Goal: Task Accomplishment & Management: Use online tool/utility

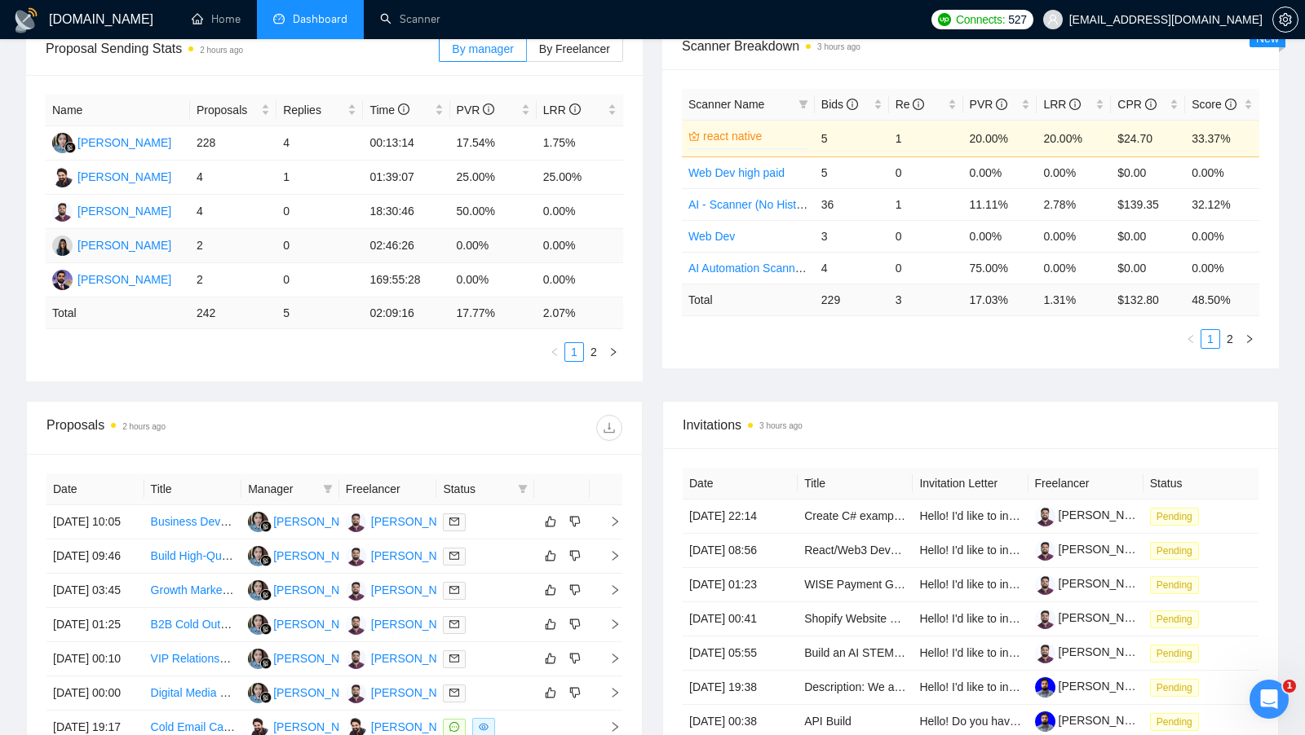
scroll to position [338, 0]
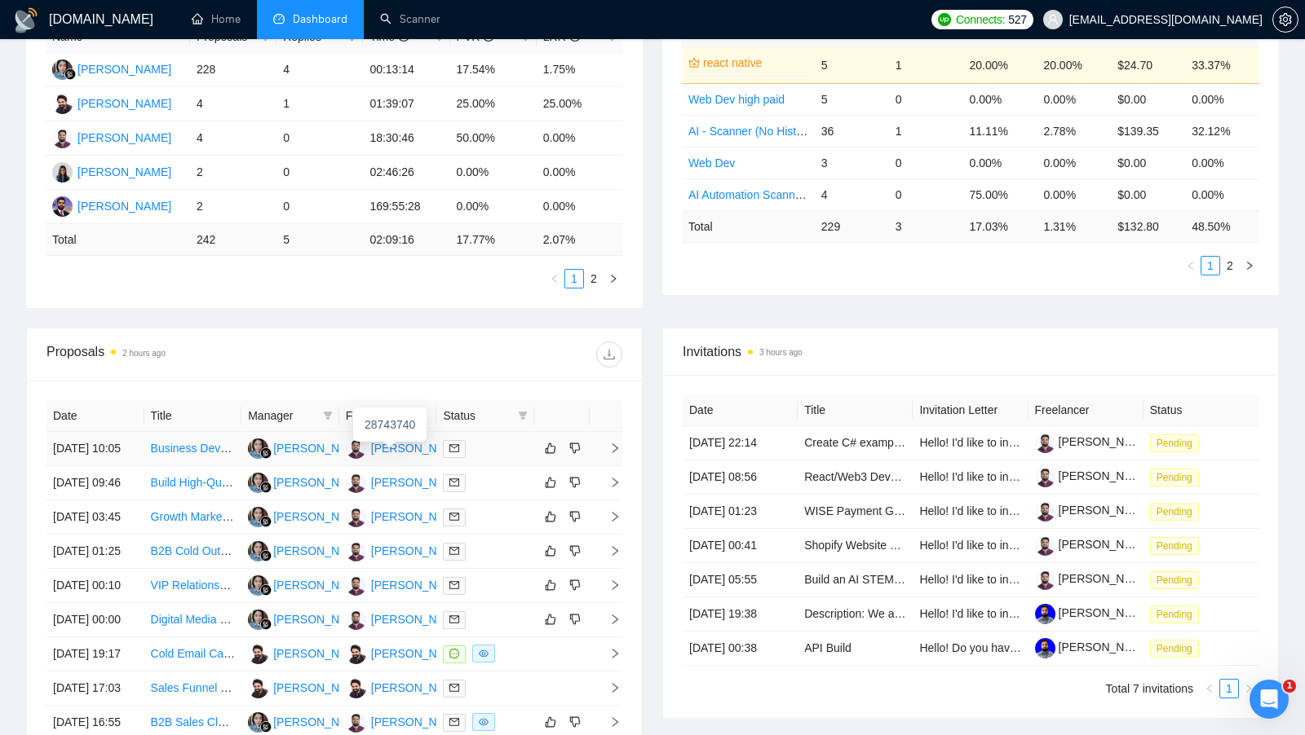
click at [403, 457] on div "[PERSON_NAME]" at bounding box center [418, 448] width 94 height 18
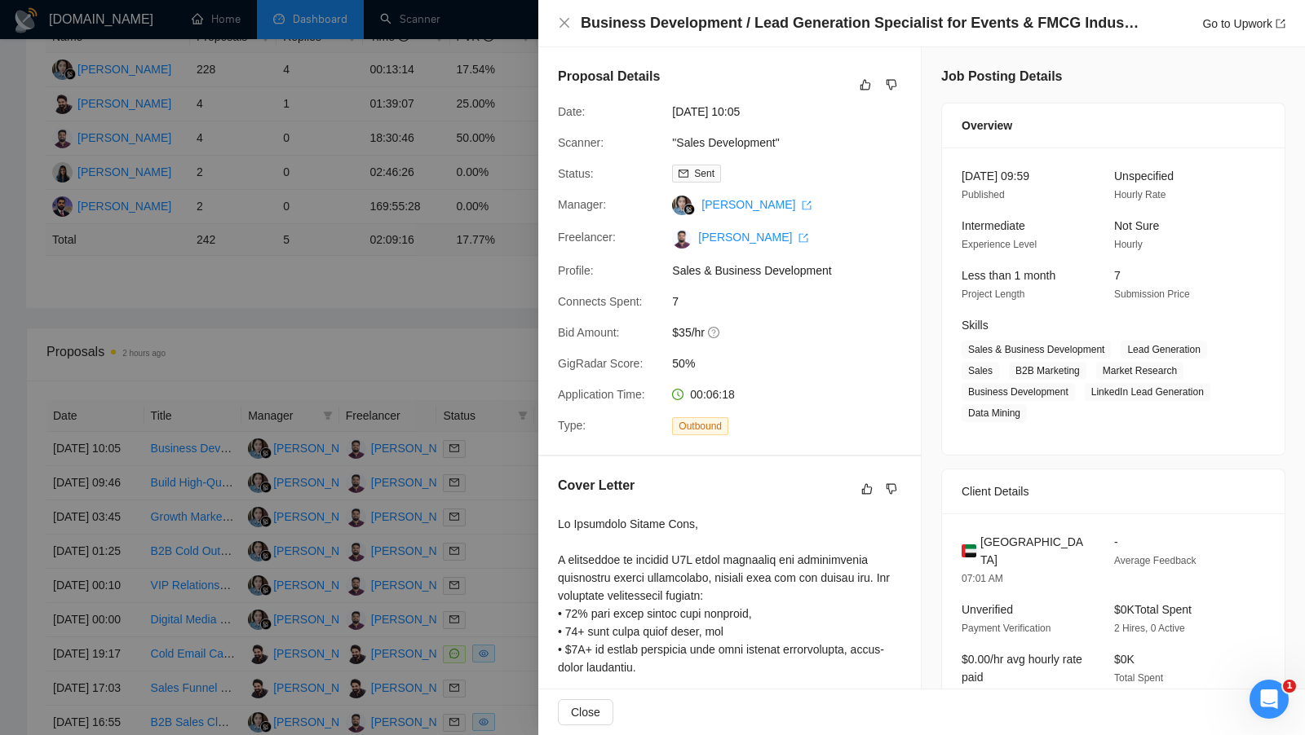
click at [483, 127] on div at bounding box center [652, 367] width 1305 height 735
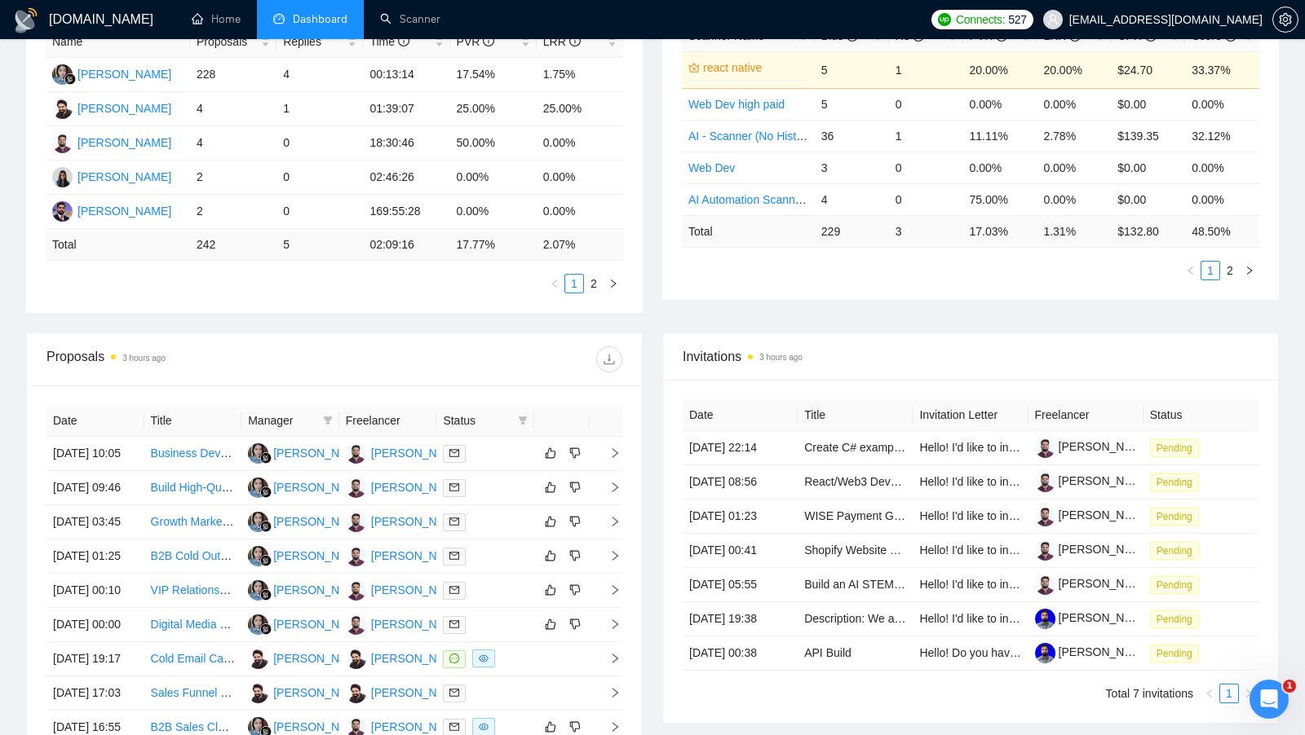
scroll to position [432, 0]
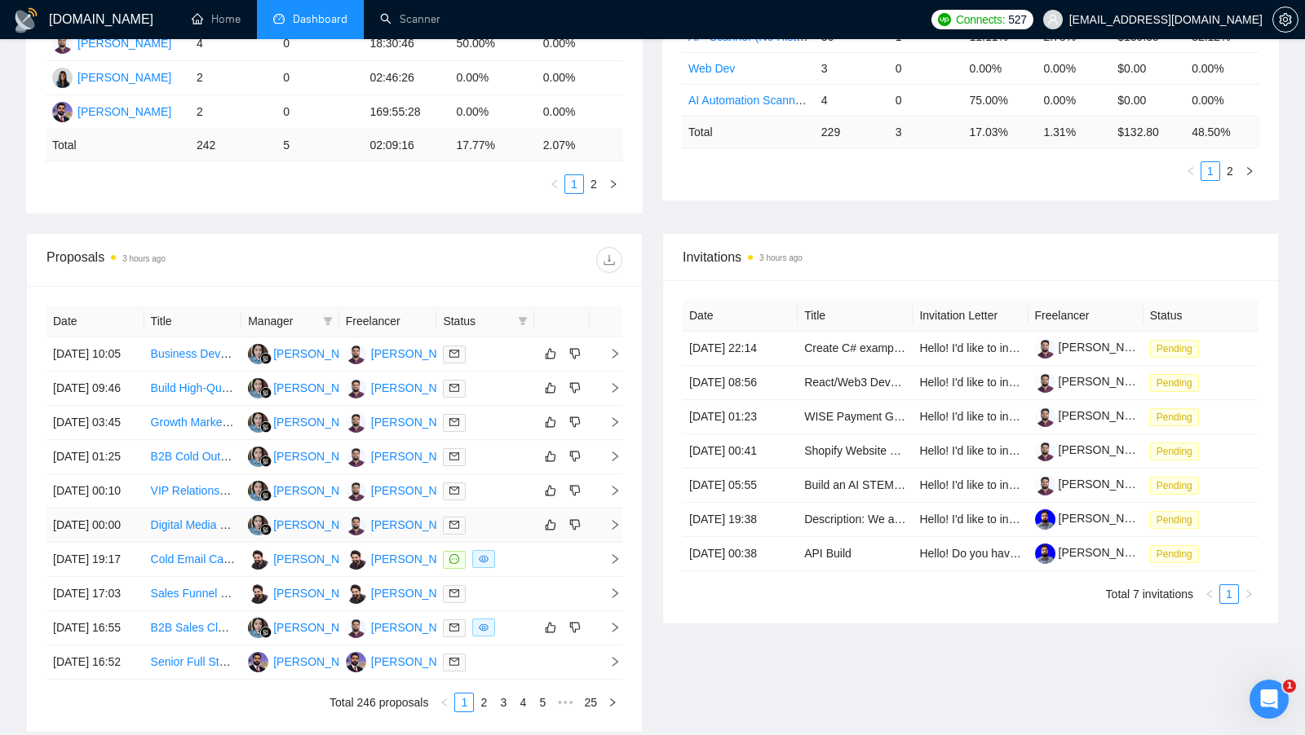
click at [492, 543] on td at bounding box center [485, 526] width 98 height 34
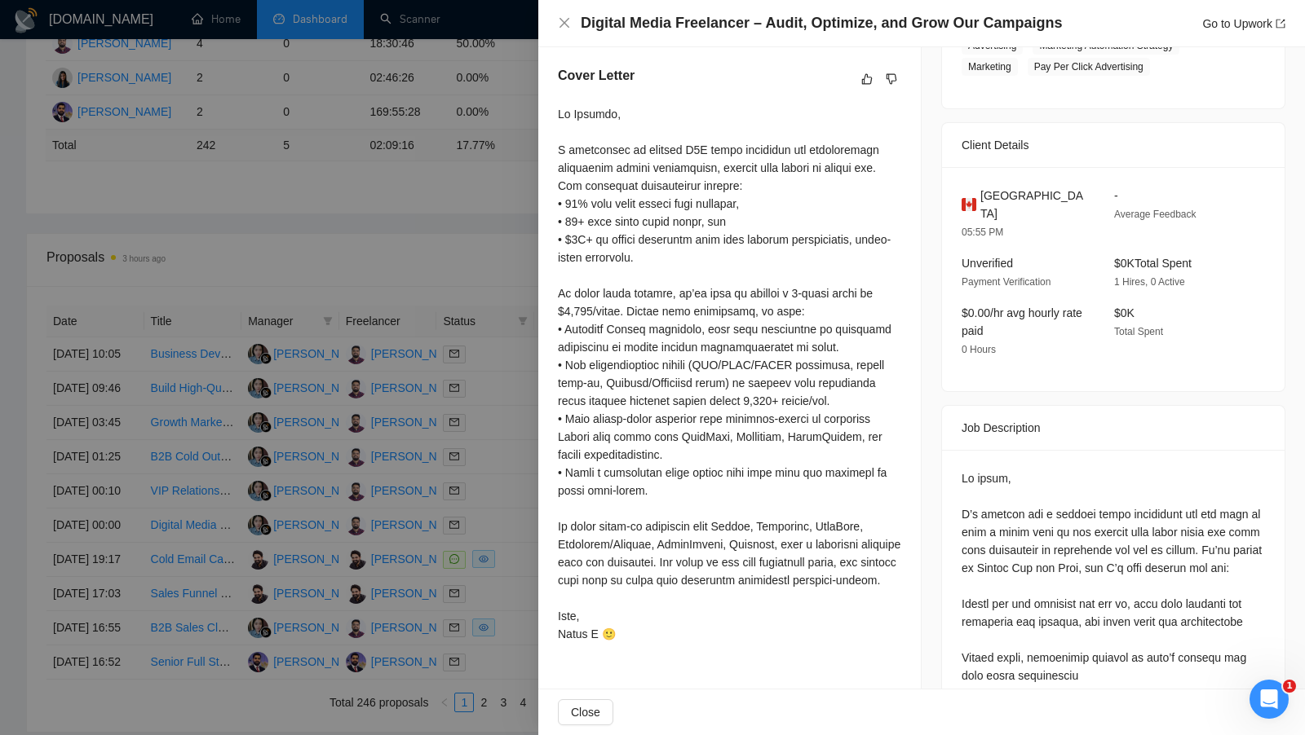
scroll to position [408, 0]
click at [519, 511] on div at bounding box center [652, 367] width 1305 height 735
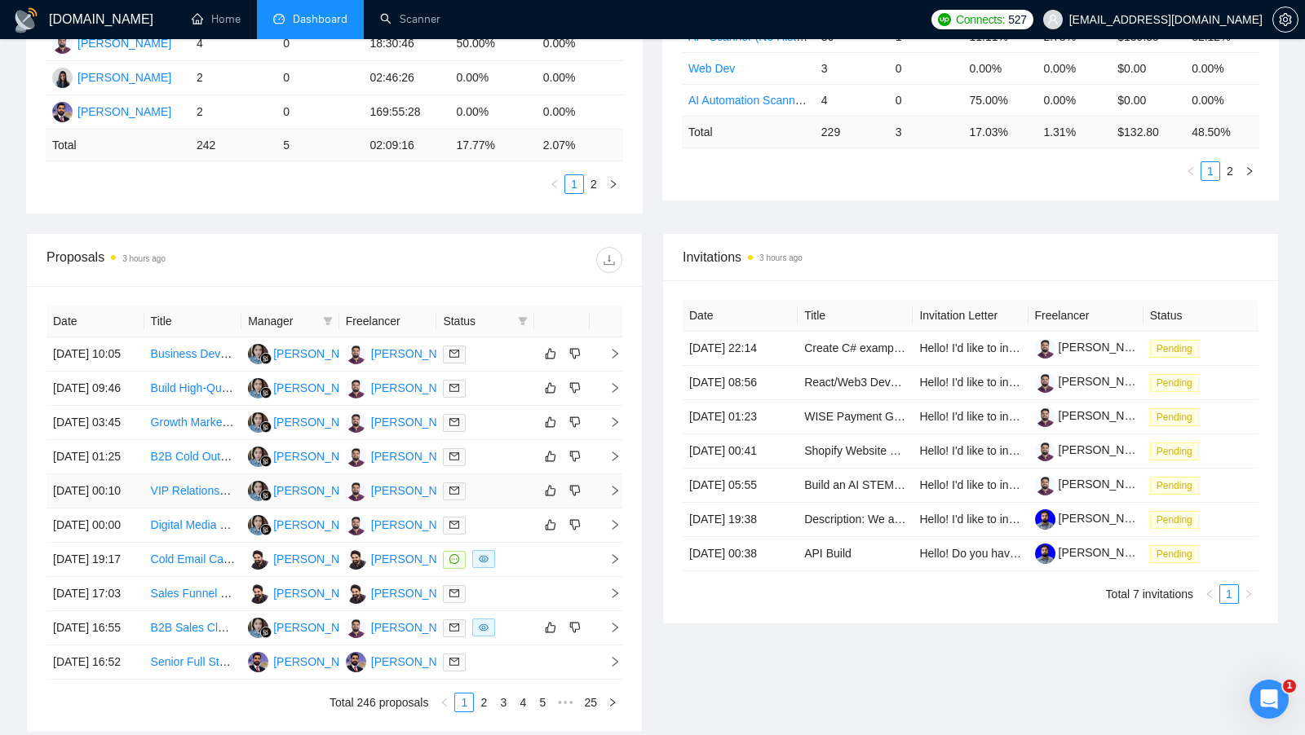
click at [491, 509] on td at bounding box center [485, 492] width 98 height 34
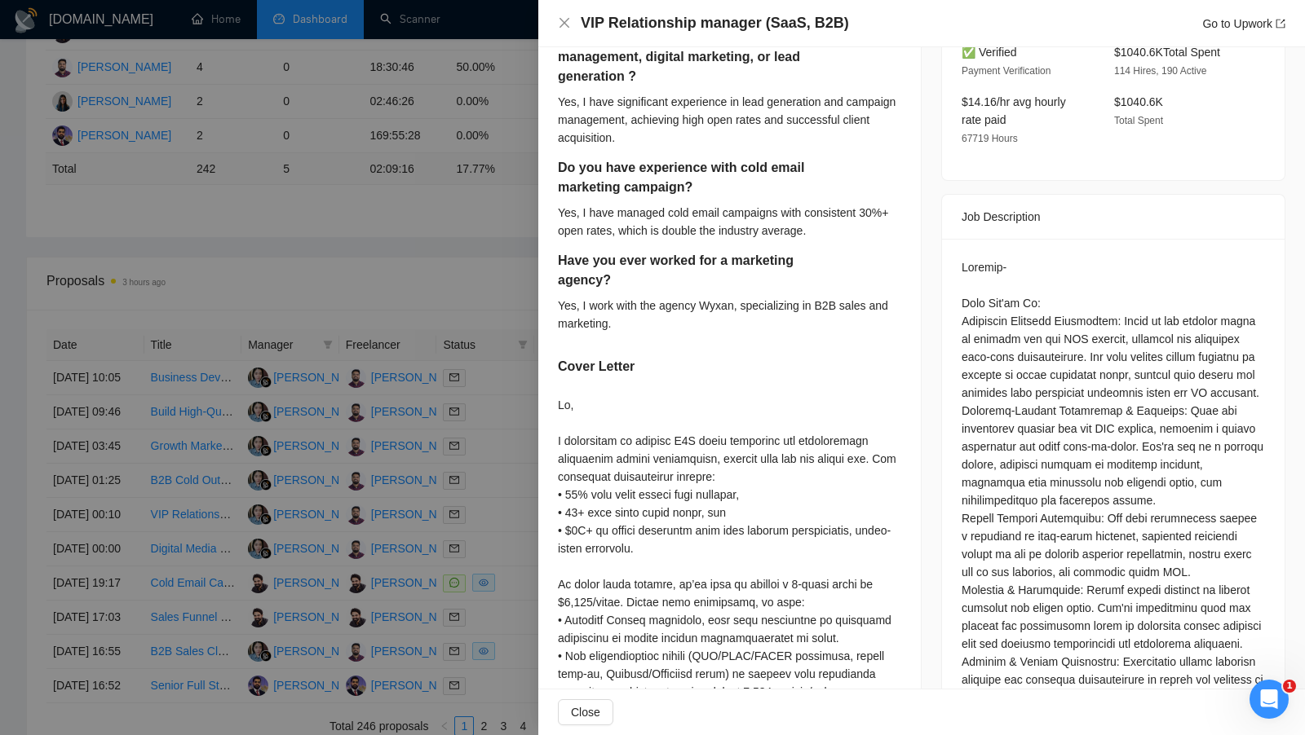
scroll to position [576, 0]
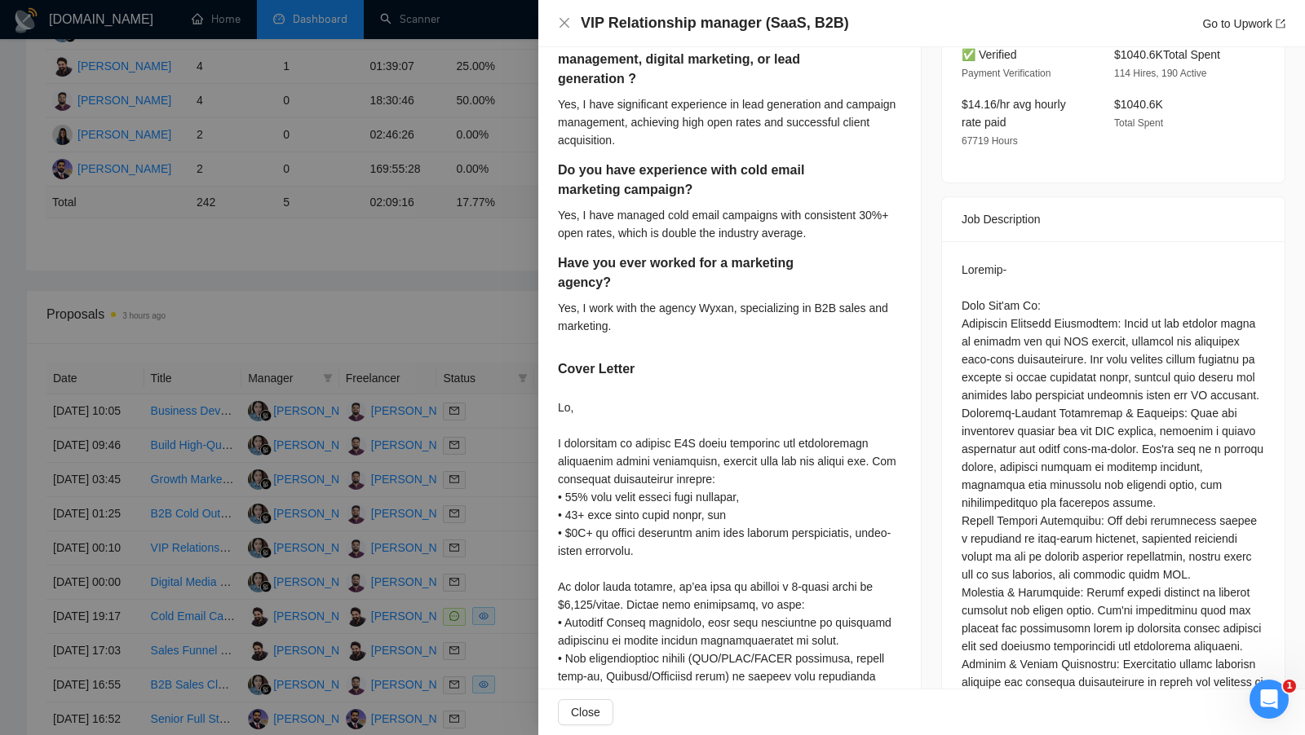
click at [474, 283] on div at bounding box center [652, 367] width 1305 height 735
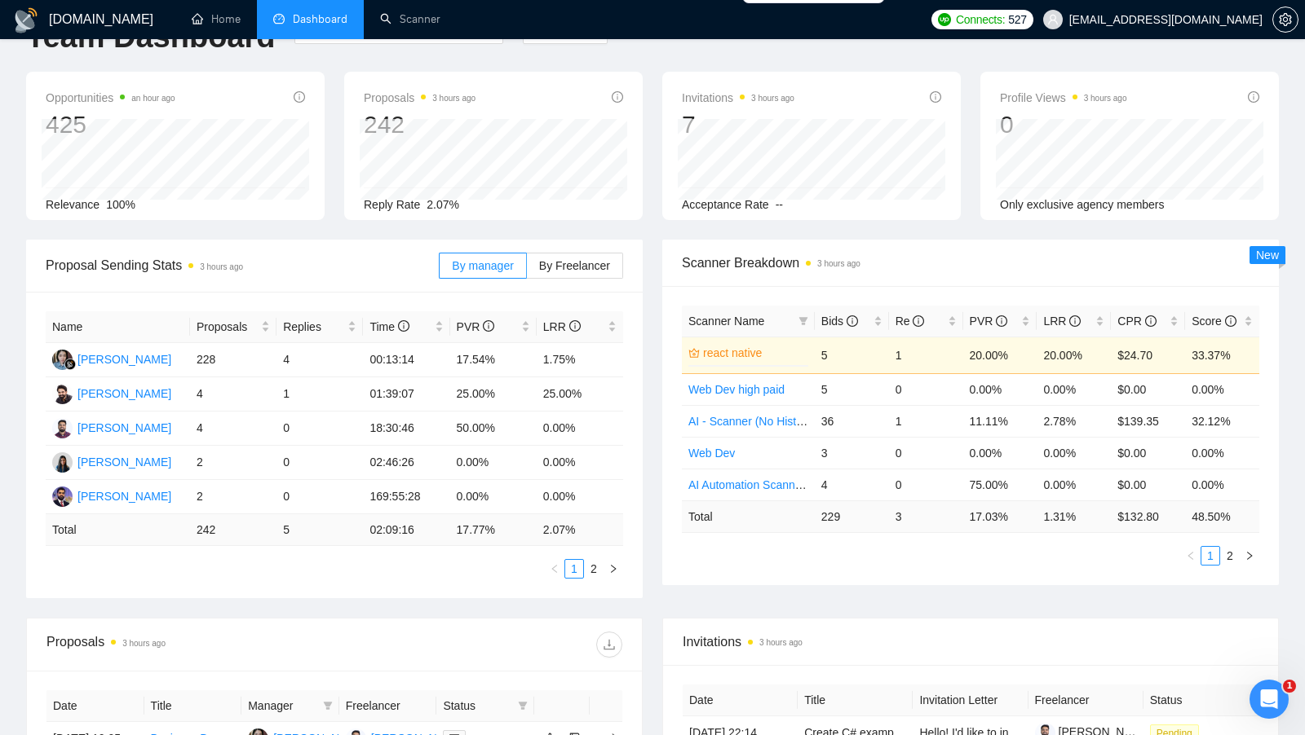
scroll to position [0, 0]
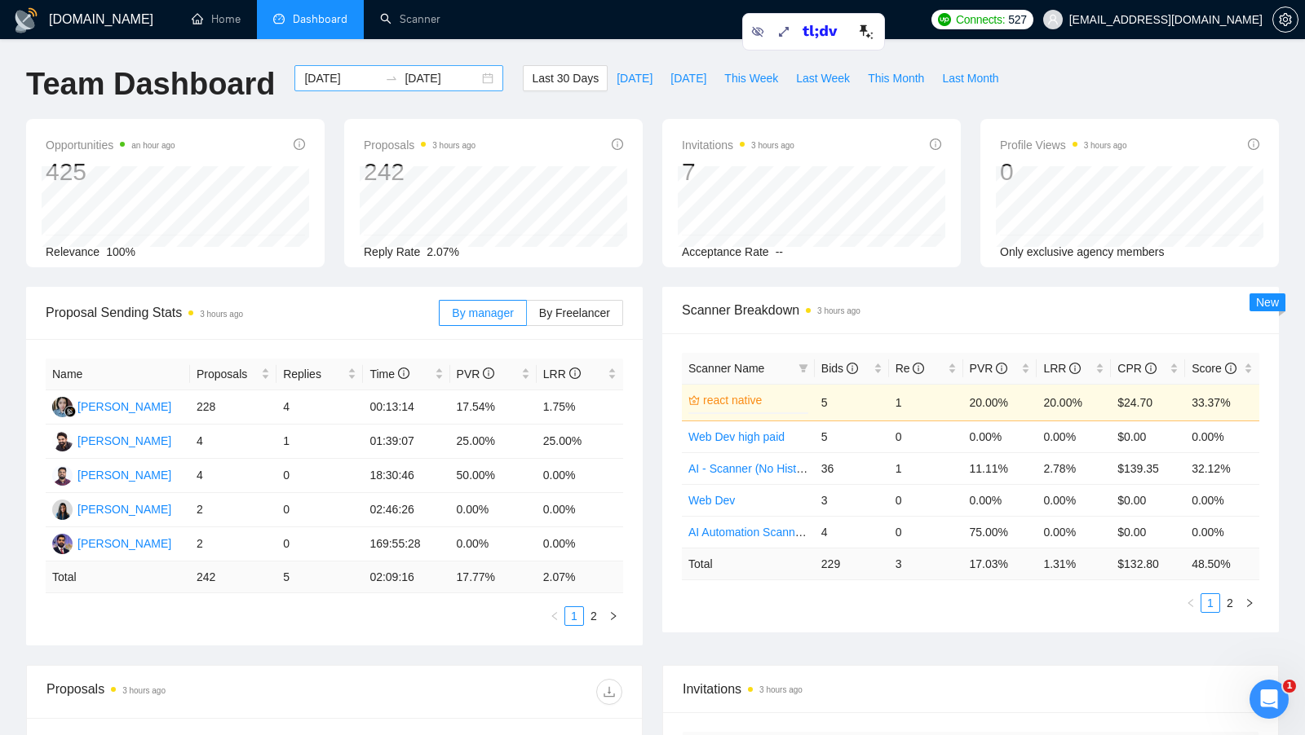
click at [470, 77] on div "[DATE] [DATE]" at bounding box center [398, 78] width 209 height 26
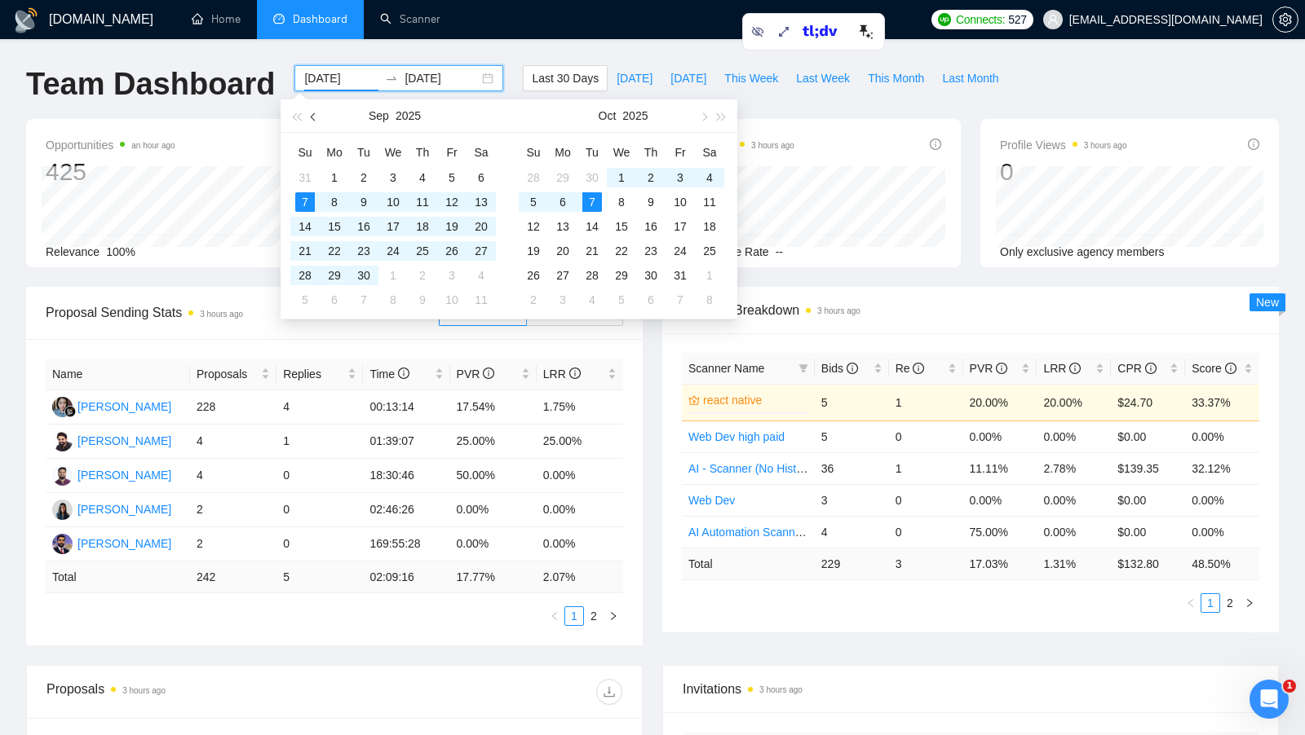
click at [315, 119] on span "button" at bounding box center [315, 117] width 8 height 8
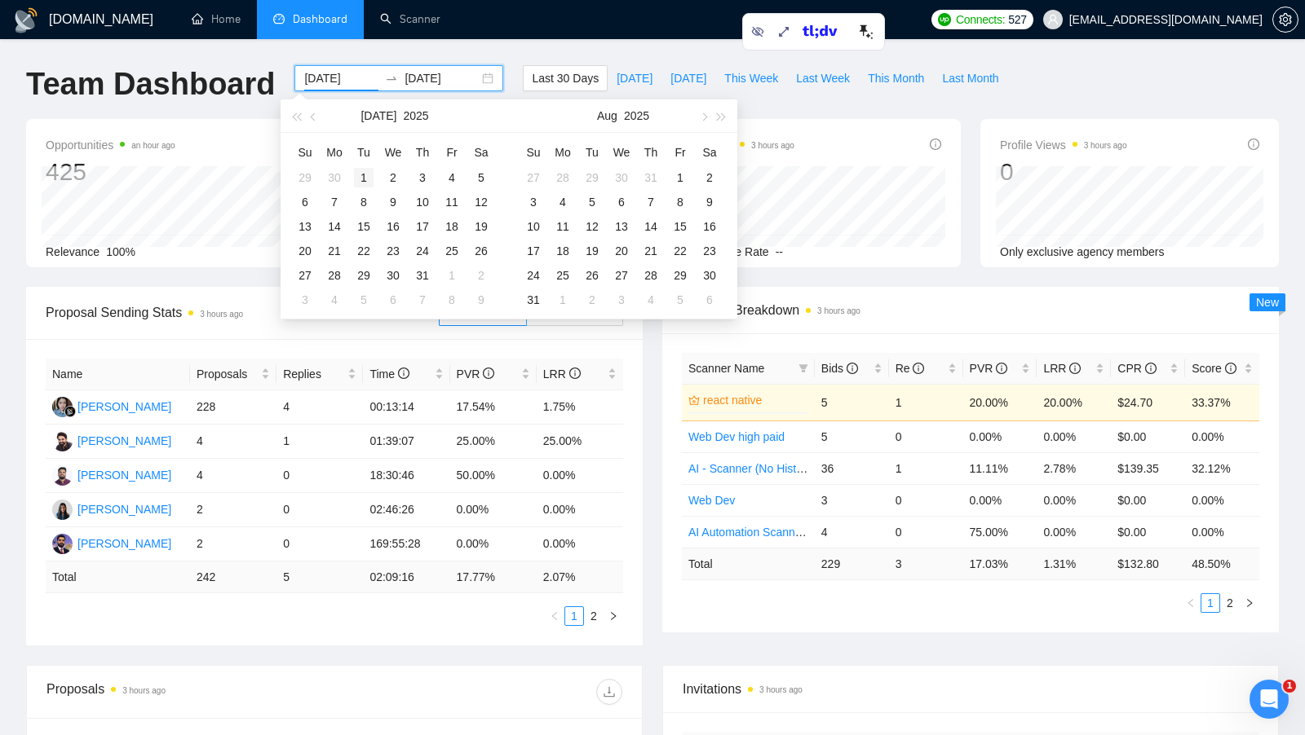
type input "[DATE]"
click at [365, 171] on div "1" at bounding box center [364, 178] width 20 height 20
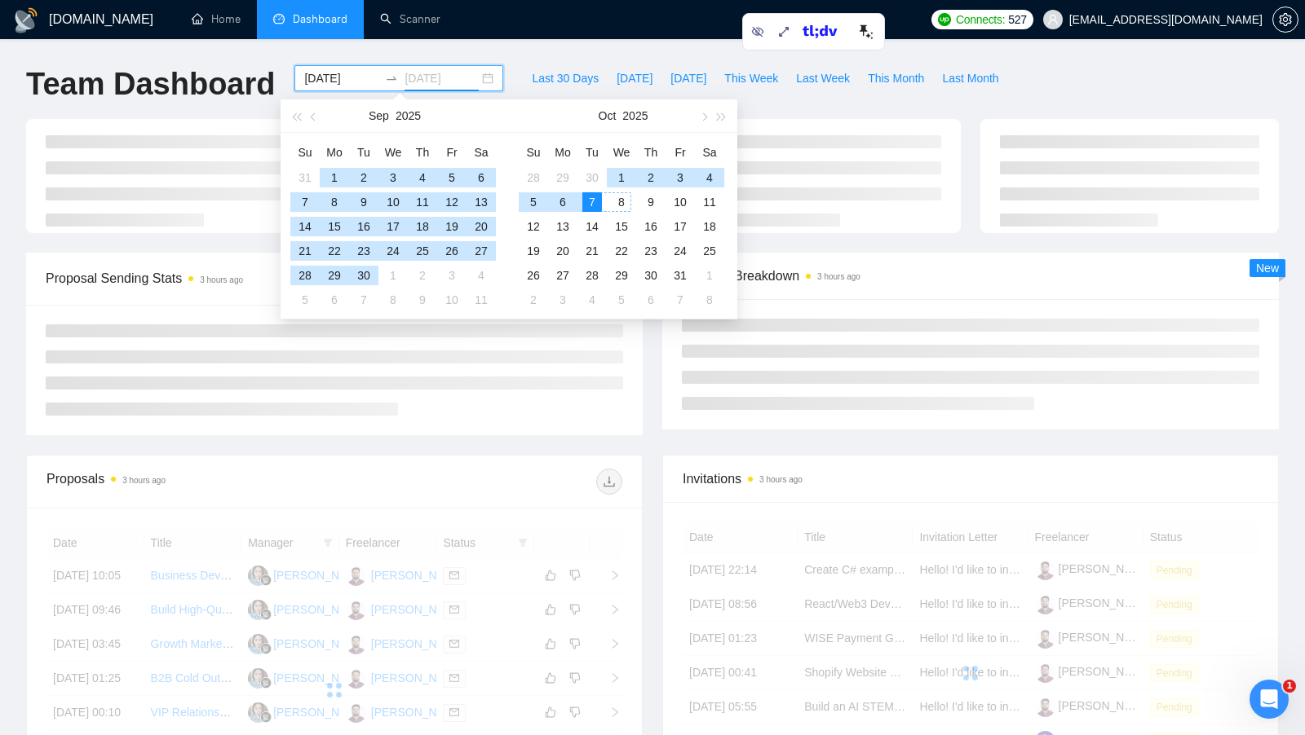
type input "[DATE]"
click at [597, 201] on div "7" at bounding box center [592, 202] width 20 height 20
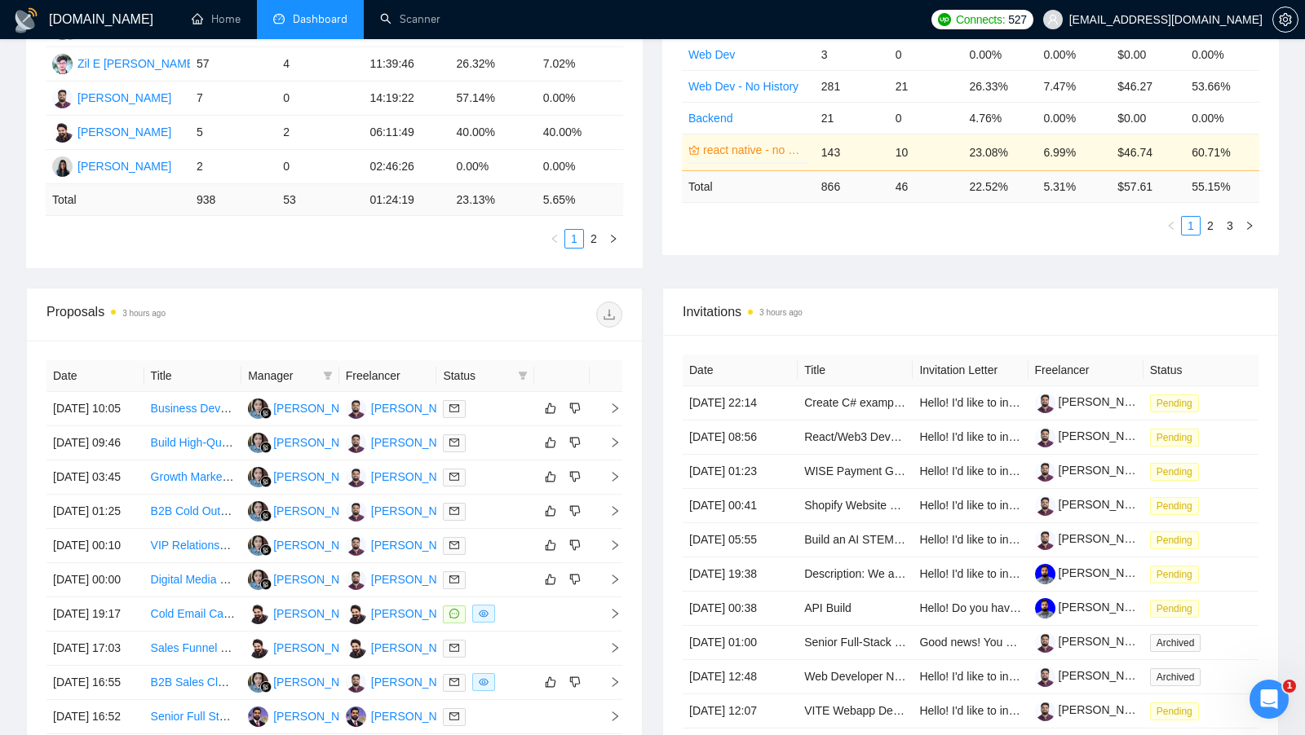
scroll to position [376, 0]
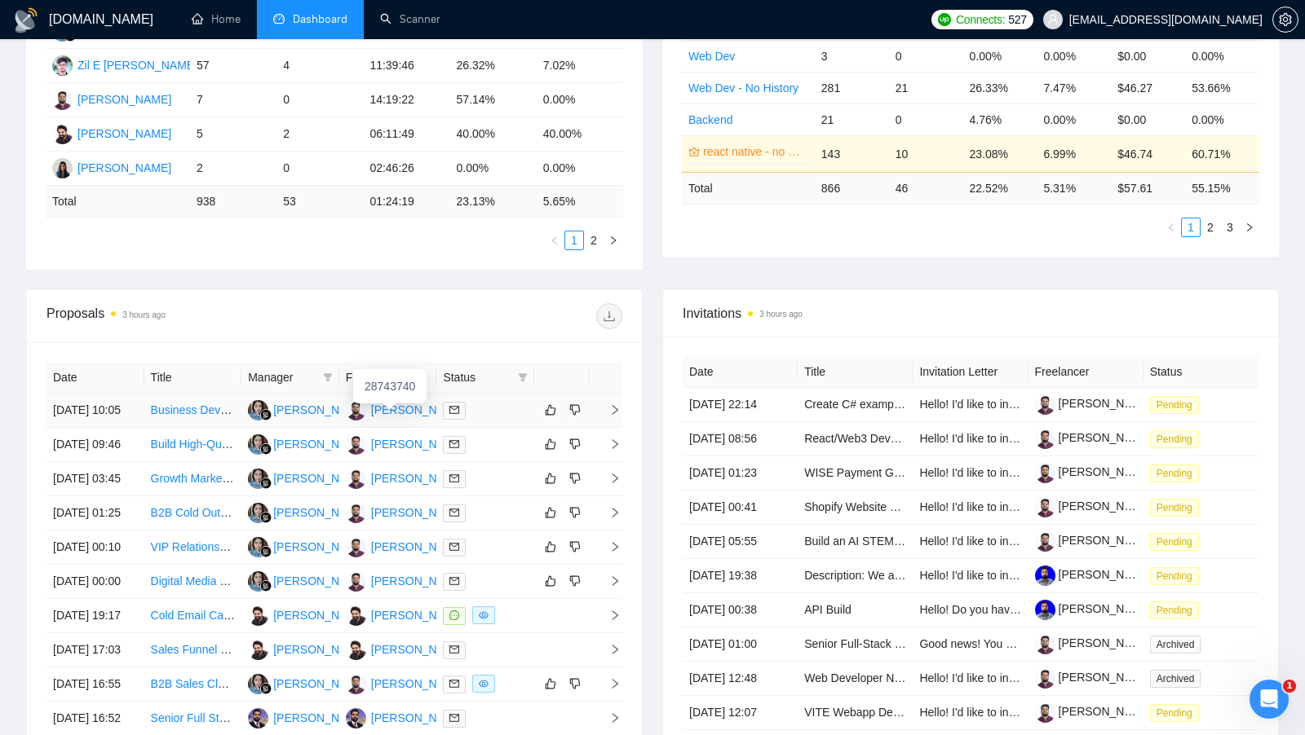
click at [379, 413] on div "[PERSON_NAME]" at bounding box center [418, 410] width 94 height 18
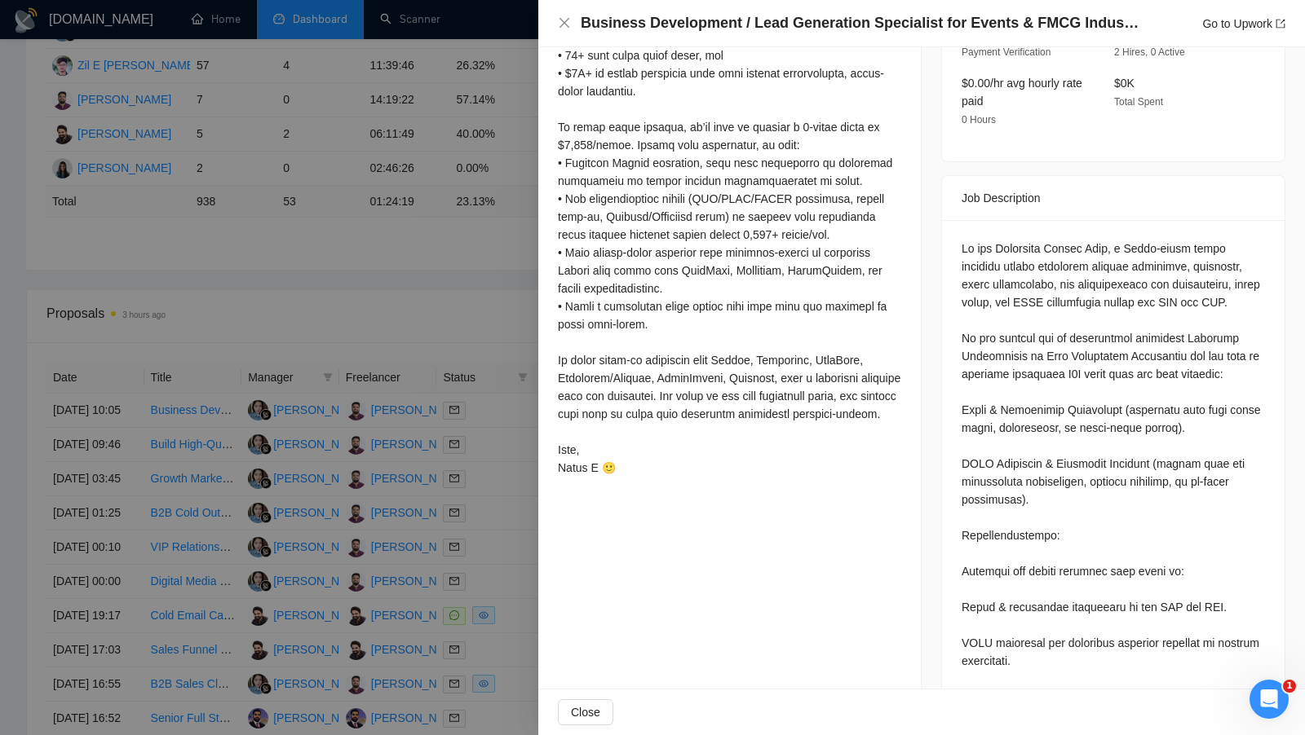
click at [472, 71] on div at bounding box center [652, 367] width 1305 height 735
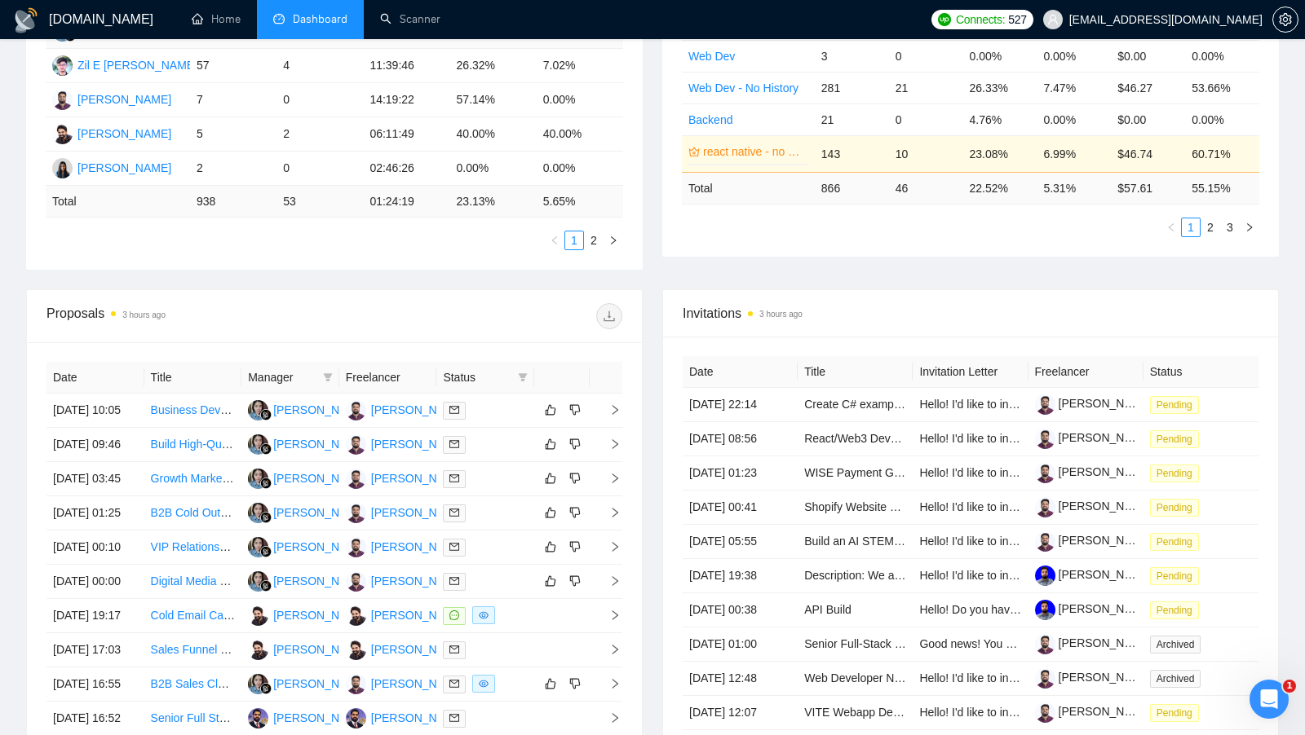
scroll to position [189, 0]
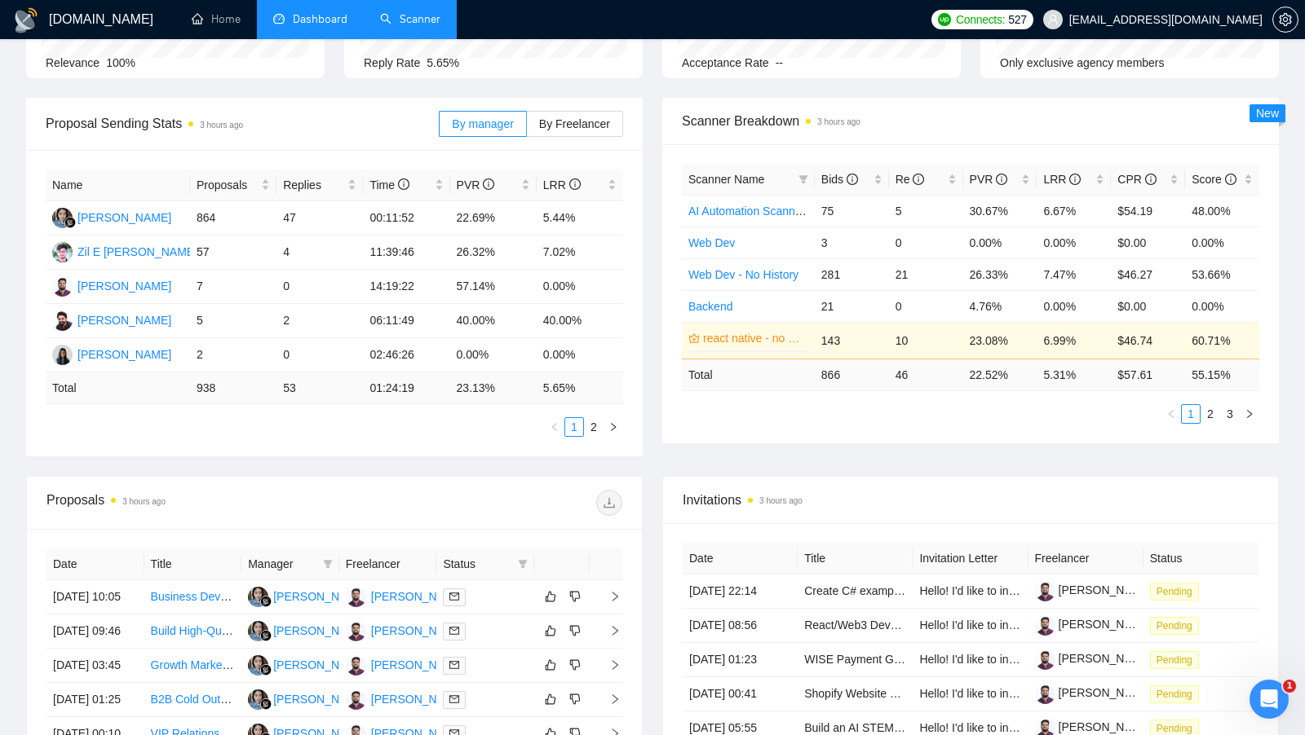
click at [415, 38] on li "Scanner" at bounding box center [410, 19] width 93 height 39
click at [413, 26] on link "Scanner" at bounding box center [410, 19] width 60 height 14
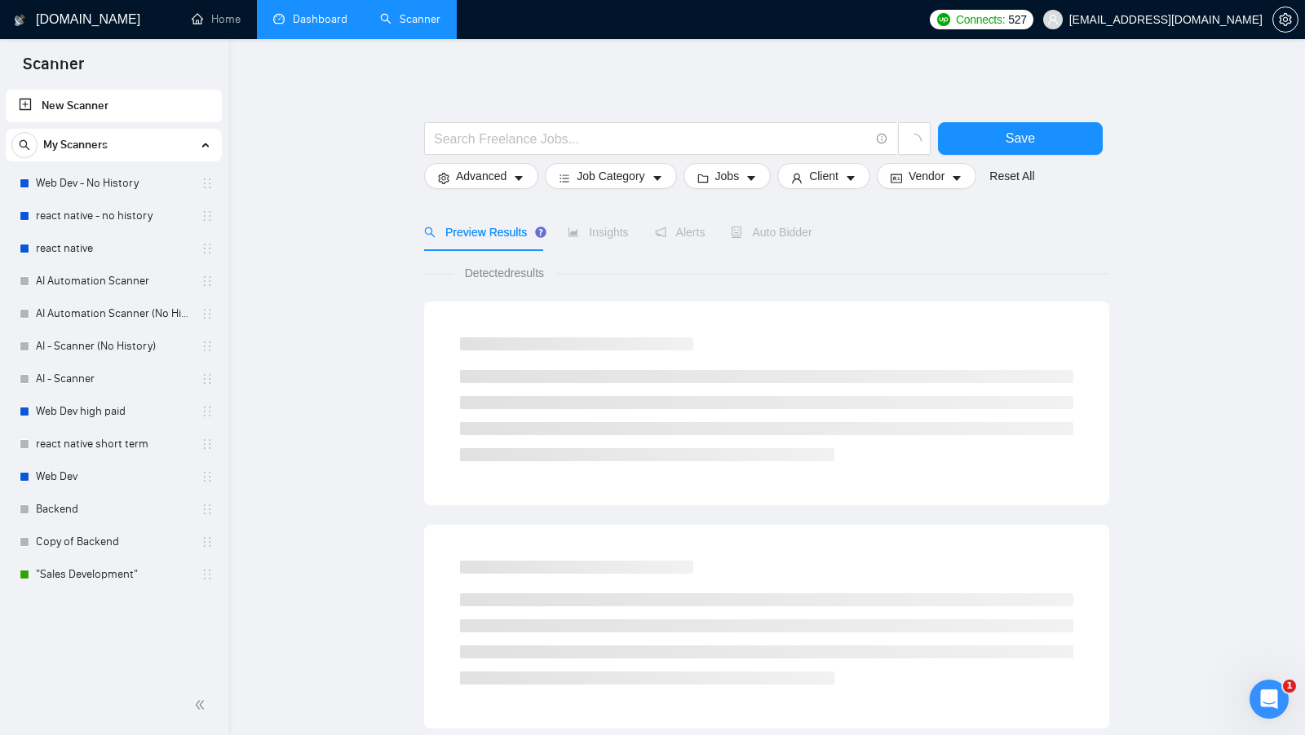
click at [336, 26] on link "Dashboard" at bounding box center [310, 19] width 74 height 14
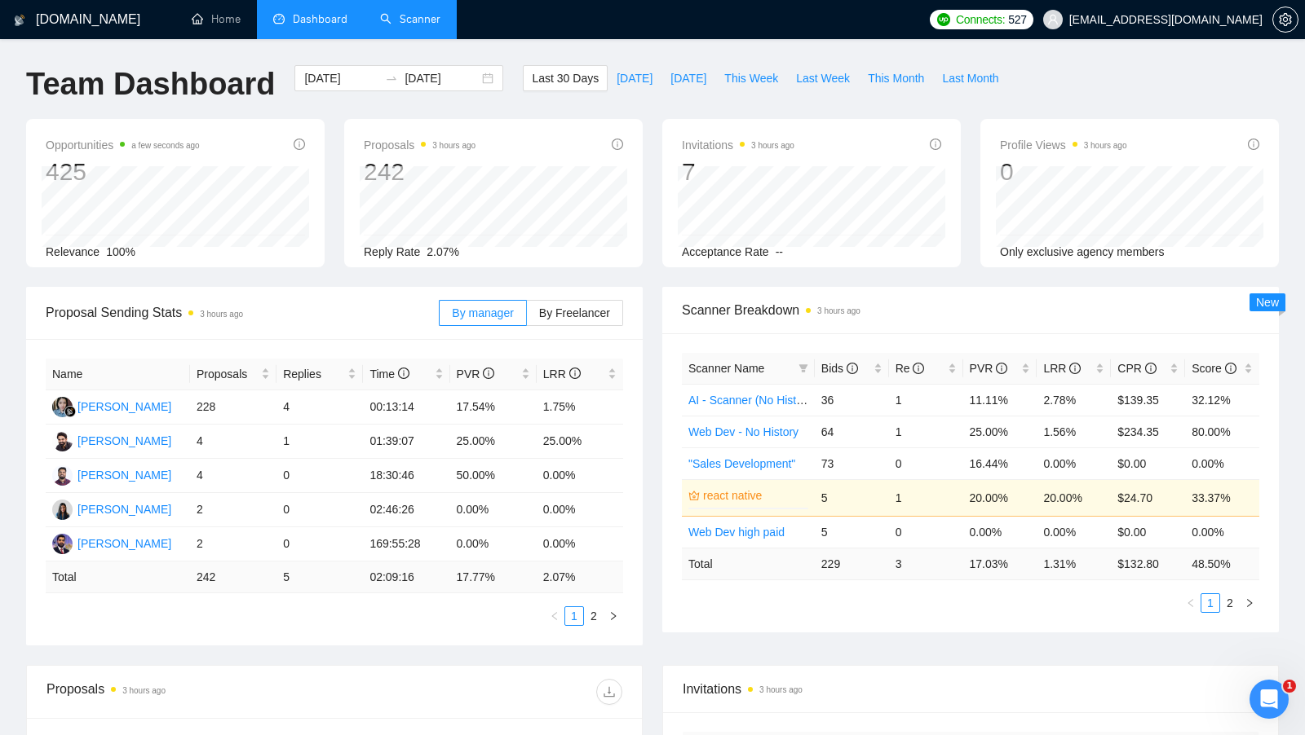
click at [407, 16] on link "Scanner" at bounding box center [410, 19] width 60 height 14
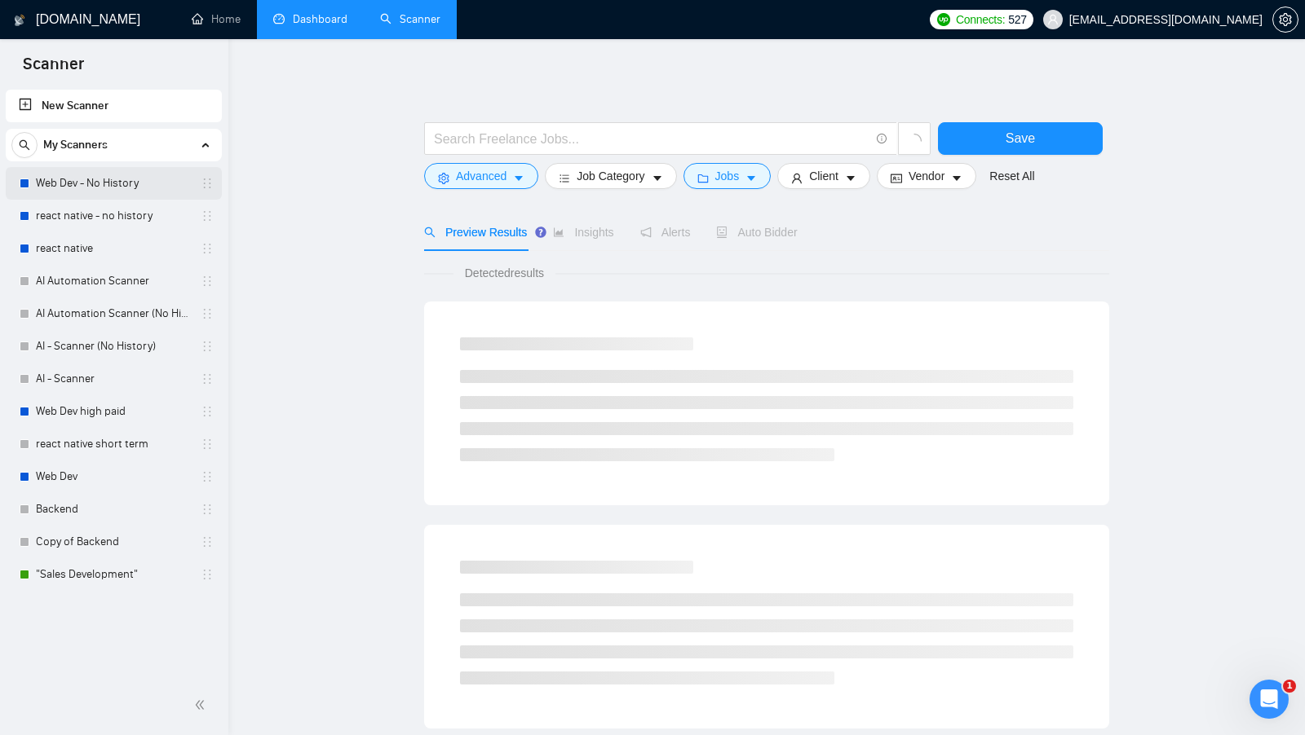
click at [123, 196] on link "Web Dev - No History" at bounding box center [113, 183] width 155 height 33
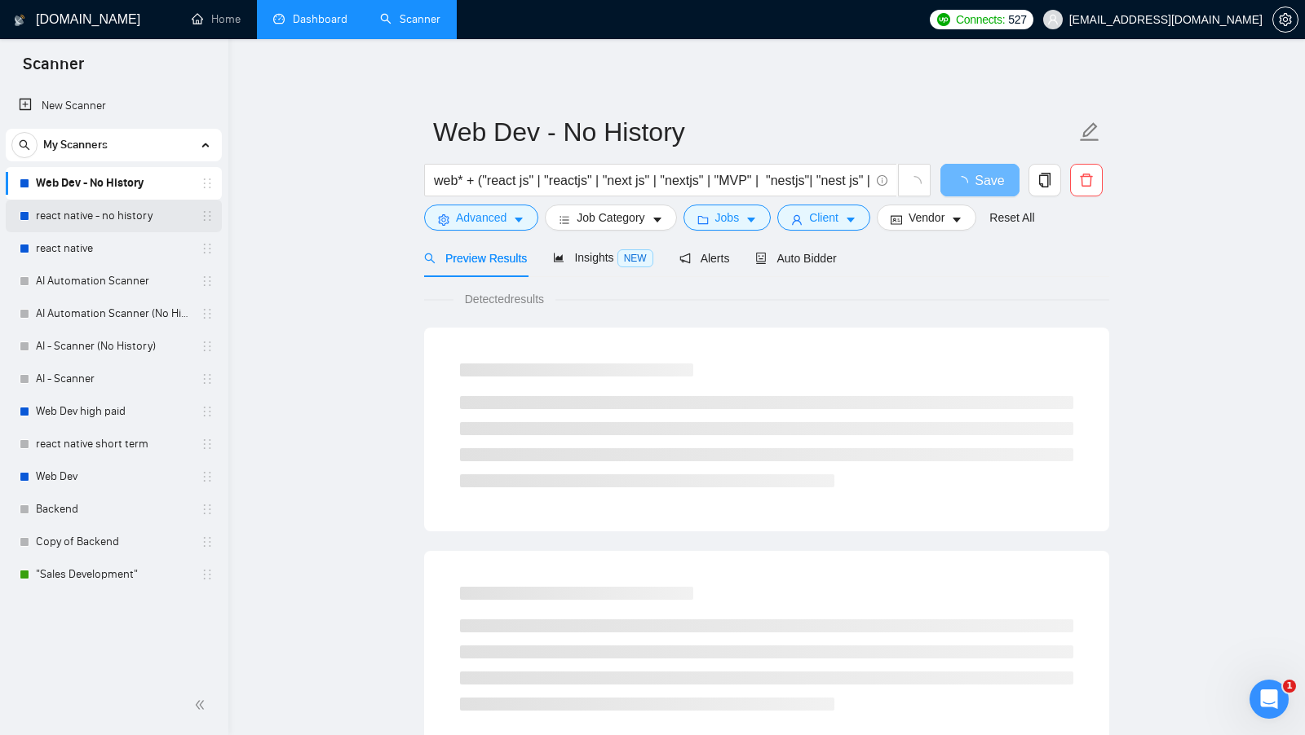
click at [121, 213] on link "react native - no history" at bounding box center [113, 216] width 155 height 33
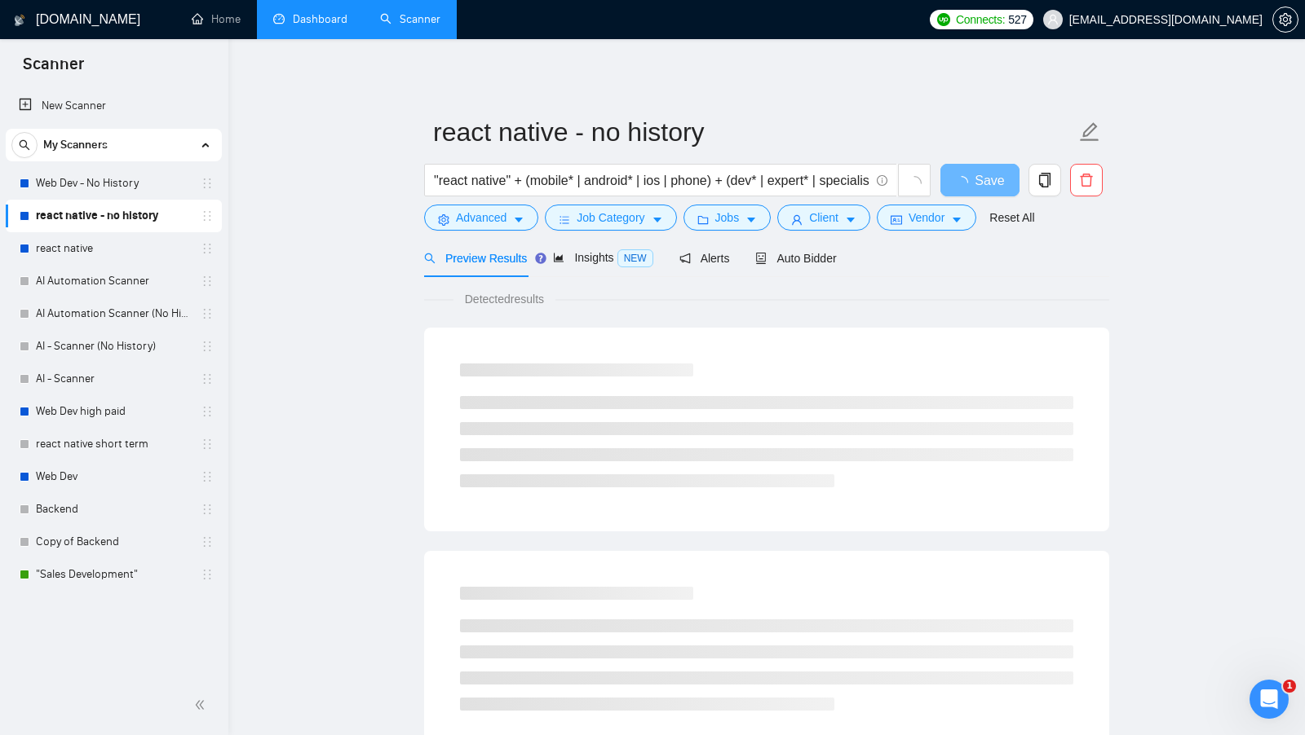
click at [335, 12] on link "Dashboard" at bounding box center [310, 19] width 74 height 14
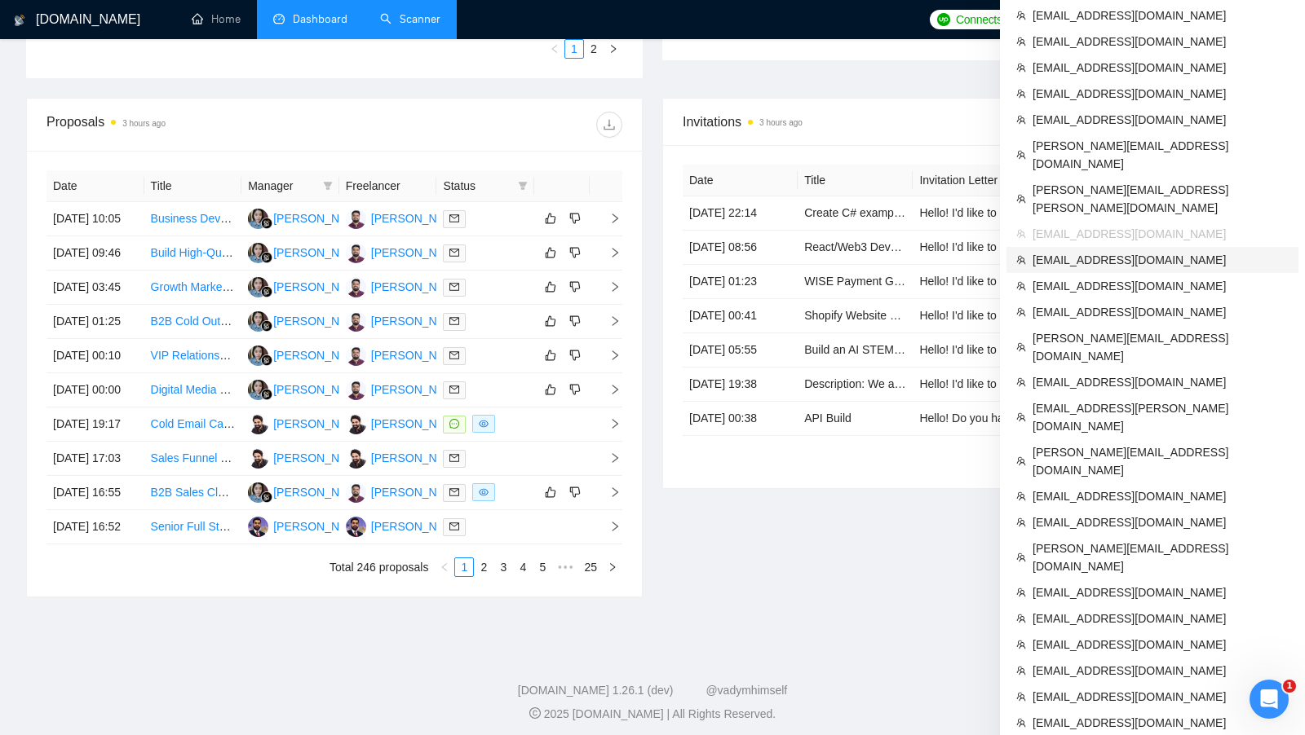
scroll to position [533, 0]
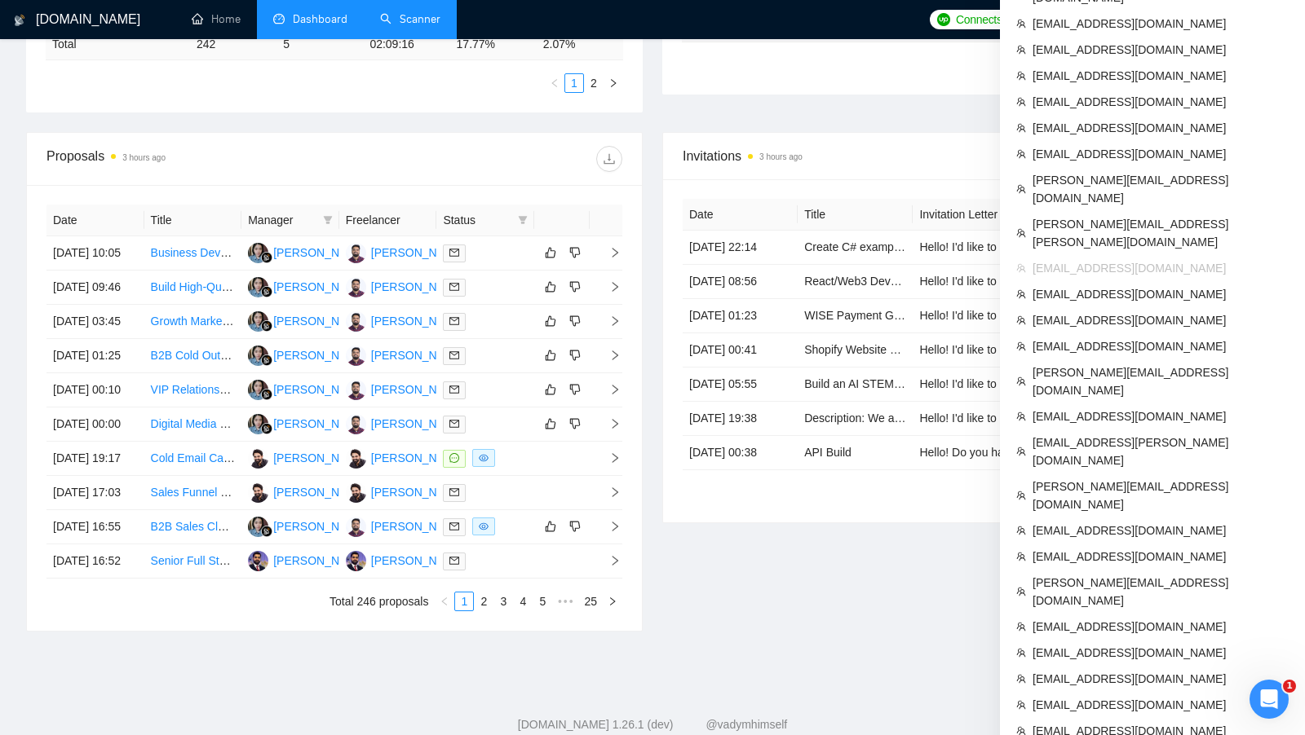
click at [1101, 259] on span "[EMAIL_ADDRESS][DOMAIN_NAME]" at bounding box center [1160, 268] width 256 height 18
copy ul "[EMAIL_ADDRESS][DOMAIN_NAME]"
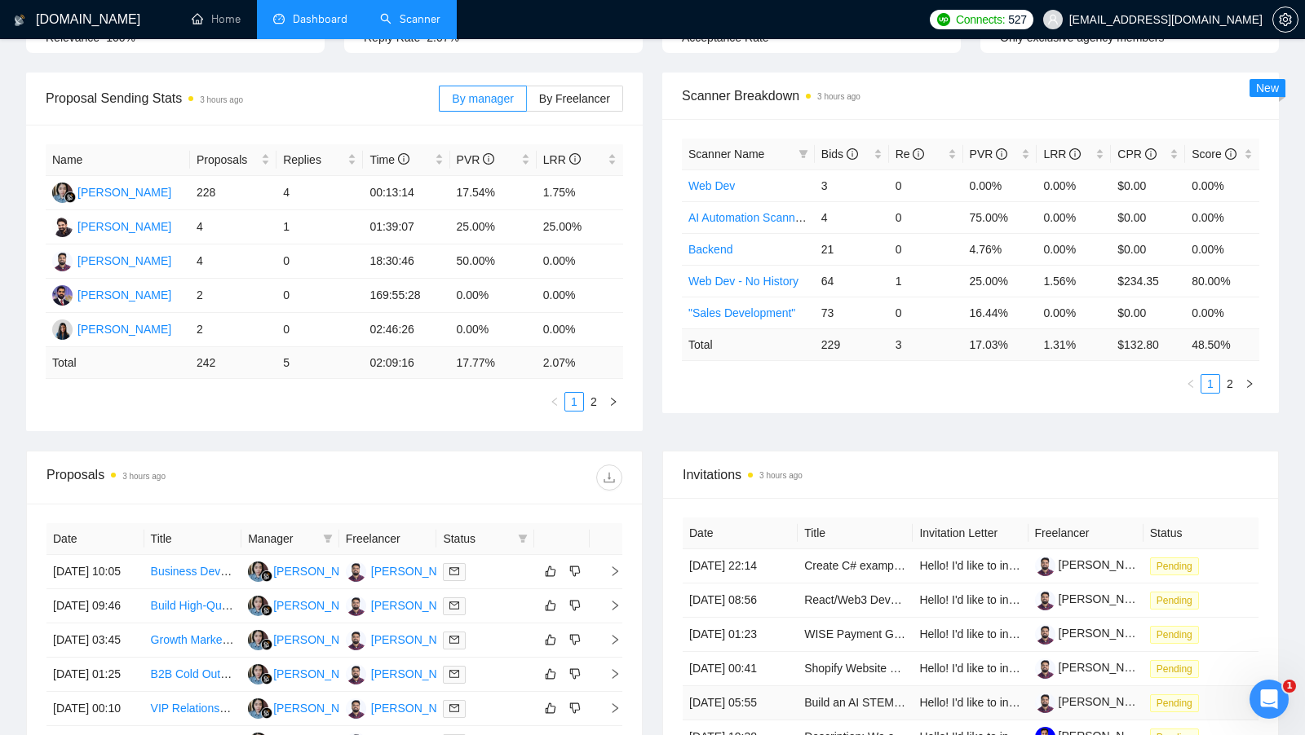
scroll to position [208, 0]
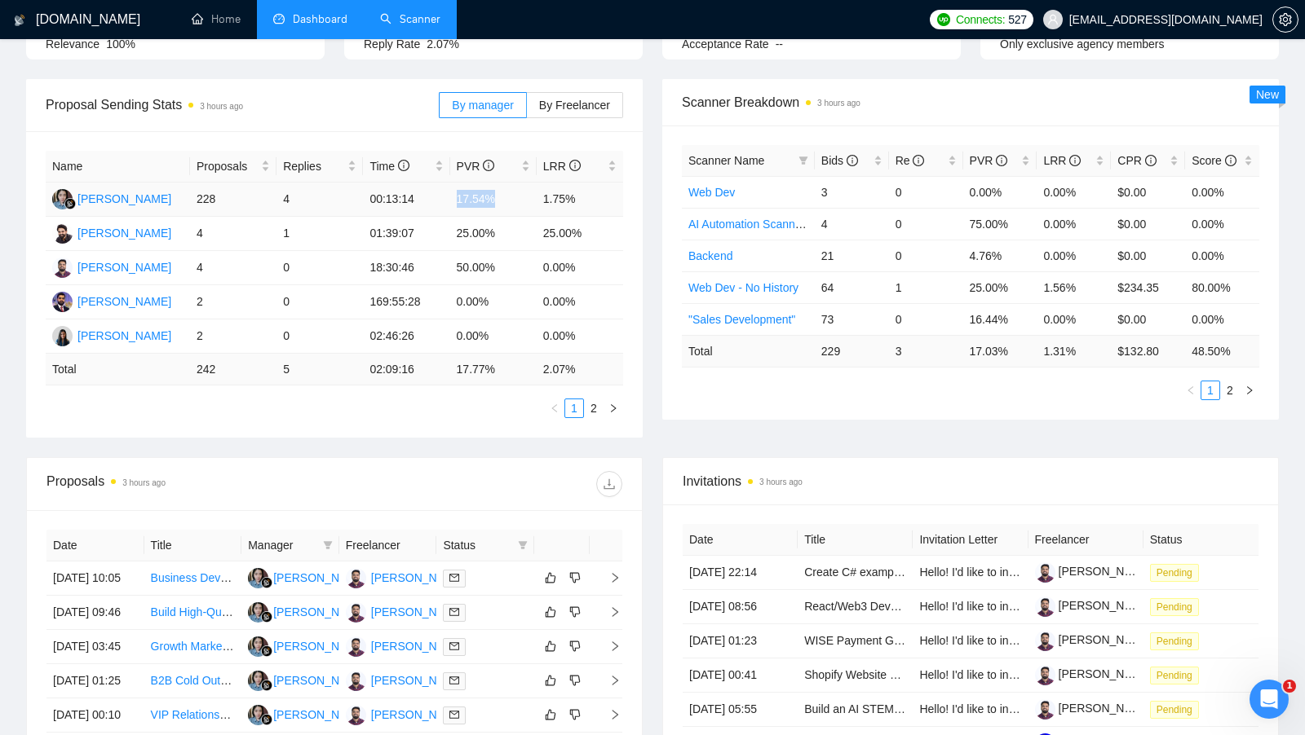
drag, startPoint x: 501, startPoint y: 198, endPoint x: 452, endPoint y: 198, distance: 48.9
click at [452, 198] on td "17.54%" at bounding box center [493, 200] width 86 height 34
drag, startPoint x: 542, startPoint y: 198, endPoint x: 582, endPoint y: 201, distance: 40.0
click at [582, 201] on td "1.75%" at bounding box center [579, 200] width 86 height 34
drag, startPoint x: 453, startPoint y: 196, endPoint x: 504, endPoint y: 197, distance: 51.4
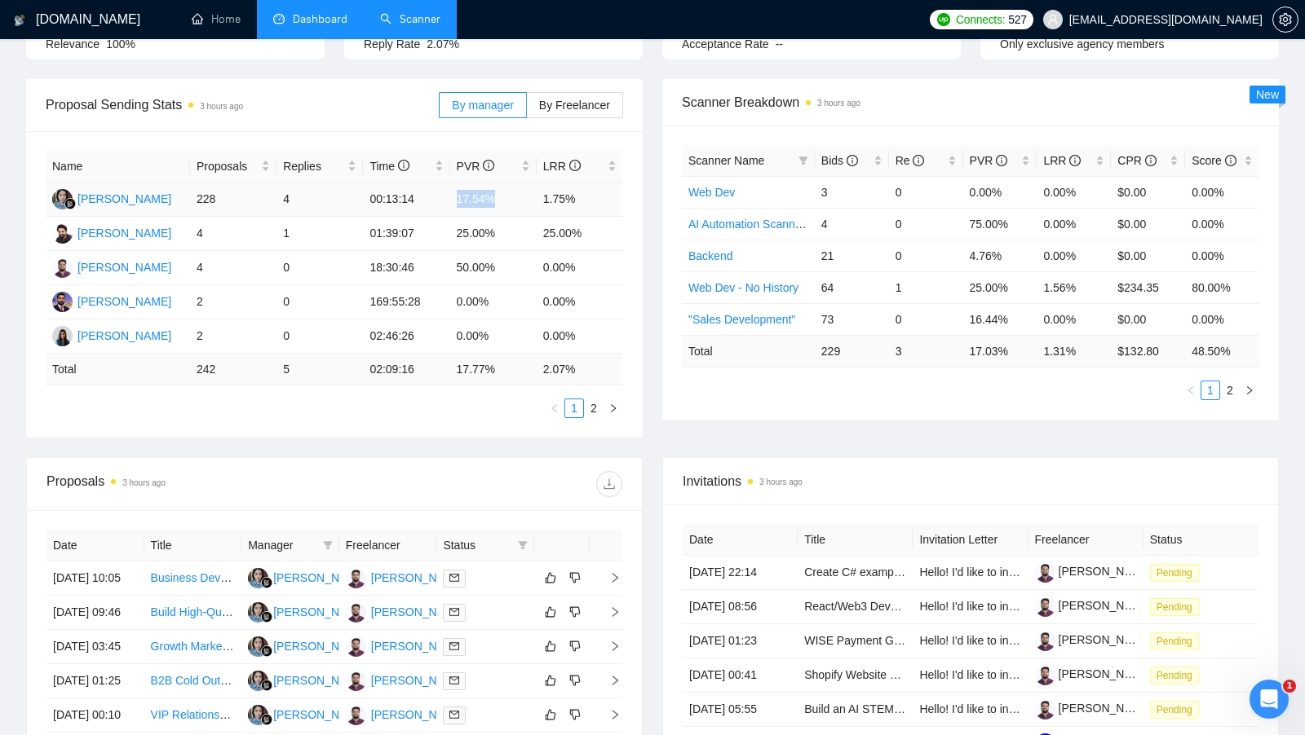
click at [504, 197] on td "17.54%" at bounding box center [493, 200] width 86 height 34
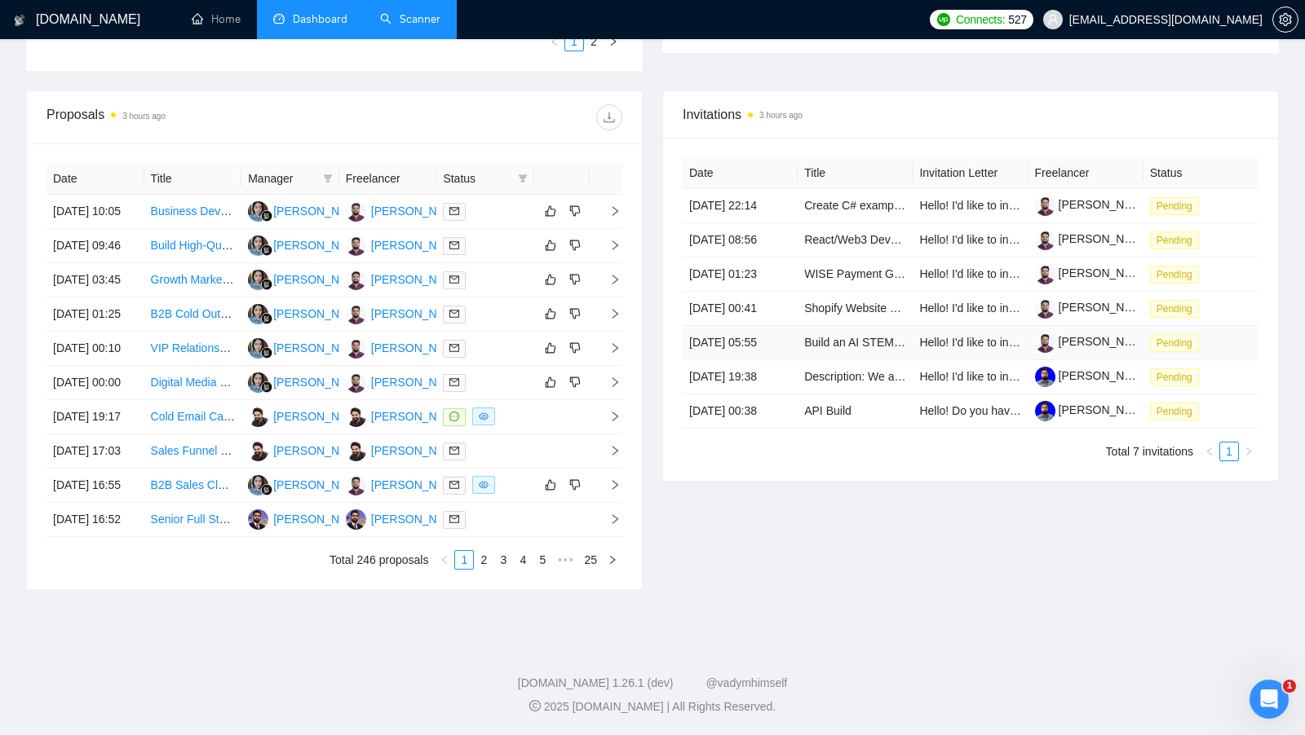
scroll to position [569, 0]
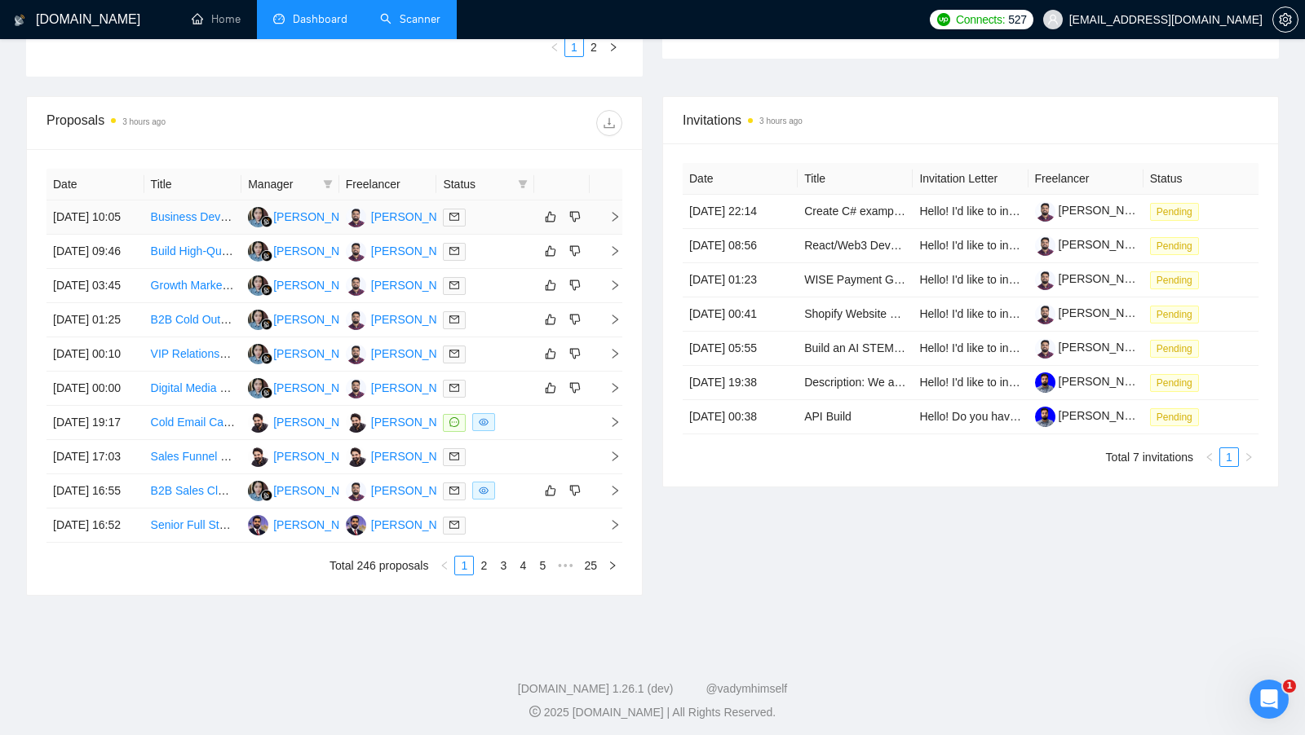
click at [501, 234] on td at bounding box center [485, 218] width 98 height 34
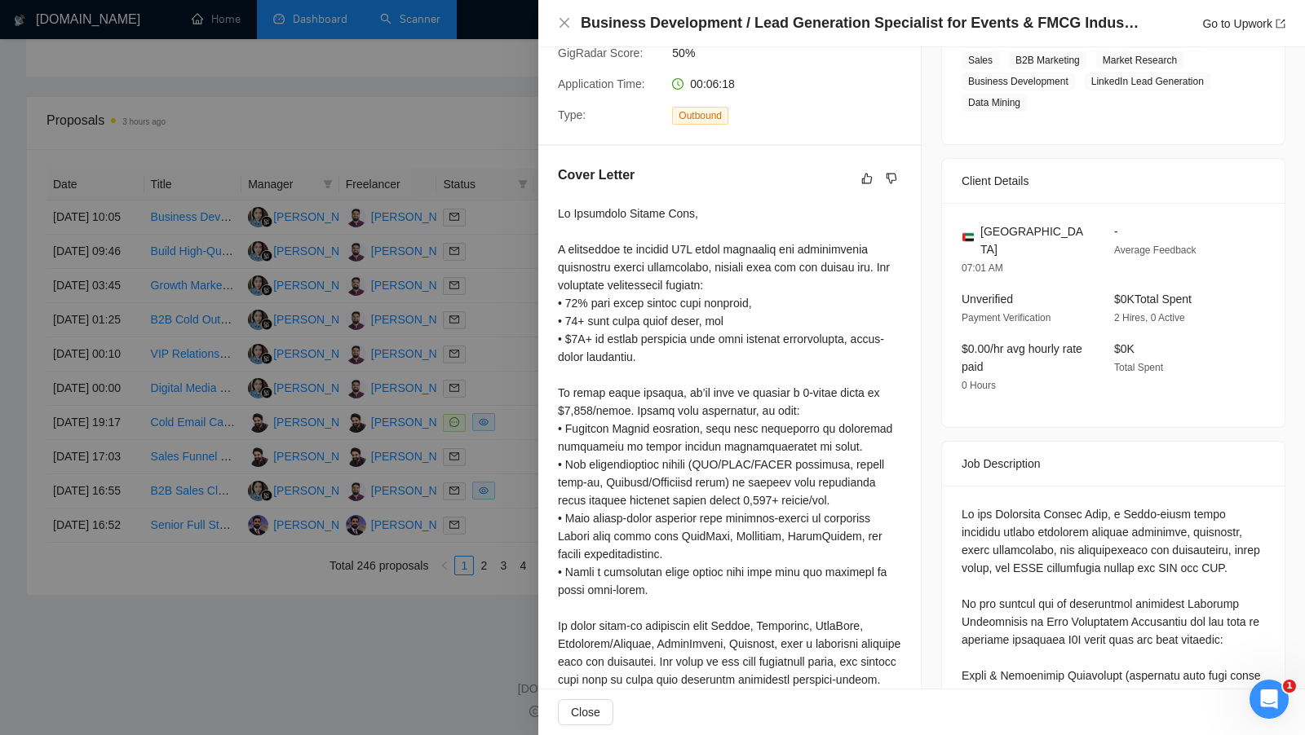
scroll to position [312, 0]
drag, startPoint x: 573, startPoint y: 205, endPoint x: 687, endPoint y: 210, distance: 113.4
click at [687, 210] on div at bounding box center [729, 472] width 343 height 538
click at [620, 210] on div at bounding box center [729, 472] width 343 height 538
drag, startPoint x: 574, startPoint y: 210, endPoint x: 687, endPoint y: 208, distance: 112.5
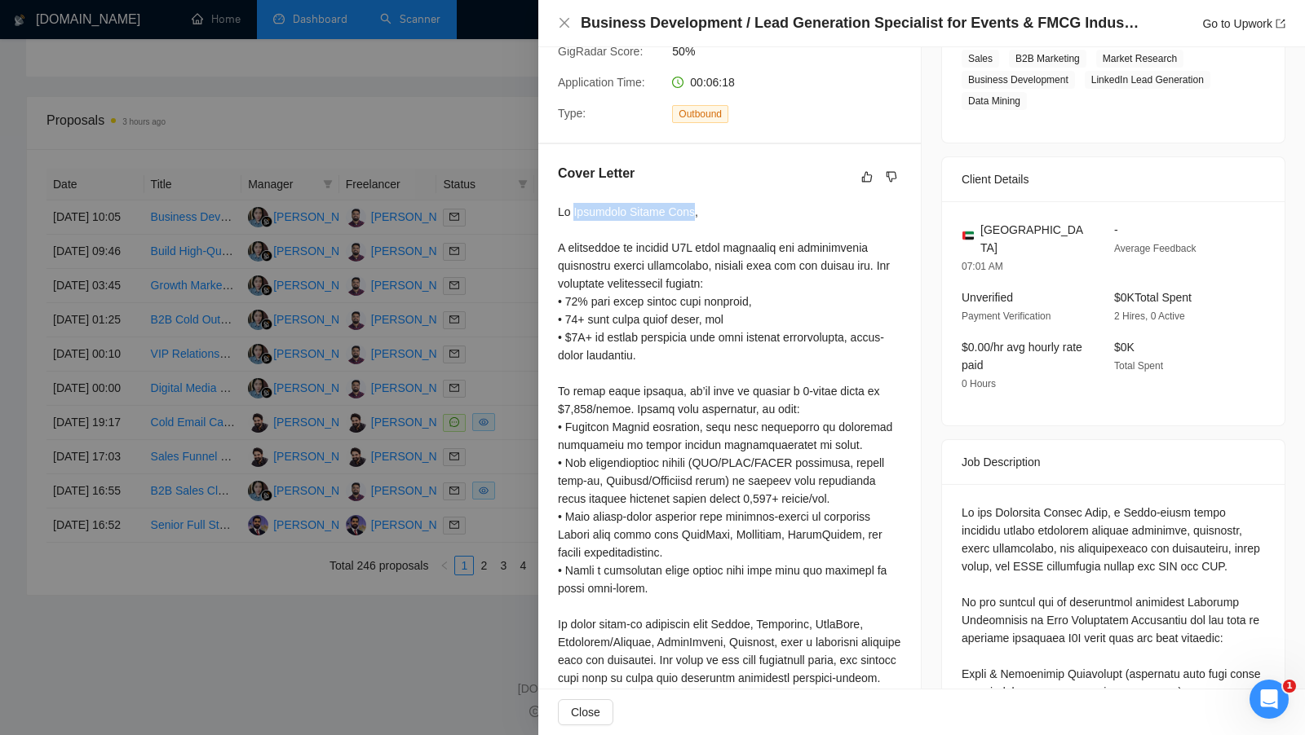
click at [687, 209] on div at bounding box center [729, 472] width 343 height 538
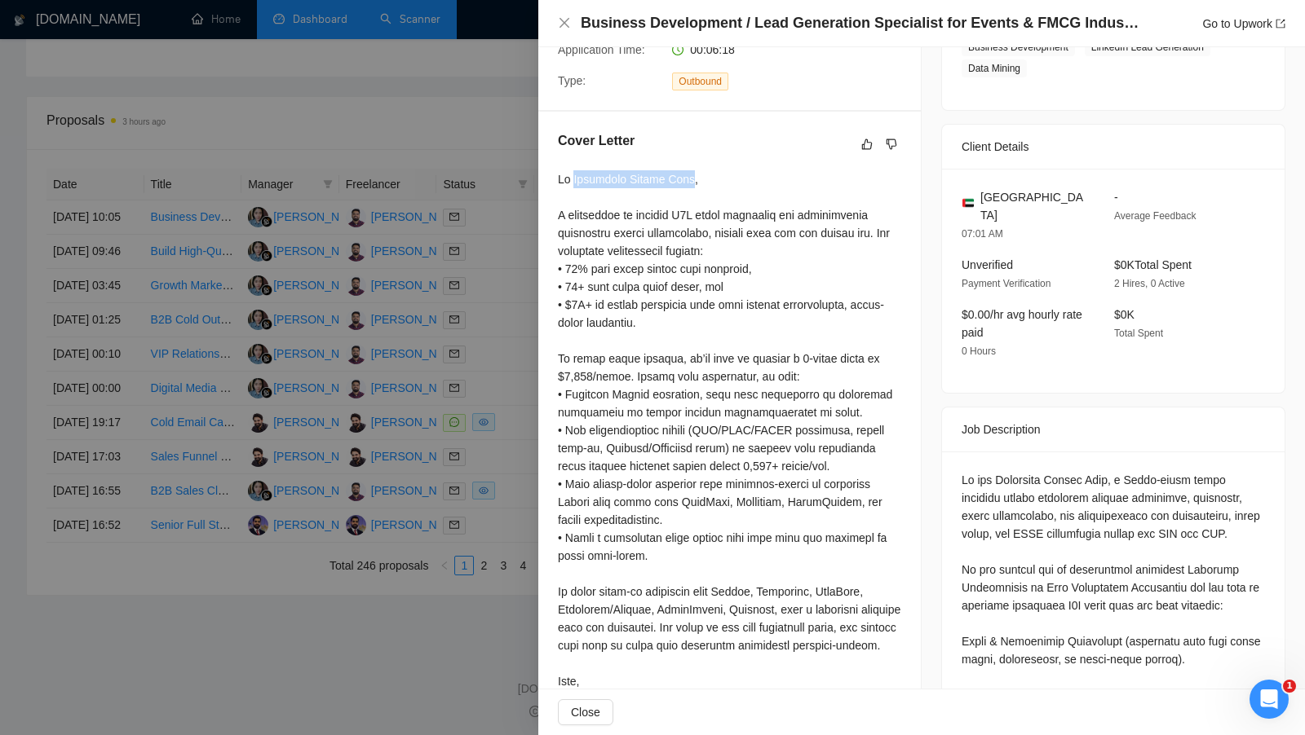
scroll to position [351, 0]
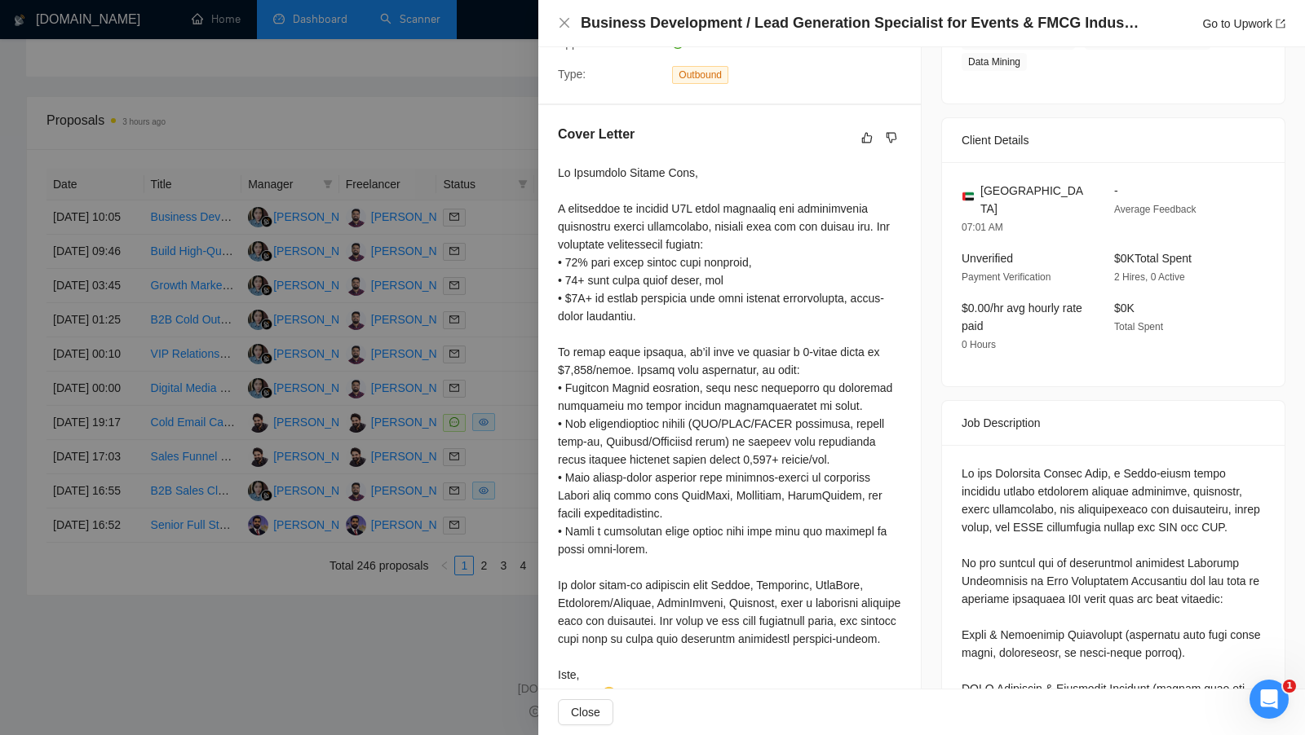
click at [728, 212] on div at bounding box center [729, 433] width 343 height 538
drag, startPoint x: 556, startPoint y: 207, endPoint x: 695, endPoint y: 207, distance: 139.4
click at [695, 207] on div "Cover Letter" at bounding box center [729, 416] width 382 height 623
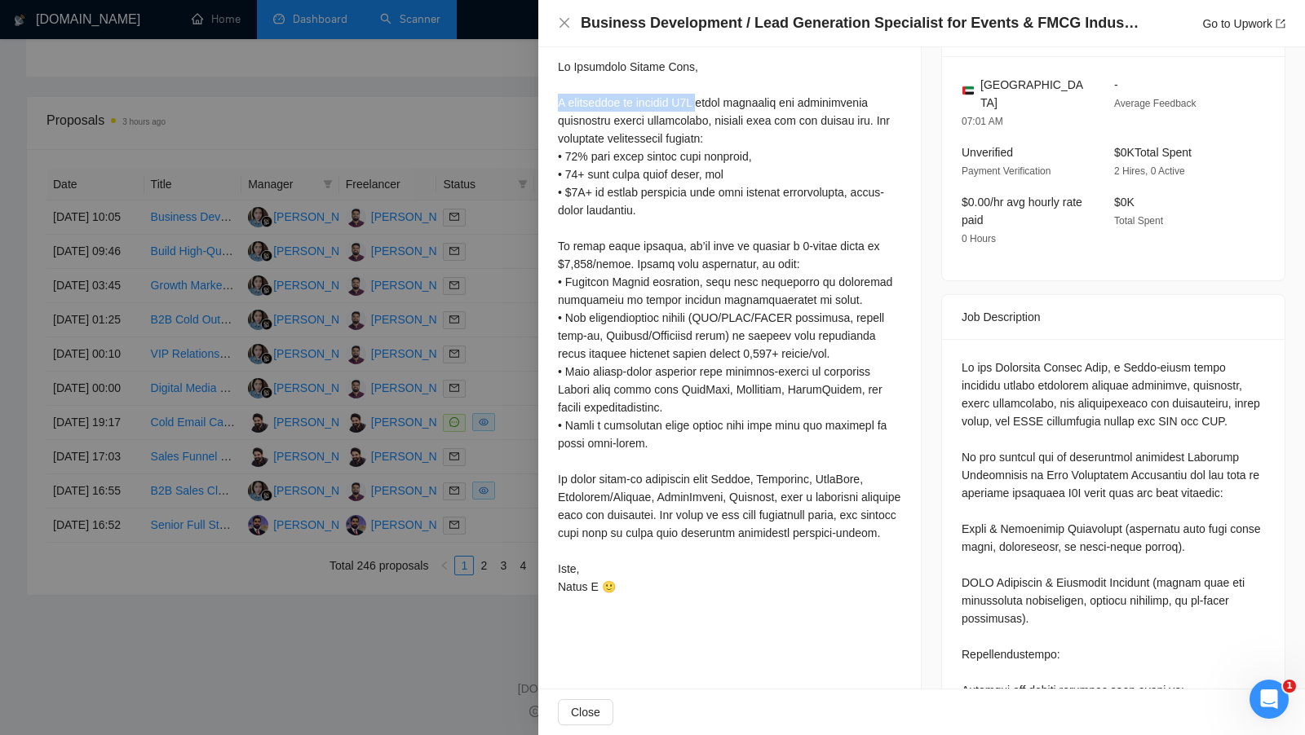
scroll to position [454, 0]
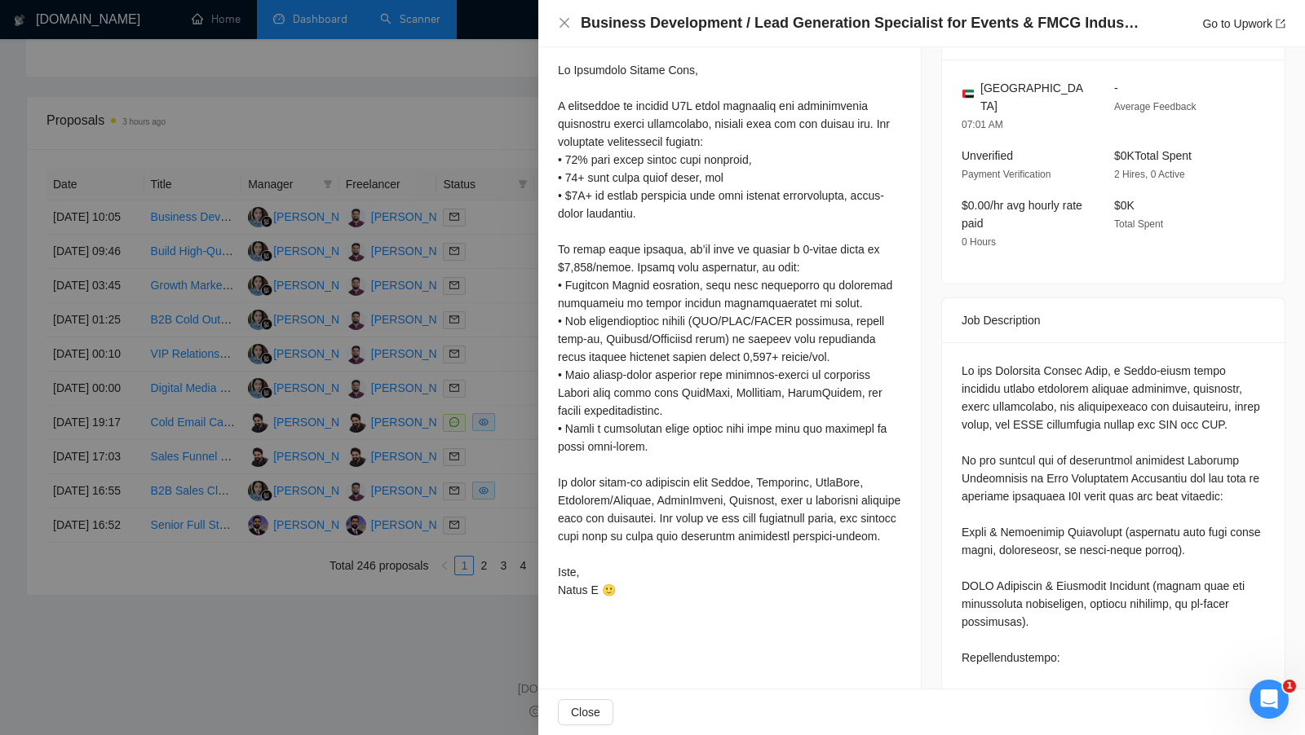
click at [492, 162] on div at bounding box center [652, 367] width 1305 height 735
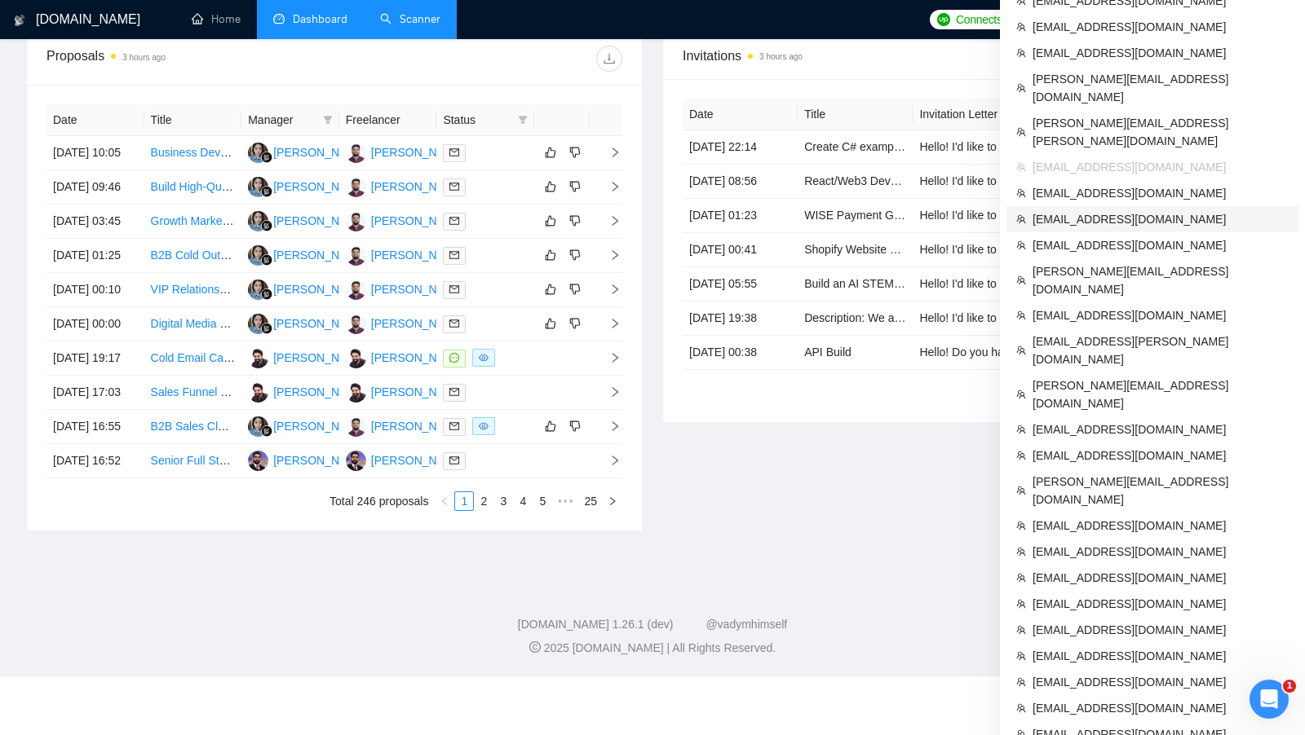
scroll to position [646, 0]
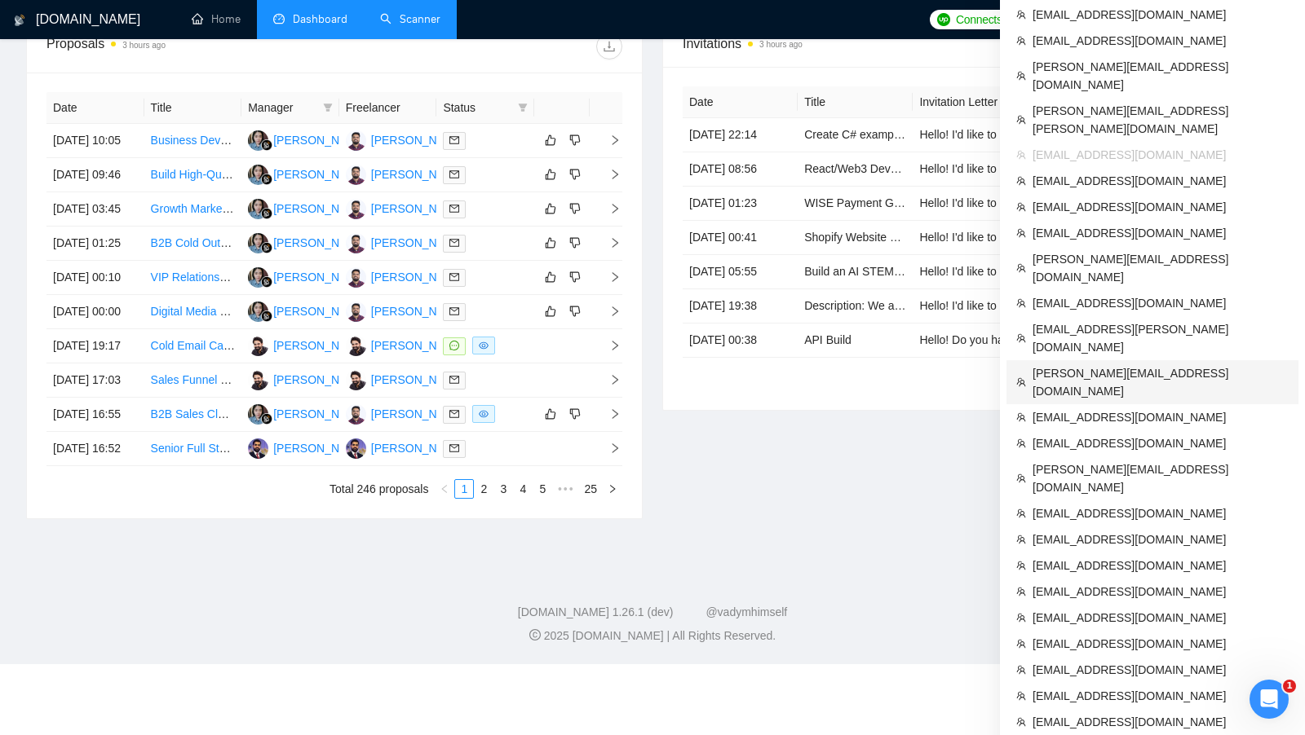
click at [1137, 360] on li "[PERSON_NAME][EMAIL_ADDRESS][DOMAIN_NAME]" at bounding box center [1152, 382] width 292 height 44
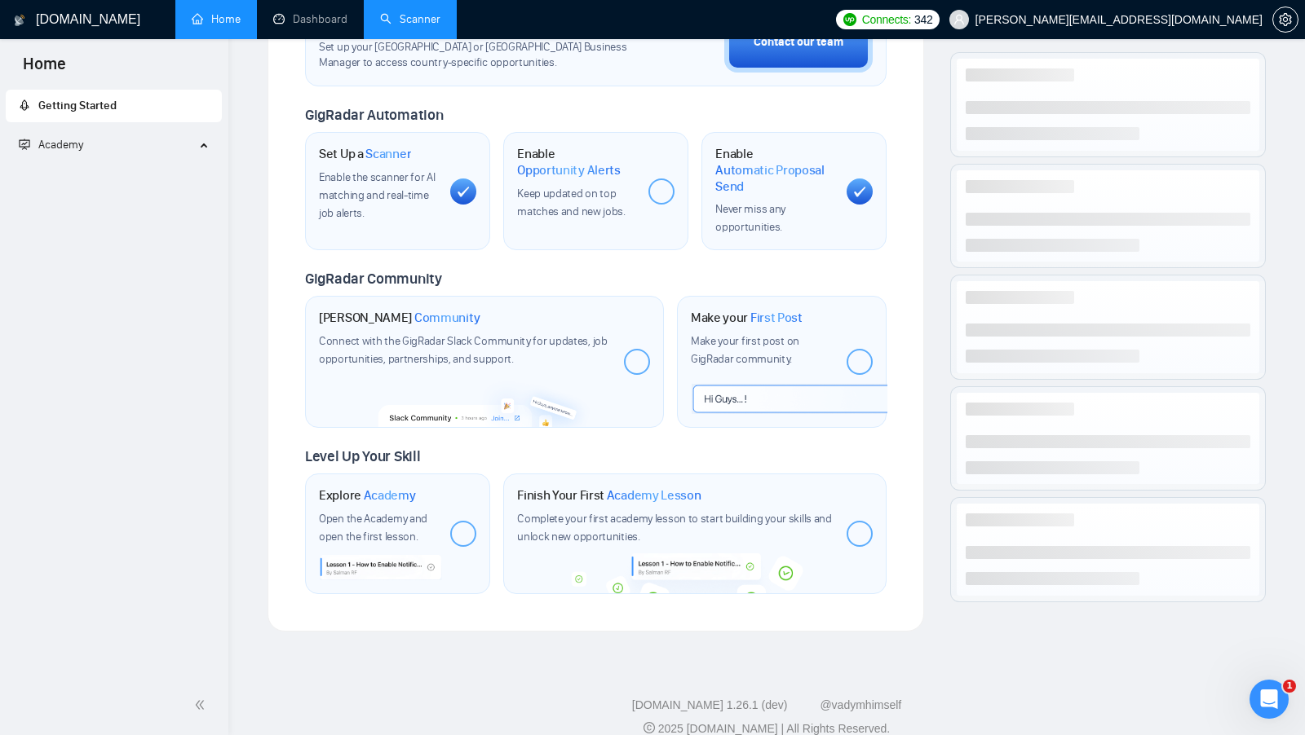
scroll to position [543, 0]
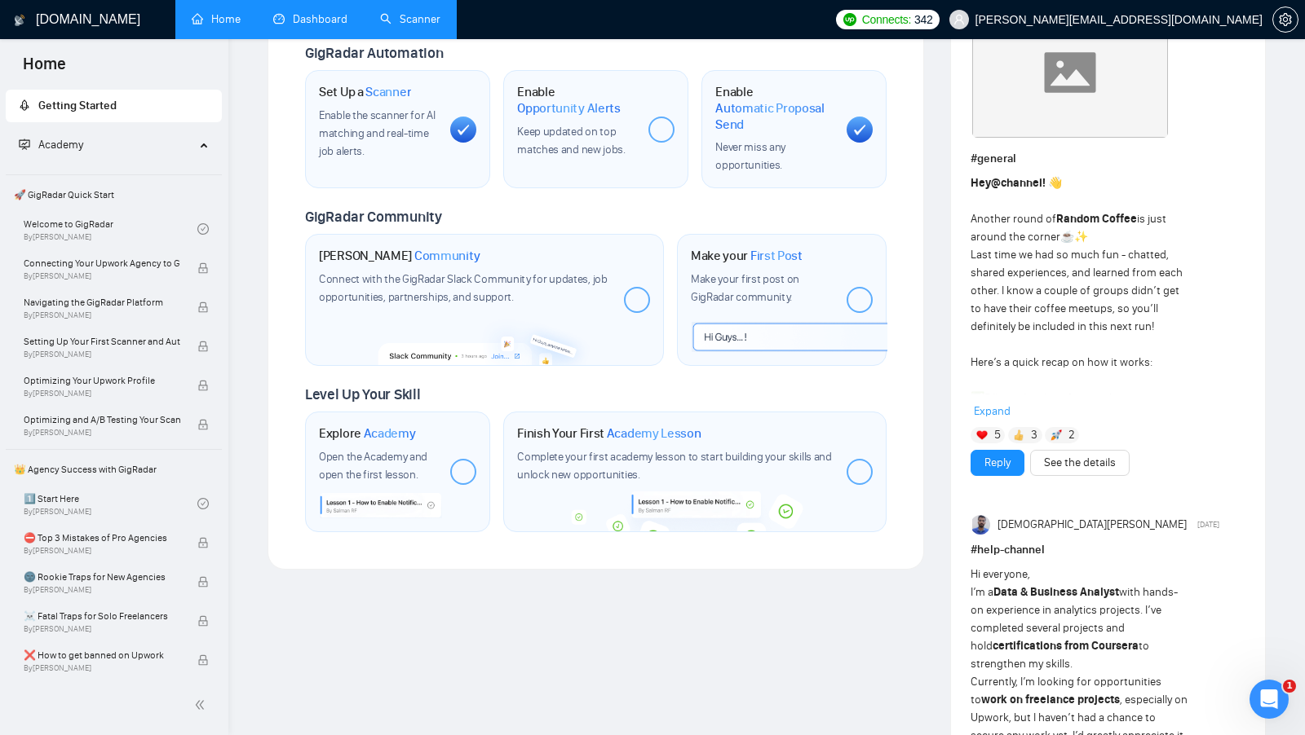
click at [337, 26] on link "Dashboard" at bounding box center [310, 19] width 74 height 14
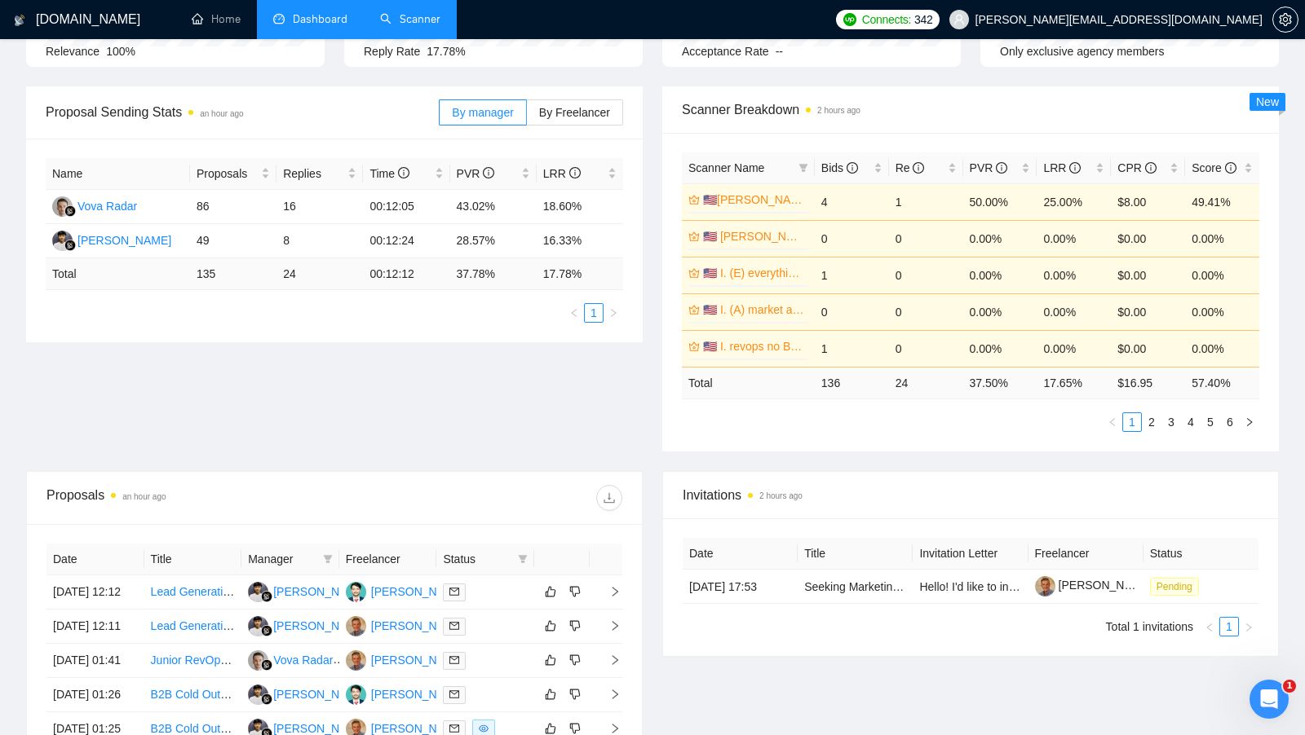
scroll to position [196, 0]
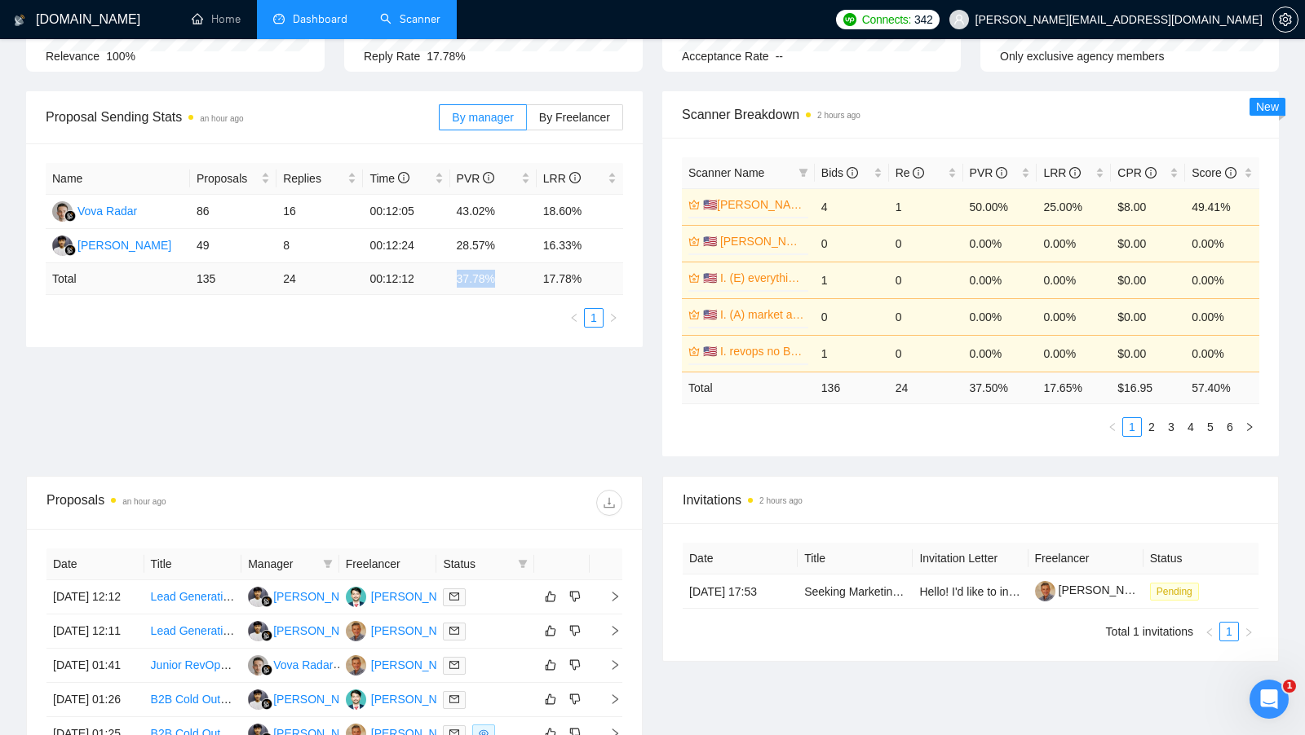
drag, startPoint x: 453, startPoint y: 276, endPoint x: 502, endPoint y: 277, distance: 48.9
click at [502, 277] on td "37.78 %" at bounding box center [493, 279] width 86 height 32
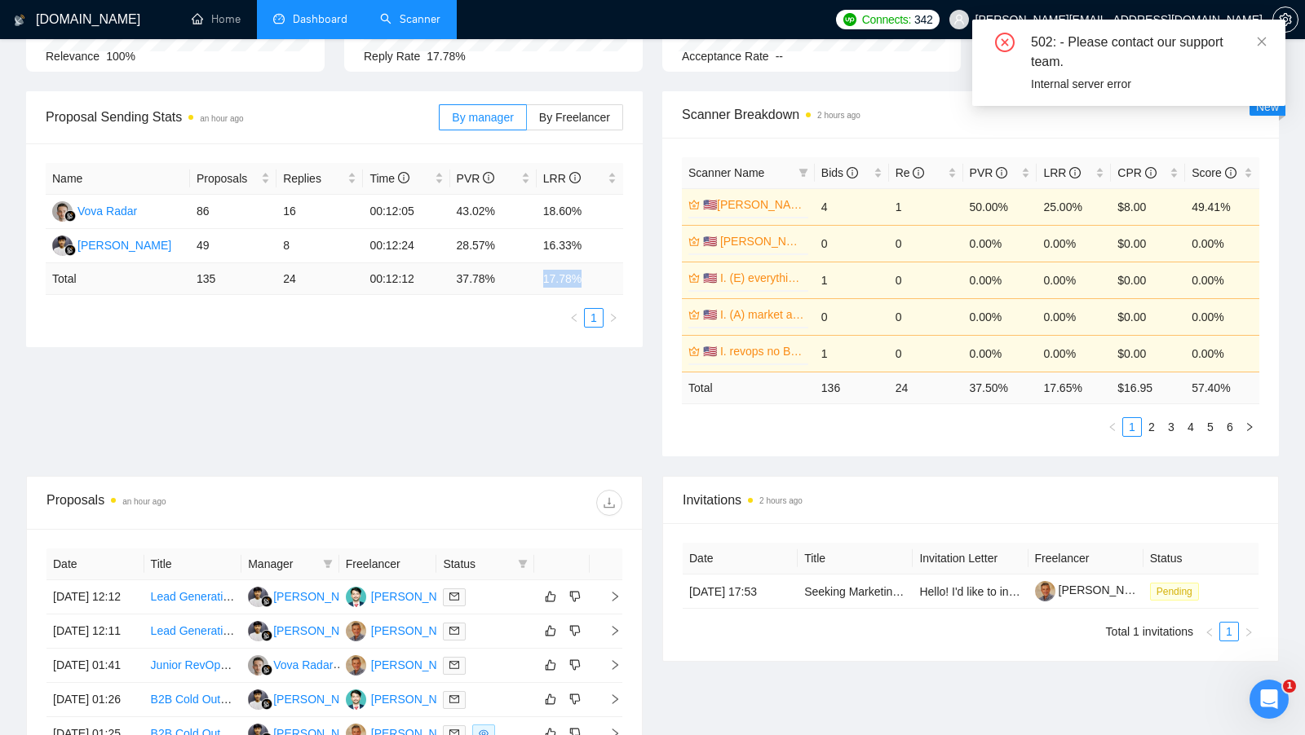
drag, startPoint x: 542, startPoint y: 276, endPoint x: 595, endPoint y: 276, distance: 53.0
click at [595, 276] on td "17.78 %" at bounding box center [579, 279] width 86 height 32
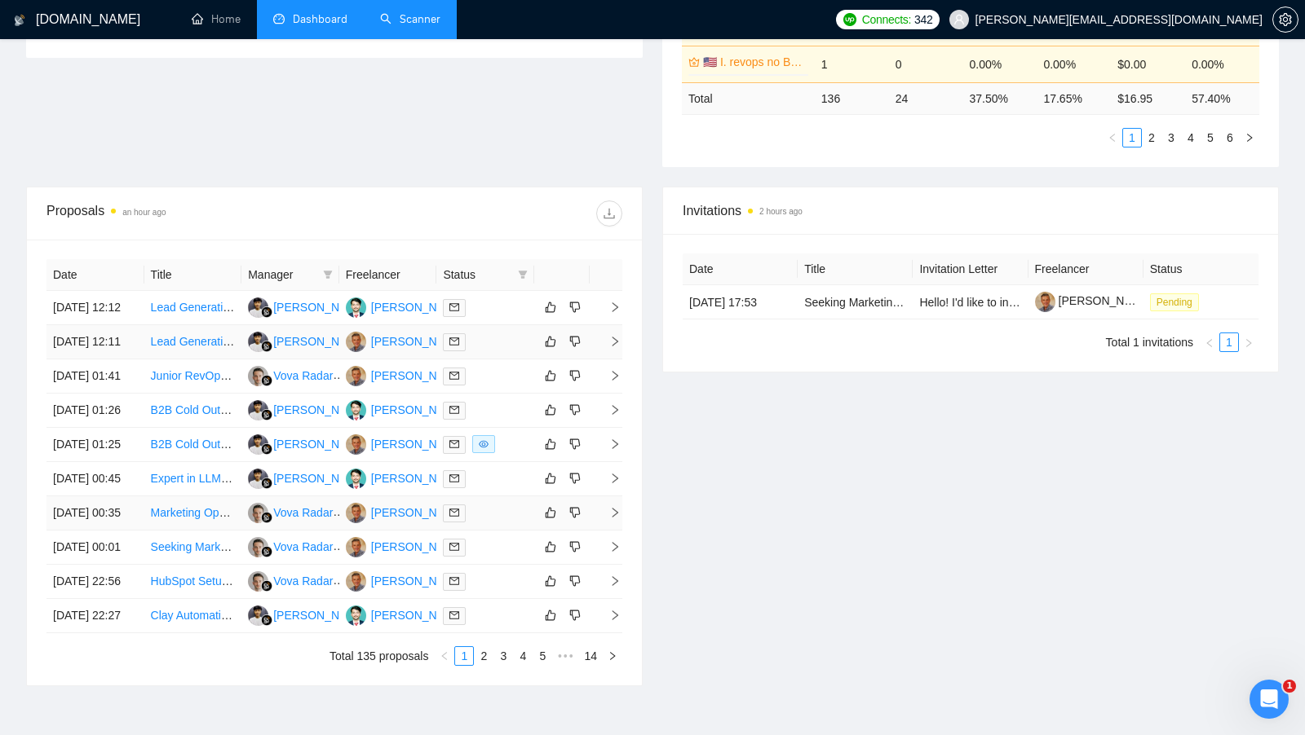
scroll to position [435, 0]
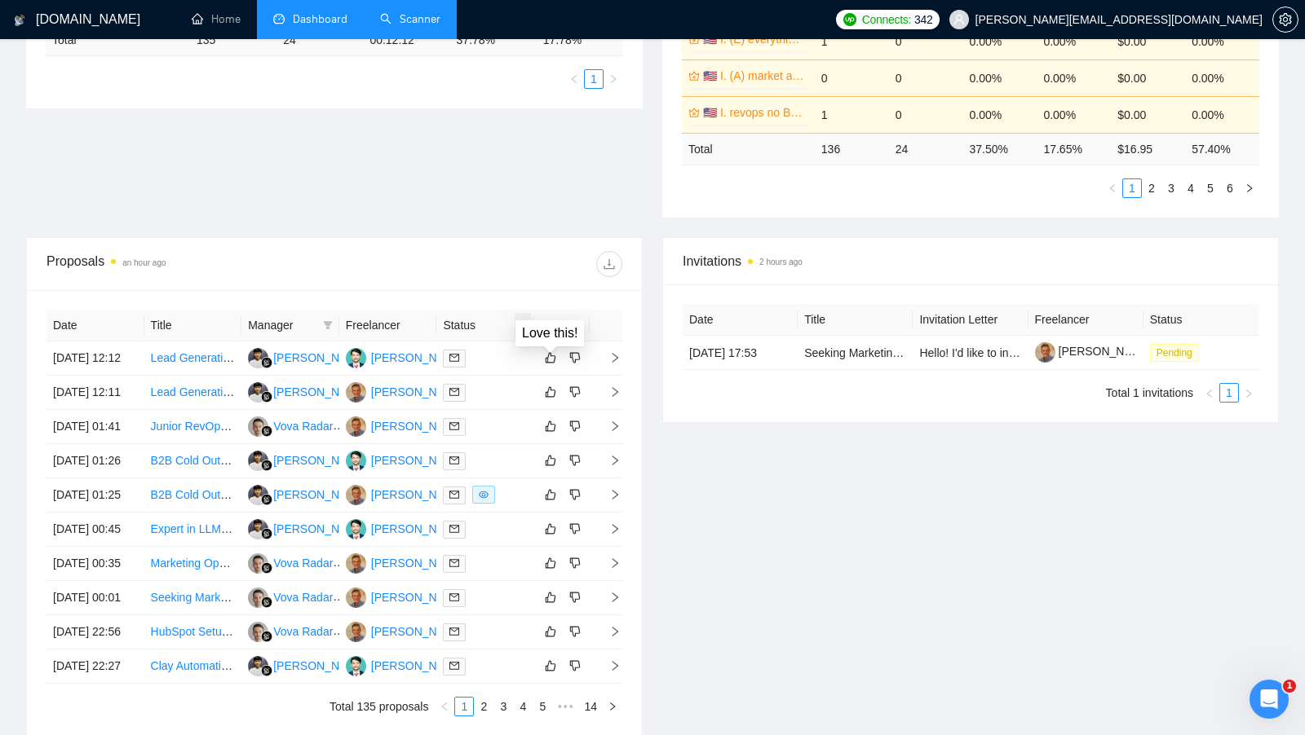
click at [524, 315] on span at bounding box center [522, 325] width 16 height 24
click at [547, 259] on div at bounding box center [478, 264] width 288 height 26
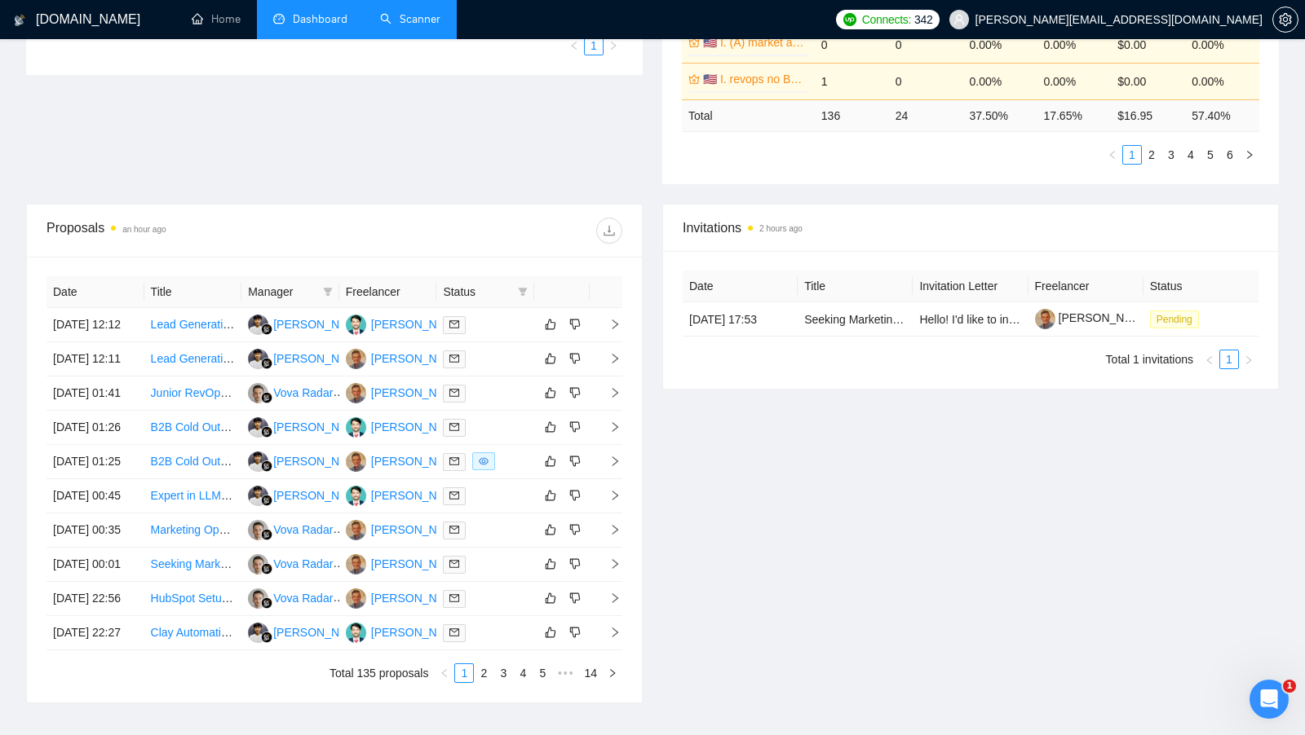
scroll to position [727, 0]
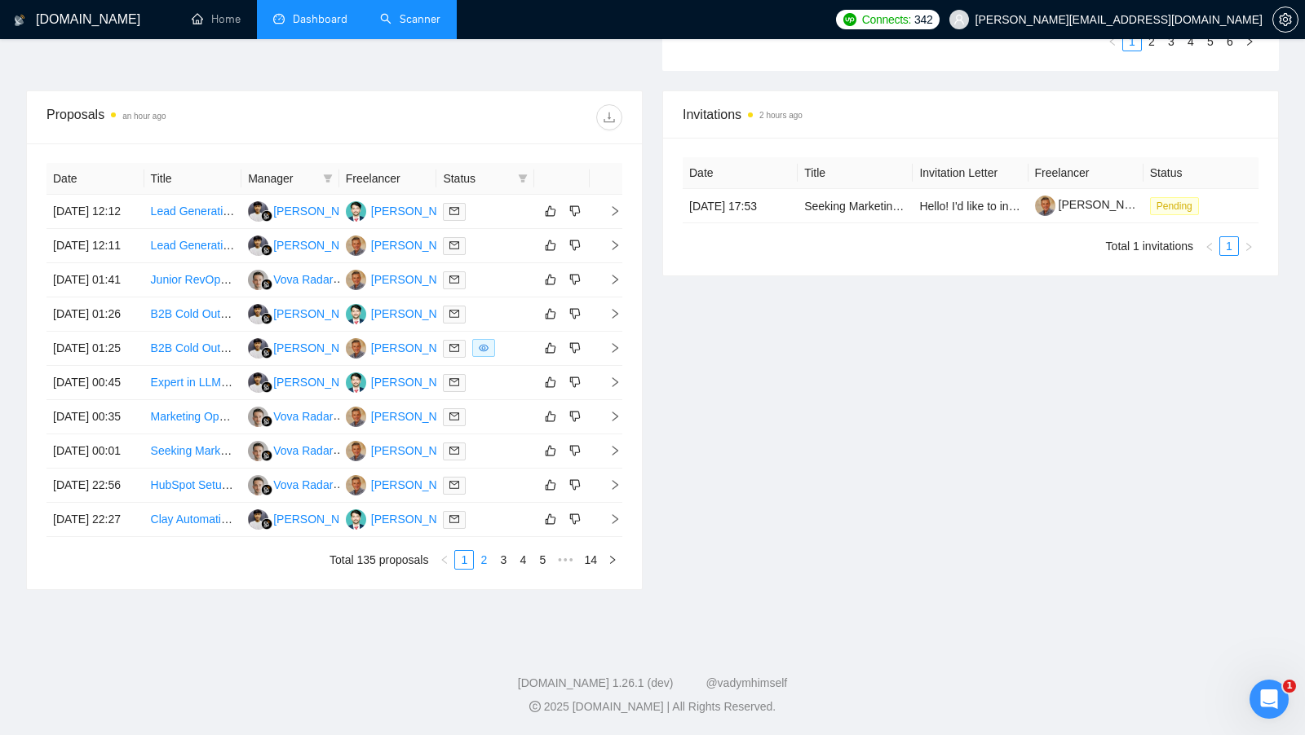
click at [483, 554] on link "2" at bounding box center [484, 560] width 18 height 18
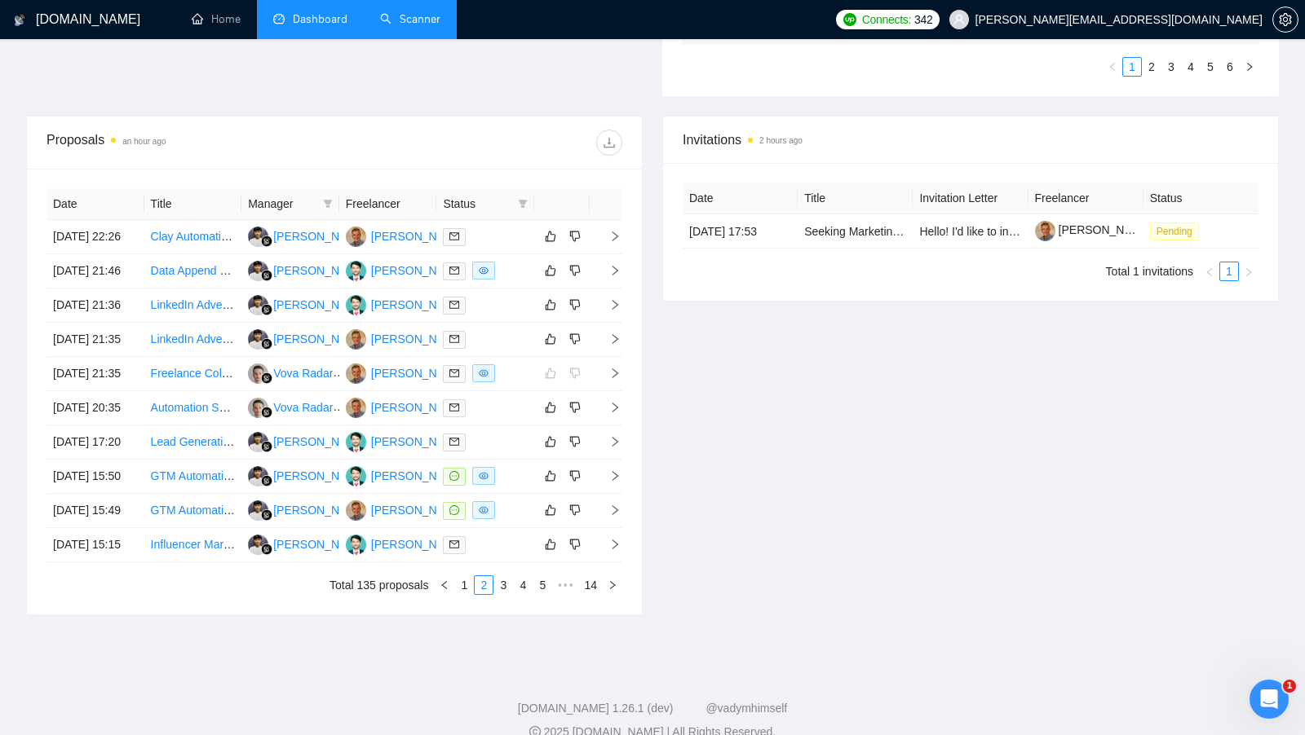
scroll to position [553, 0]
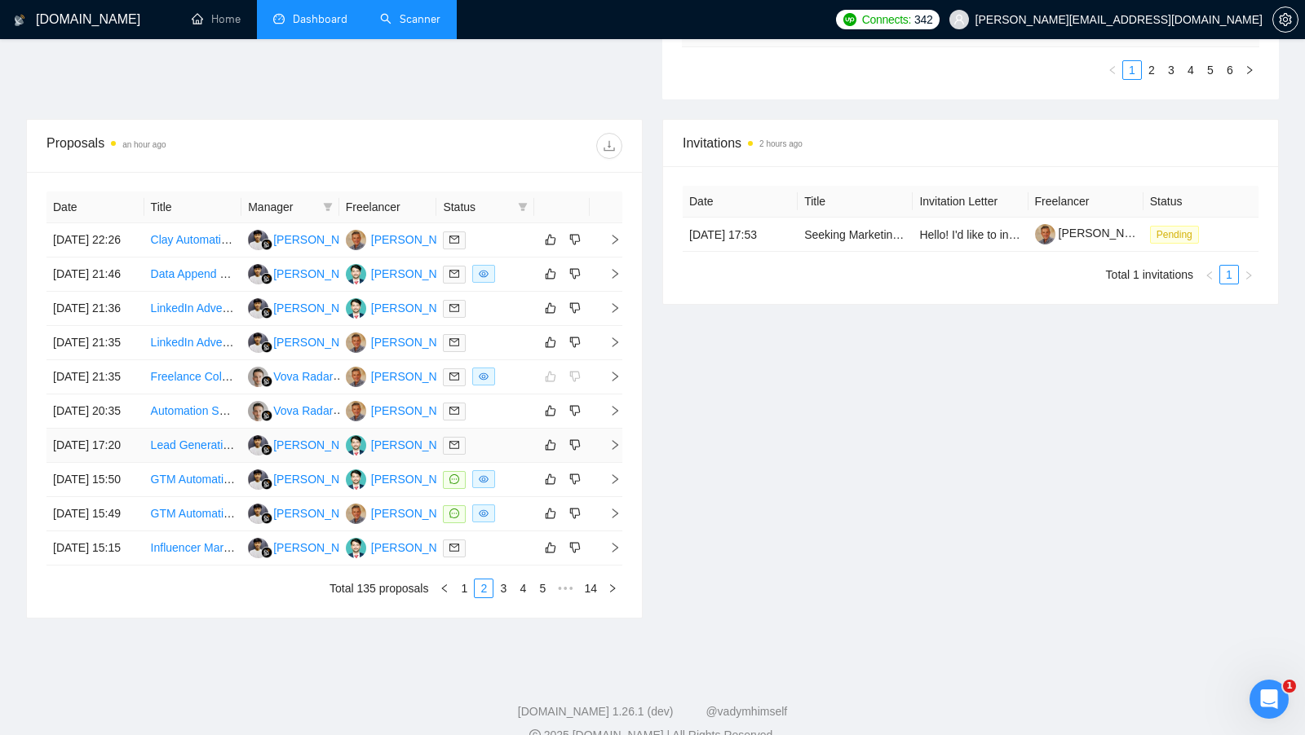
click at [510, 455] on div at bounding box center [485, 445] width 85 height 19
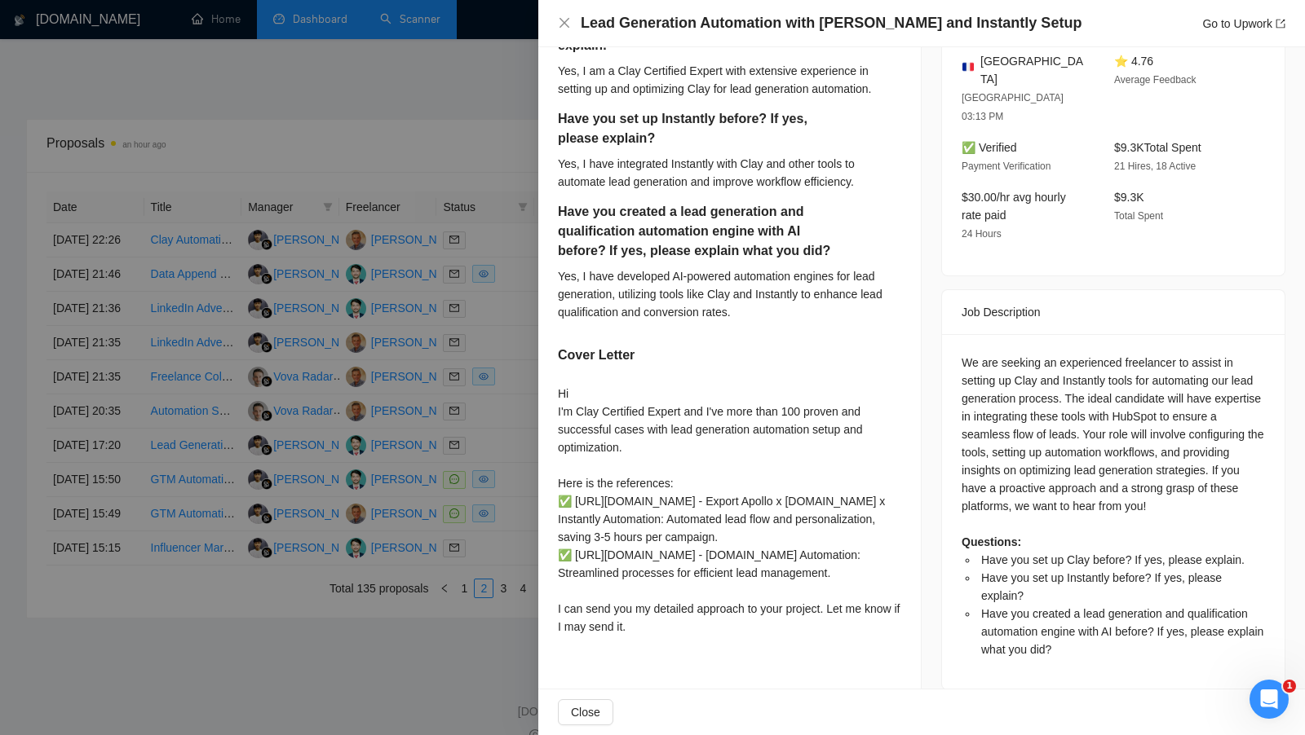
scroll to position [463, 0]
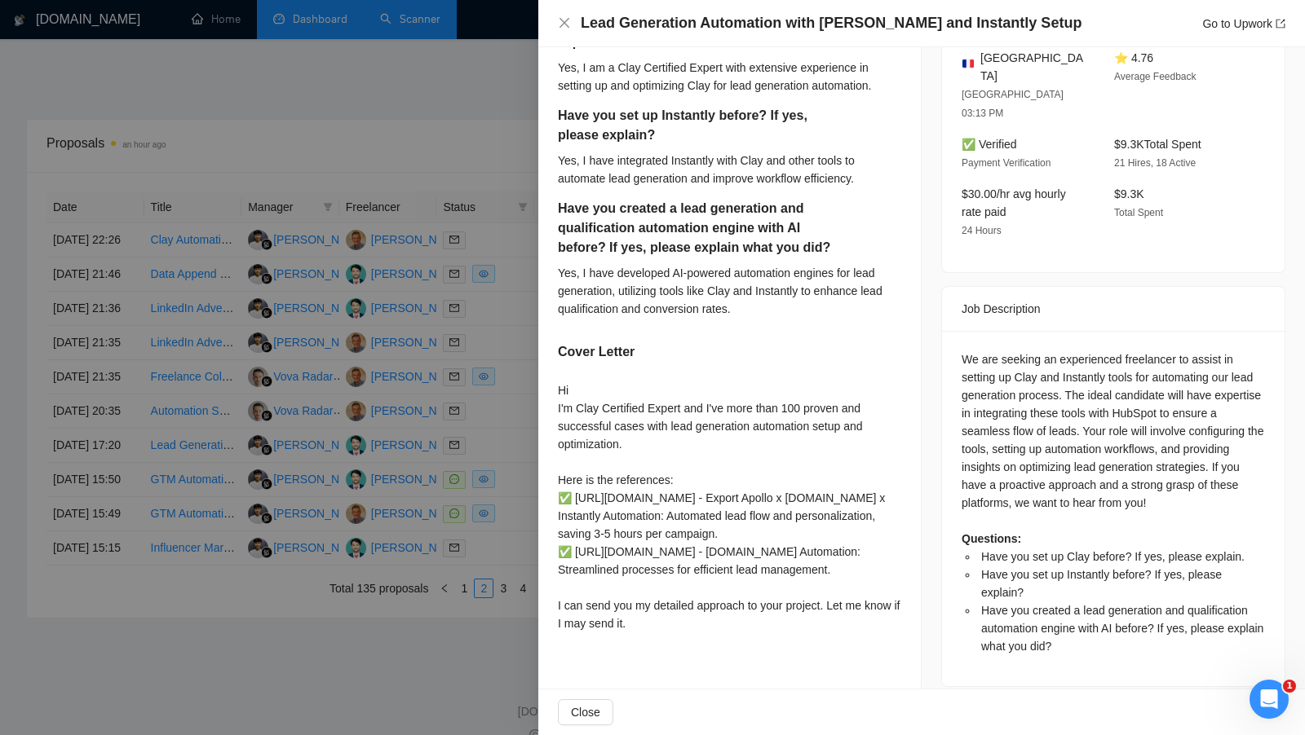
click at [545, 392] on div "Have you set up Clay before? If yes, please explain. Yes, I am a Clay Certified…" at bounding box center [729, 325] width 382 height 665
click at [506, 277] on div at bounding box center [652, 367] width 1305 height 735
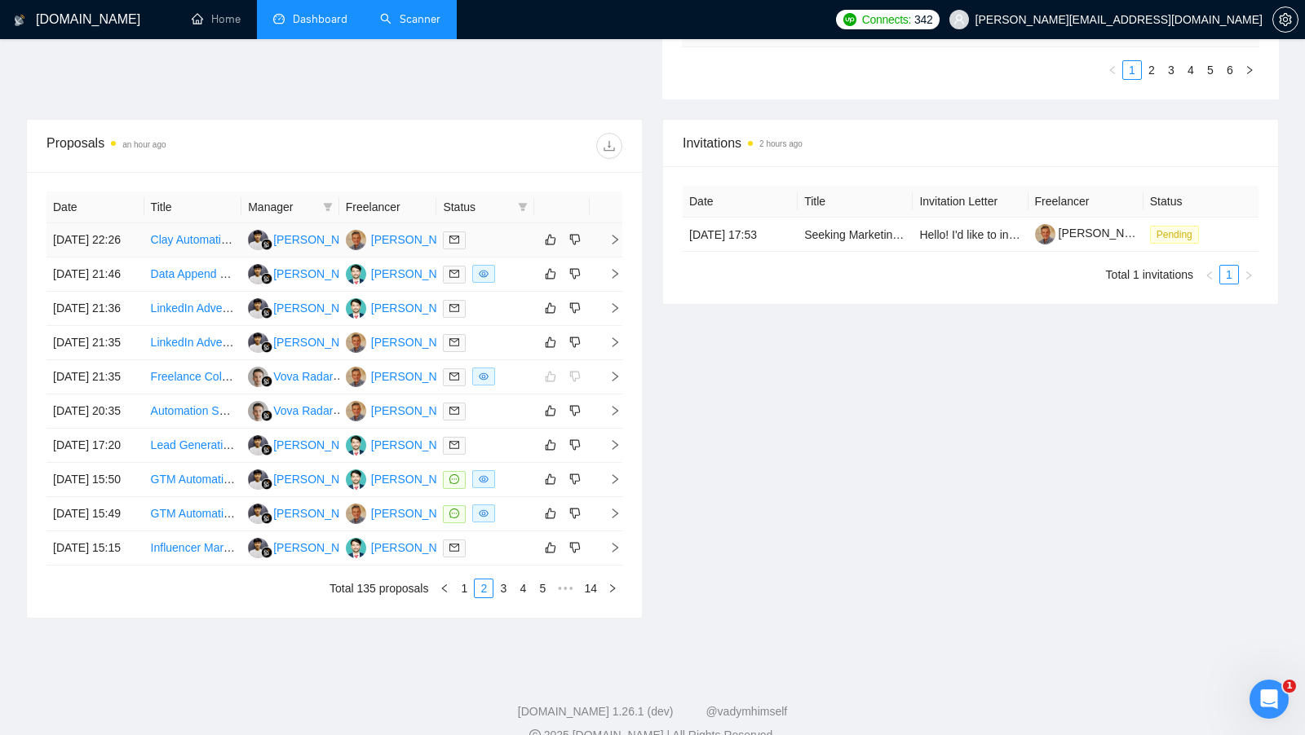
click at [504, 254] on td at bounding box center [485, 240] width 98 height 34
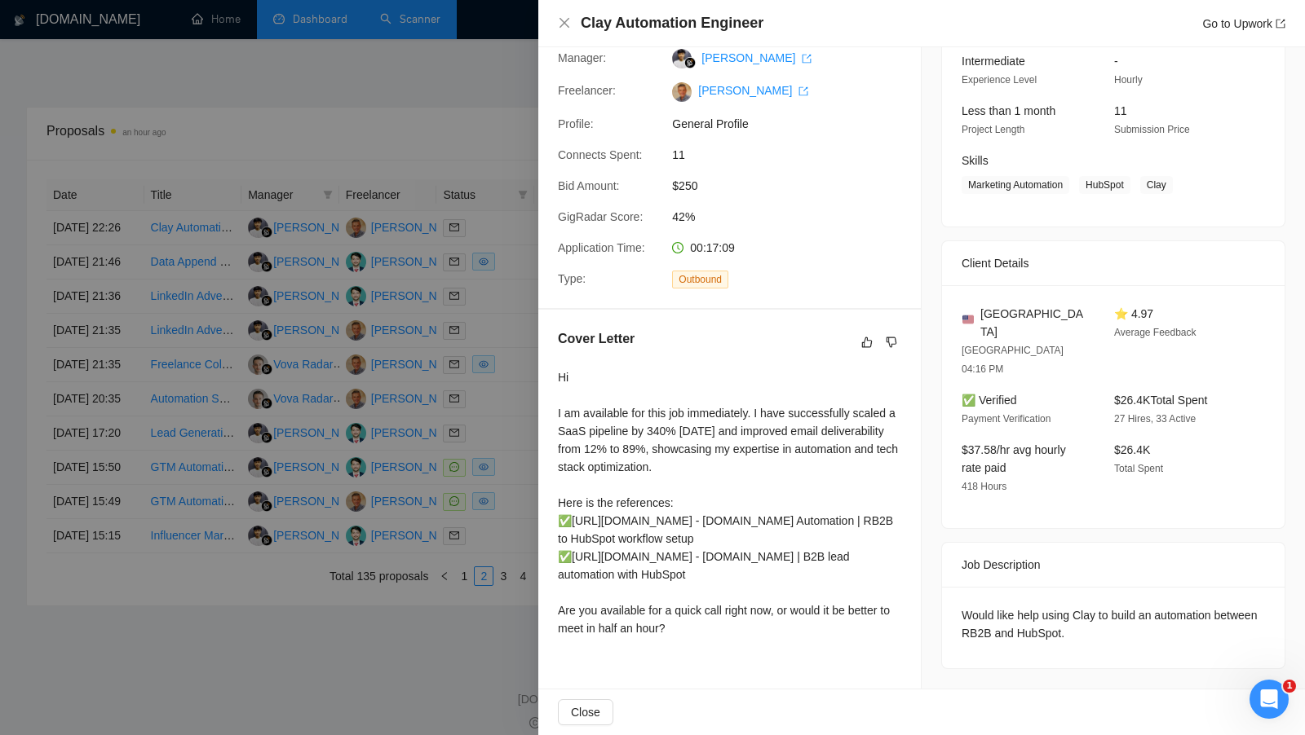
scroll to position [567, 0]
click at [482, 322] on div at bounding box center [652, 367] width 1305 height 735
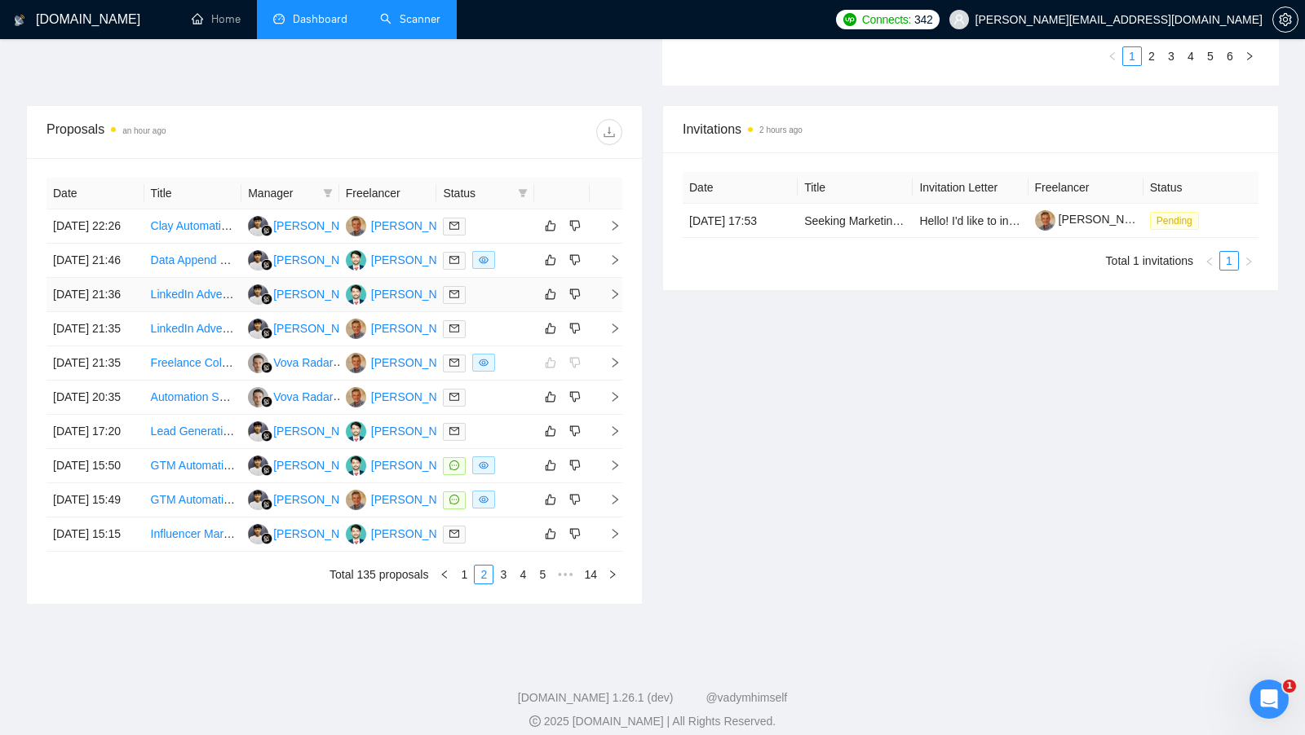
click at [483, 304] on div at bounding box center [485, 294] width 85 height 19
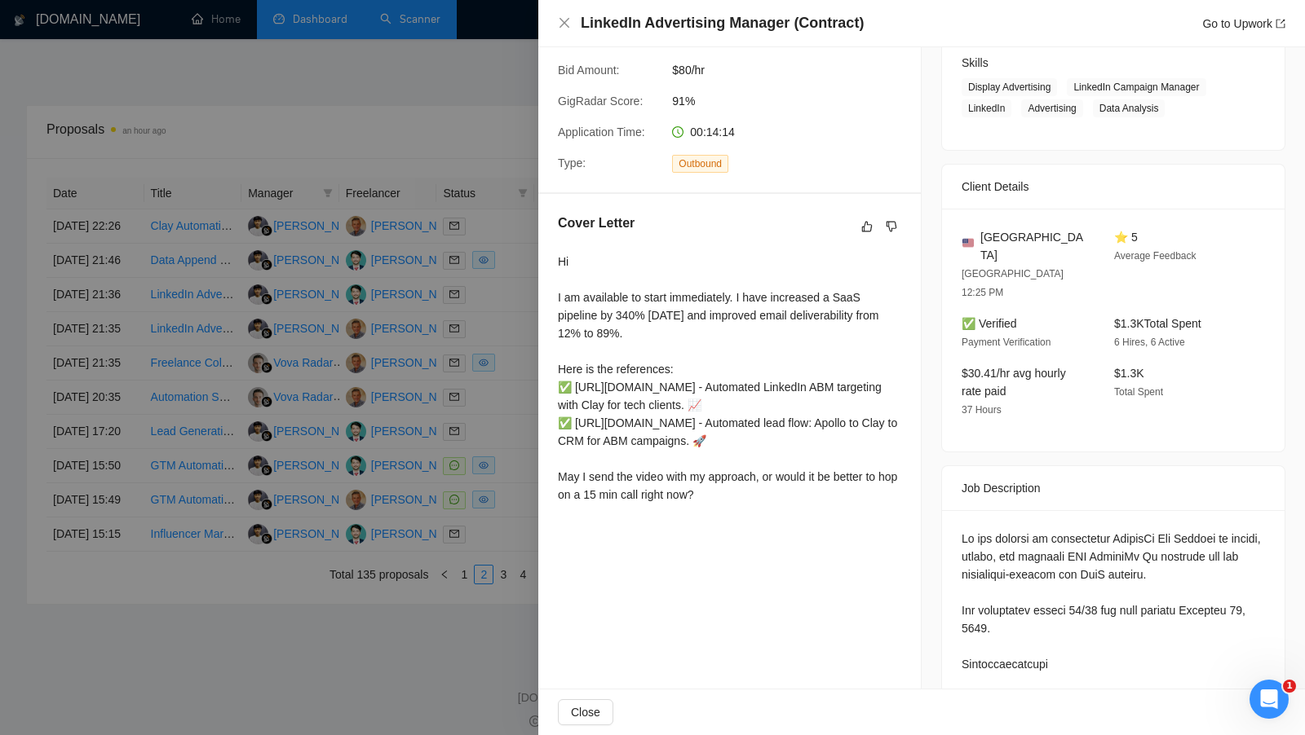
scroll to position [263, 0]
drag, startPoint x: 558, startPoint y: 329, endPoint x: 737, endPoint y: 334, distance: 179.5
click at [737, 334] on div "Hi I am available to start immediately. I have increased a SaaS pipeline by 340…" at bounding box center [729, 377] width 343 height 251
drag, startPoint x: 744, startPoint y: 326, endPoint x: 860, endPoint y: 367, distance: 123.5
click at [860, 367] on div "Hi I am available to start immediately. I have increased a SaaS pipeline by 340…" at bounding box center [729, 377] width 343 height 251
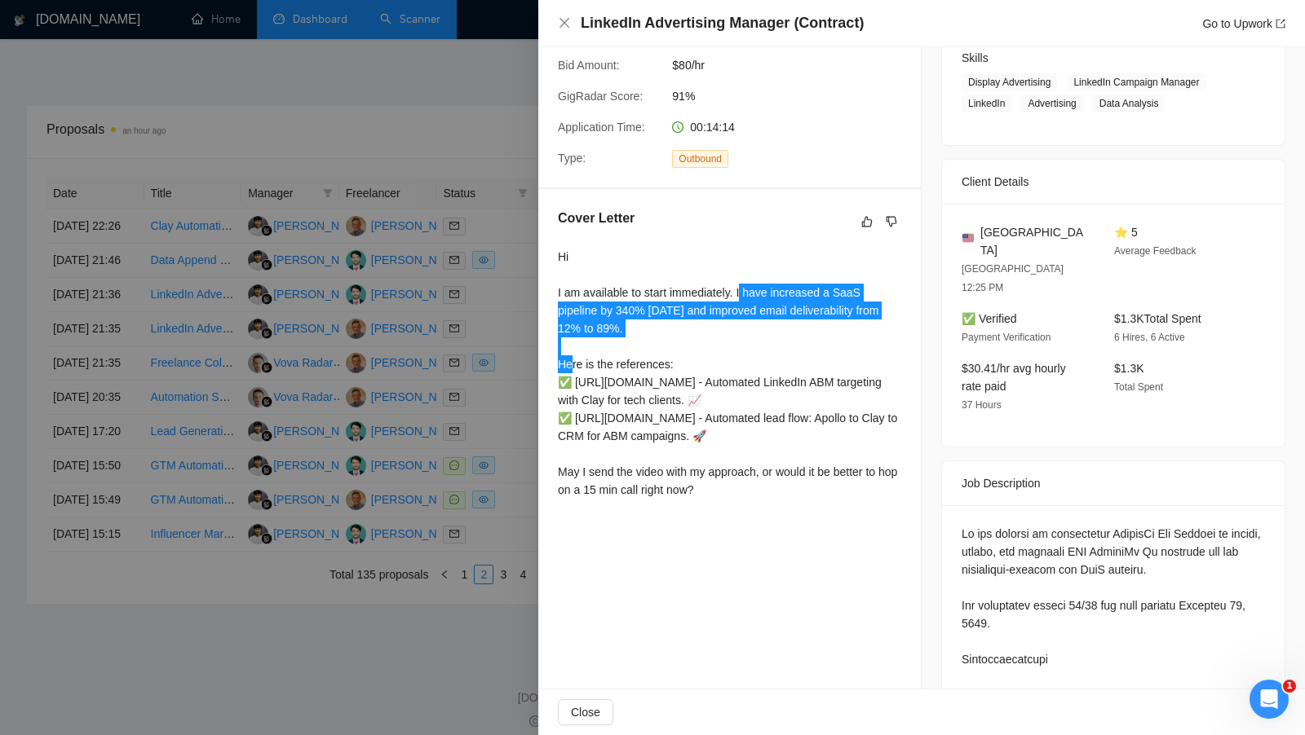
scroll to position [265, 0]
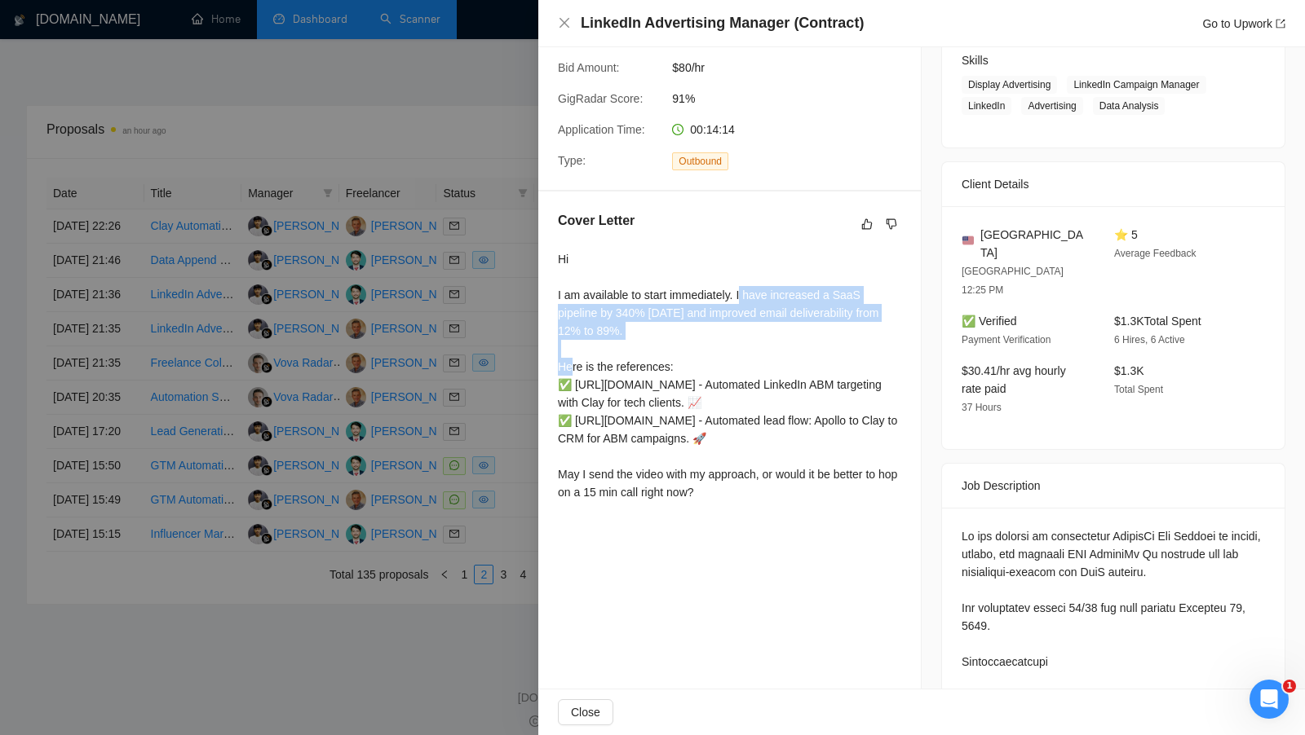
drag, startPoint x: 560, startPoint y: 402, endPoint x: 775, endPoint y: 540, distance: 254.9
click at [775, 501] on div "Hi I am available to start immediately. I have increased a SaaS pipeline by 340…" at bounding box center [729, 375] width 343 height 251
click at [696, 493] on div "Hi I am available to start immediately. I have increased a SaaS pipeline by 340…" at bounding box center [729, 375] width 343 height 251
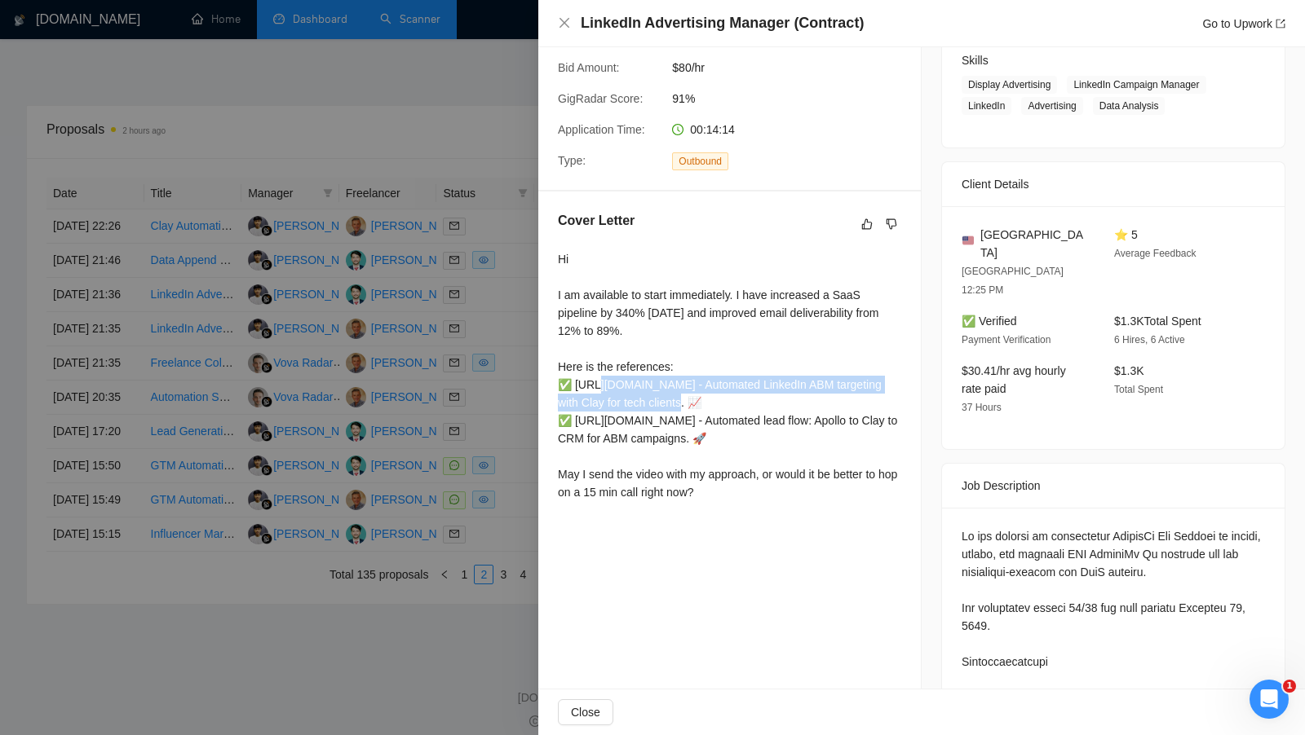
drag, startPoint x: 554, startPoint y: 434, endPoint x: 704, endPoint y: 454, distance: 151.4
click at [704, 454] on div "Cover Letter Hi I am available to start immediately. I have increased a SaaS pi…" at bounding box center [729, 360] width 382 height 336
click at [447, 460] on div at bounding box center [652, 367] width 1305 height 735
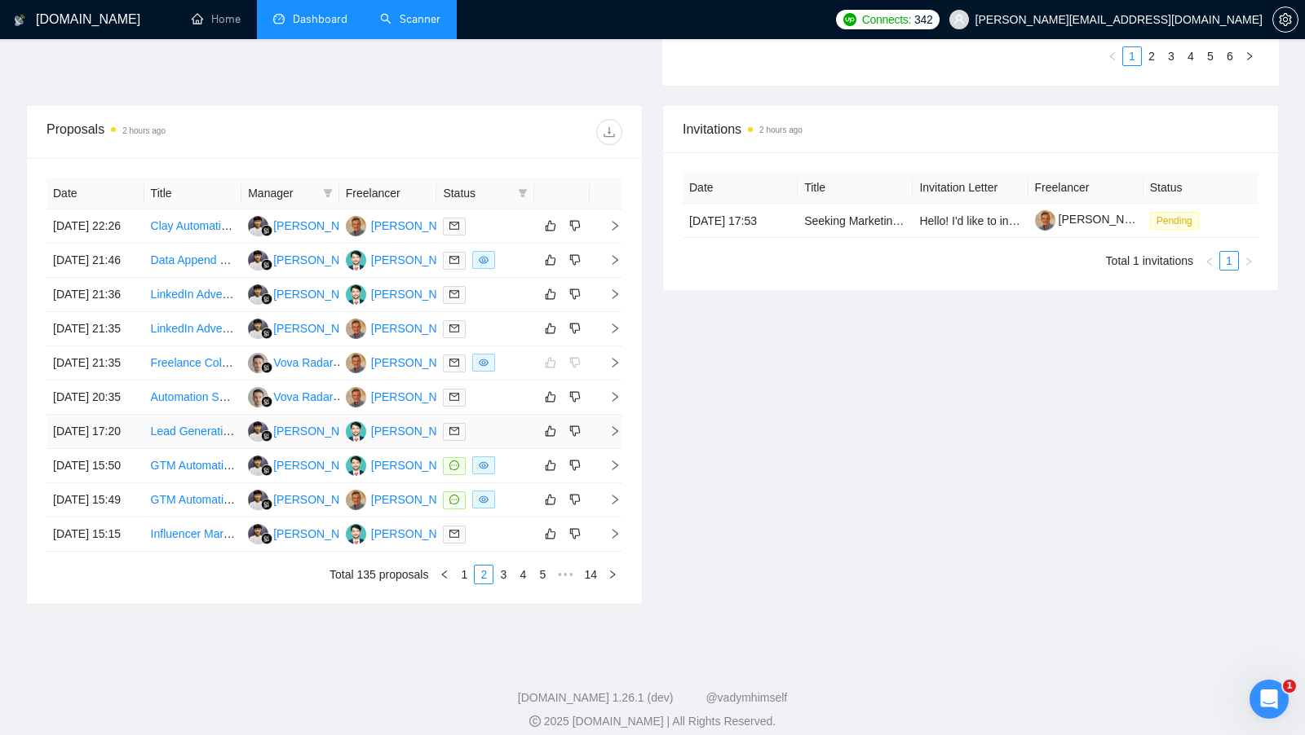
click at [508, 441] on div at bounding box center [485, 431] width 85 height 19
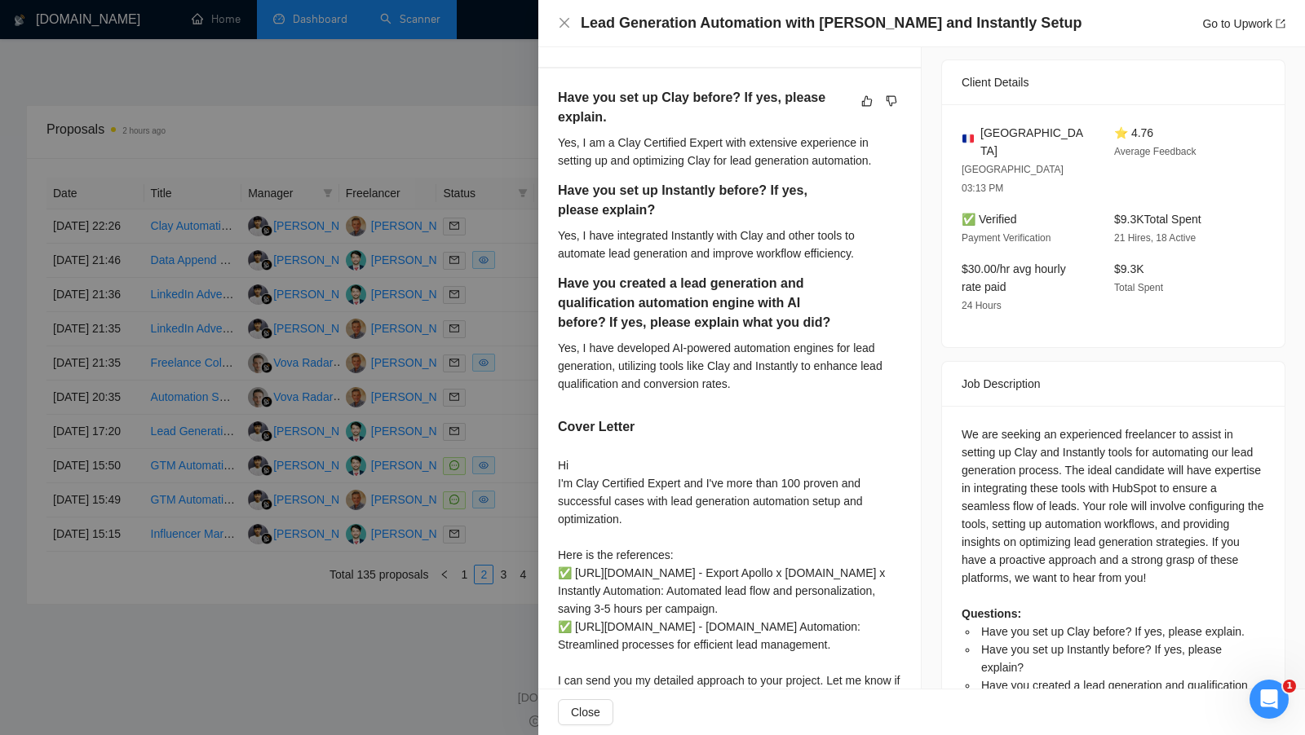
scroll to position [391, 0]
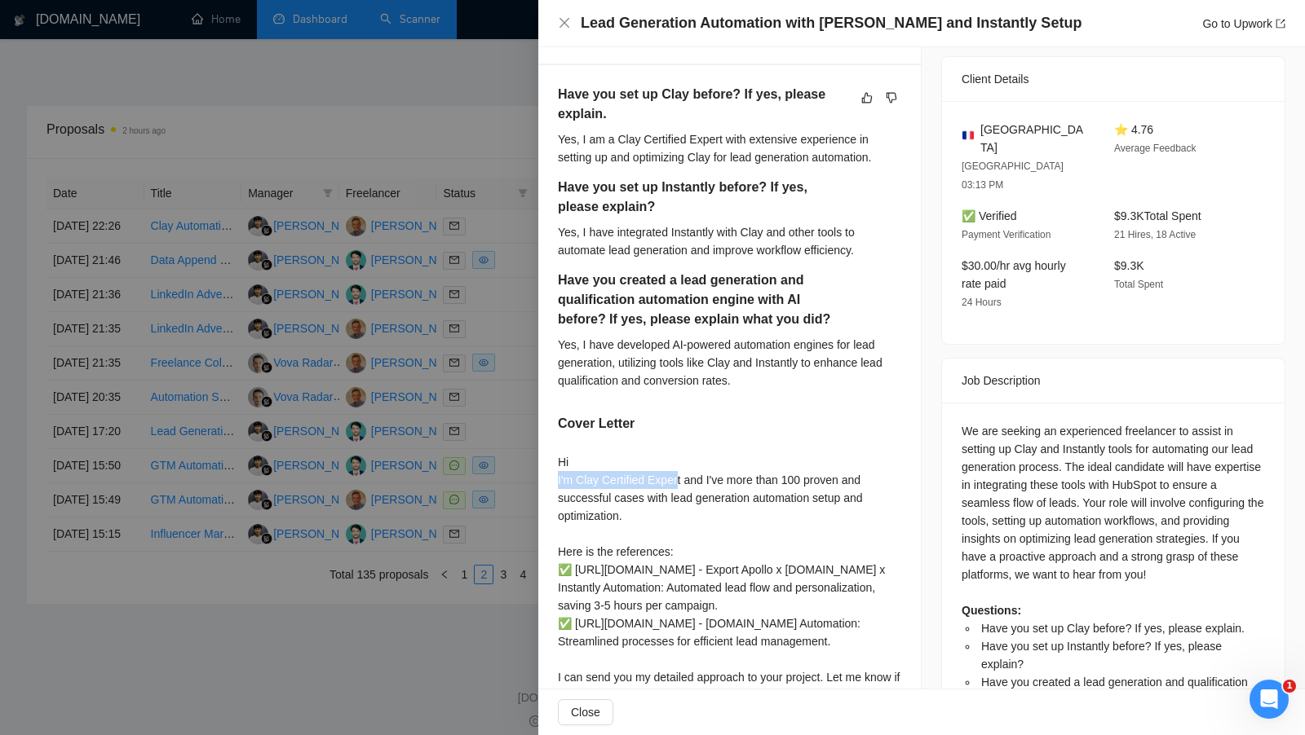
drag, startPoint x: 557, startPoint y: 519, endPoint x: 681, endPoint y: 520, distance: 123.9
click at [681, 520] on div "Hi I'm Clay Certified Expert and I've more than 100 proven and successful cases…" at bounding box center [729, 578] width 343 height 251
drag, startPoint x: 791, startPoint y: 513, endPoint x: 811, endPoint y: 514, distance: 20.4
click at [811, 514] on div "Hi I'm Clay Certified Expert and I've more than 100 proven and successful cases…" at bounding box center [729, 578] width 343 height 251
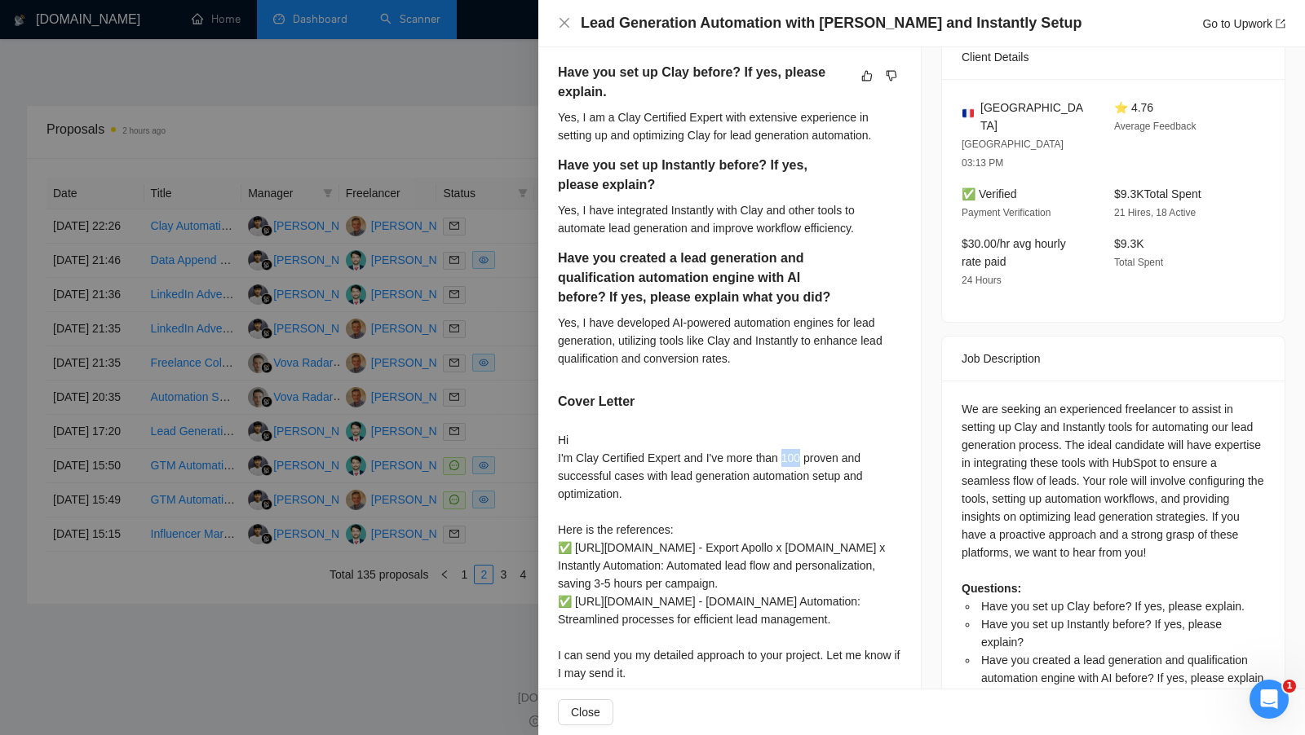
scroll to position [538, 0]
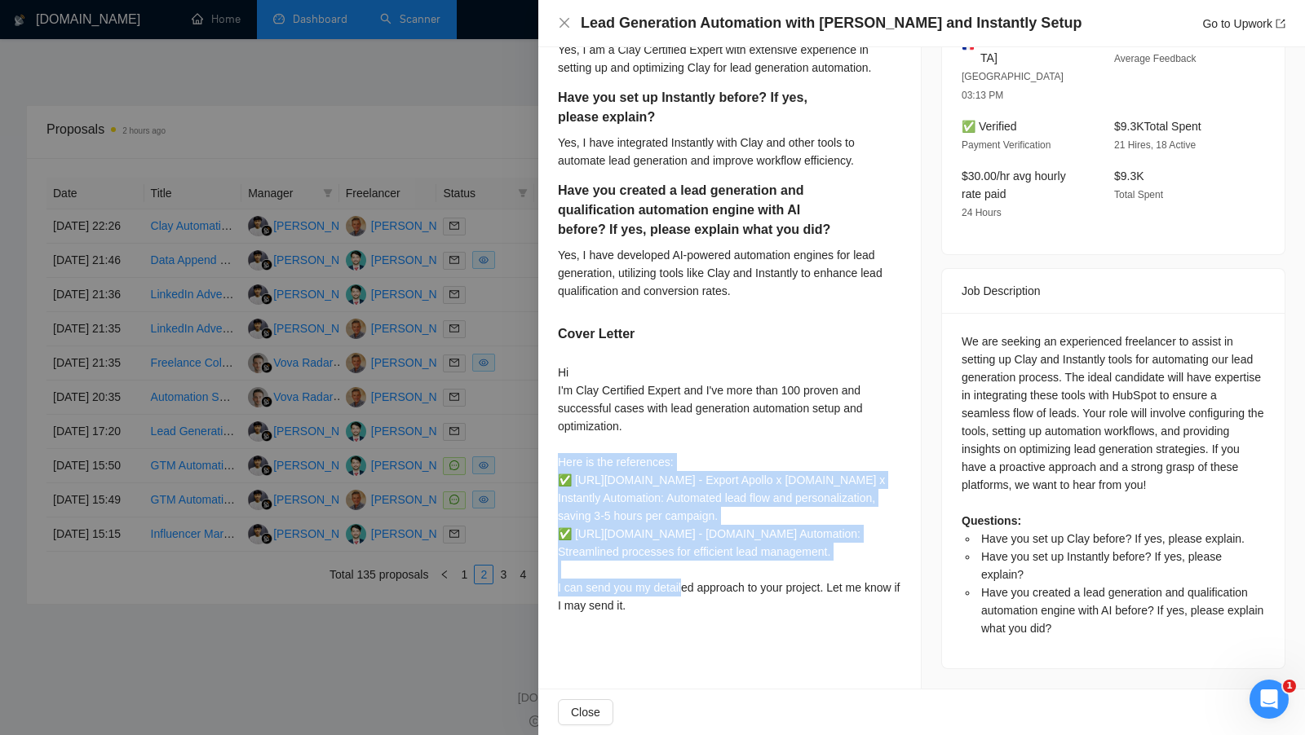
drag, startPoint x: 559, startPoint y: 441, endPoint x: 675, endPoint y: 576, distance: 178.0
click at [675, 576] on div "Hi I'm Clay Certified Expert and I've more than 100 proven and successful cases…" at bounding box center [729, 489] width 343 height 251
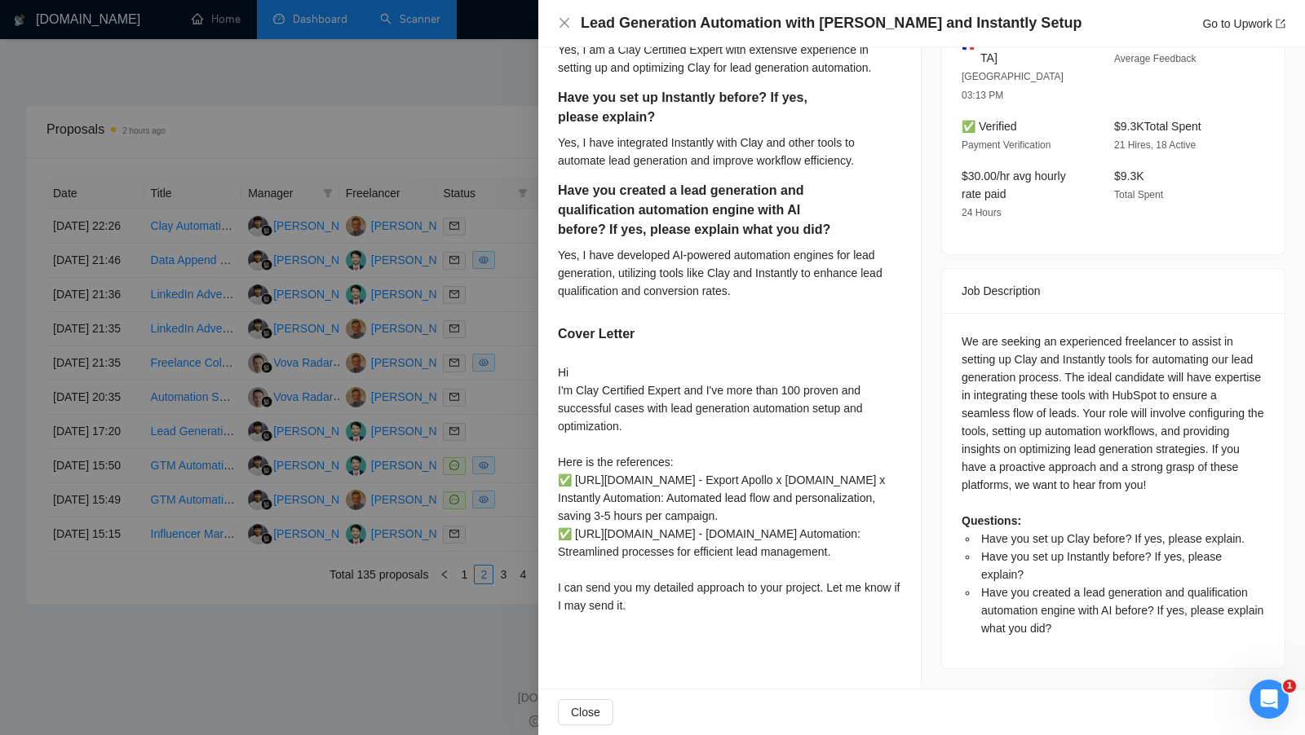
click at [482, 560] on div at bounding box center [652, 367] width 1305 height 735
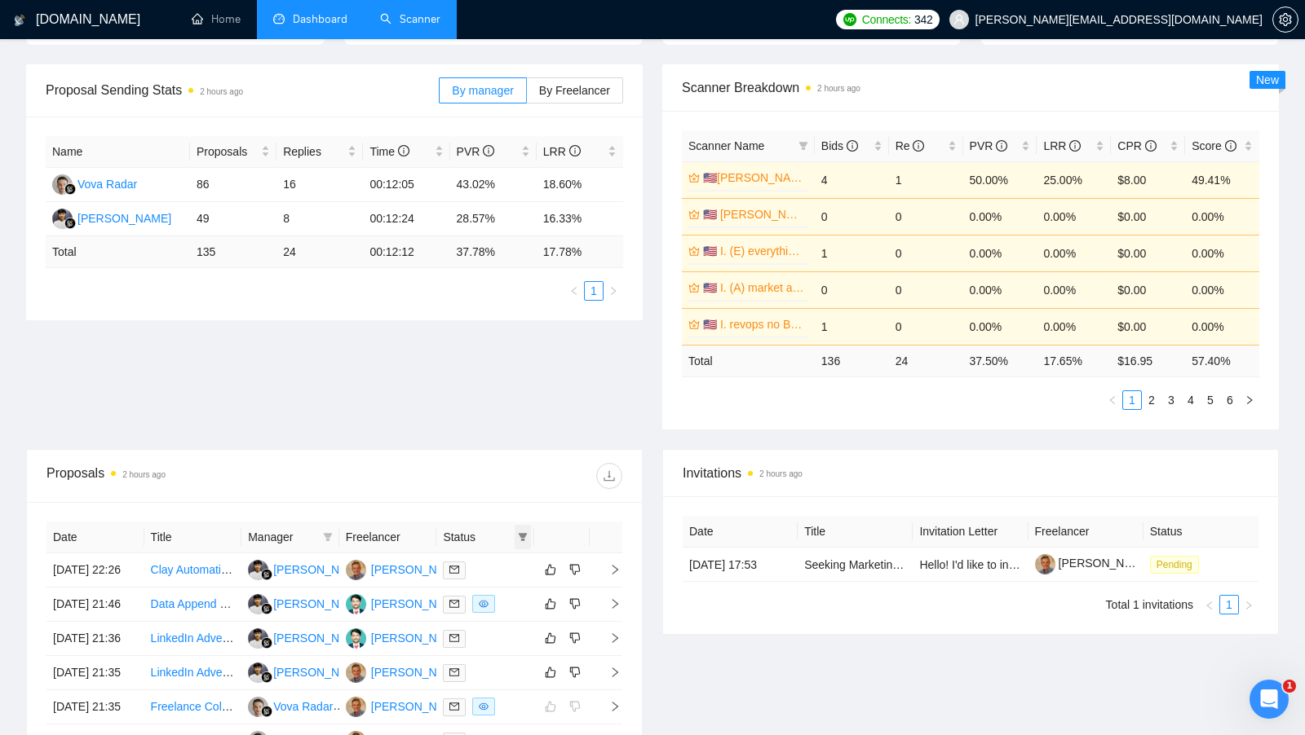
scroll to position [150, 0]
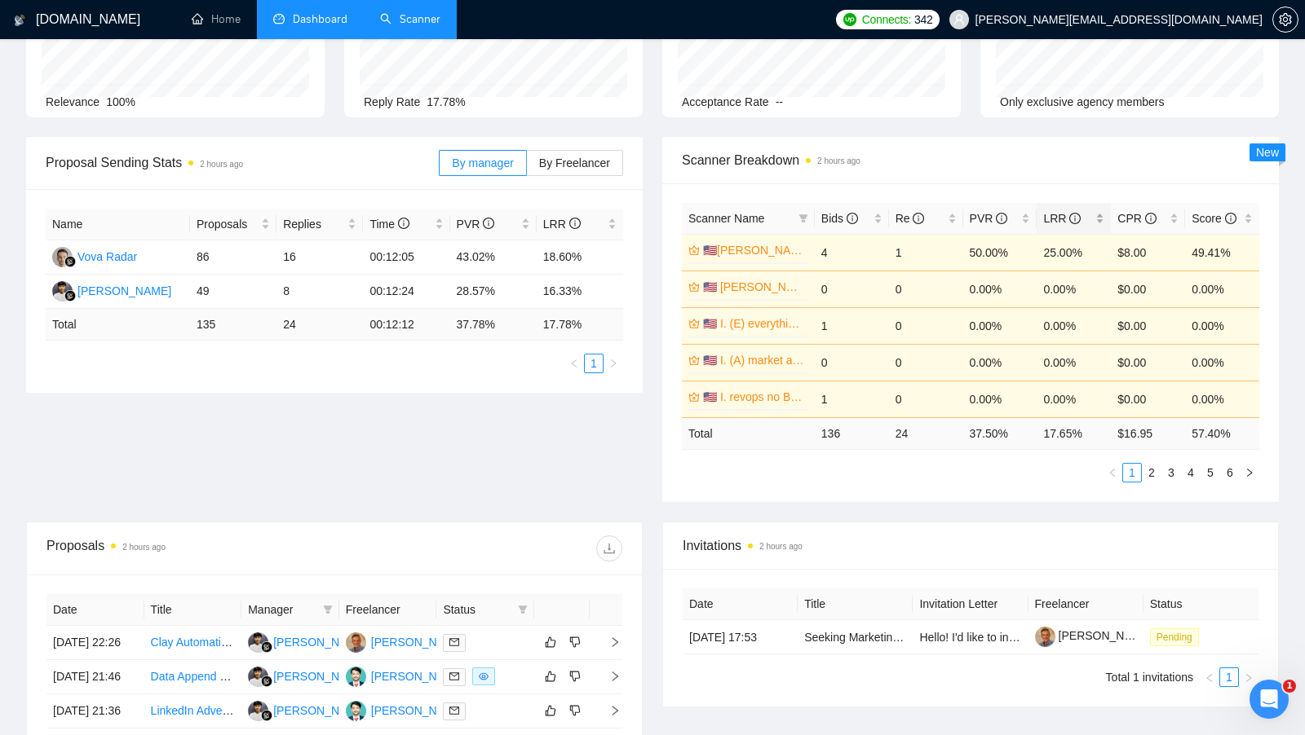
click at [1095, 215] on div "LRR" at bounding box center [1073, 219] width 61 height 18
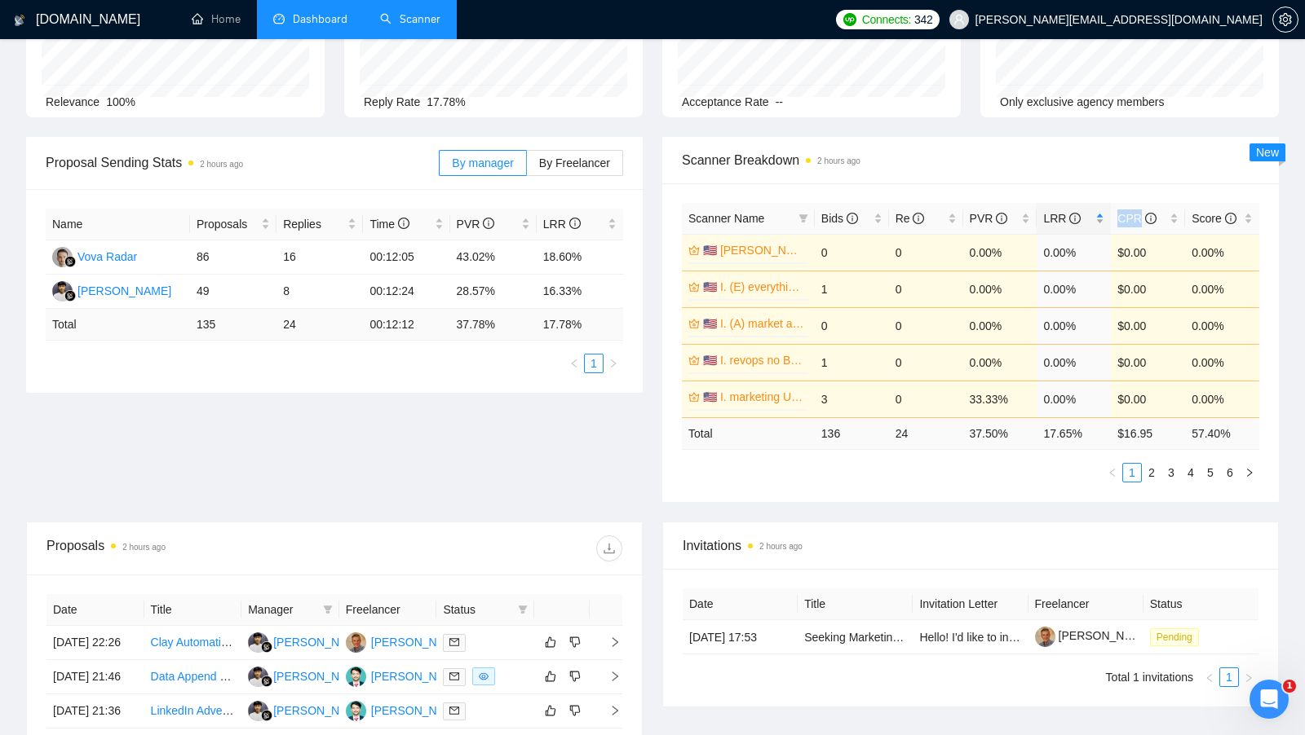
click at [1095, 215] on div "LRR" at bounding box center [1073, 219] width 61 height 18
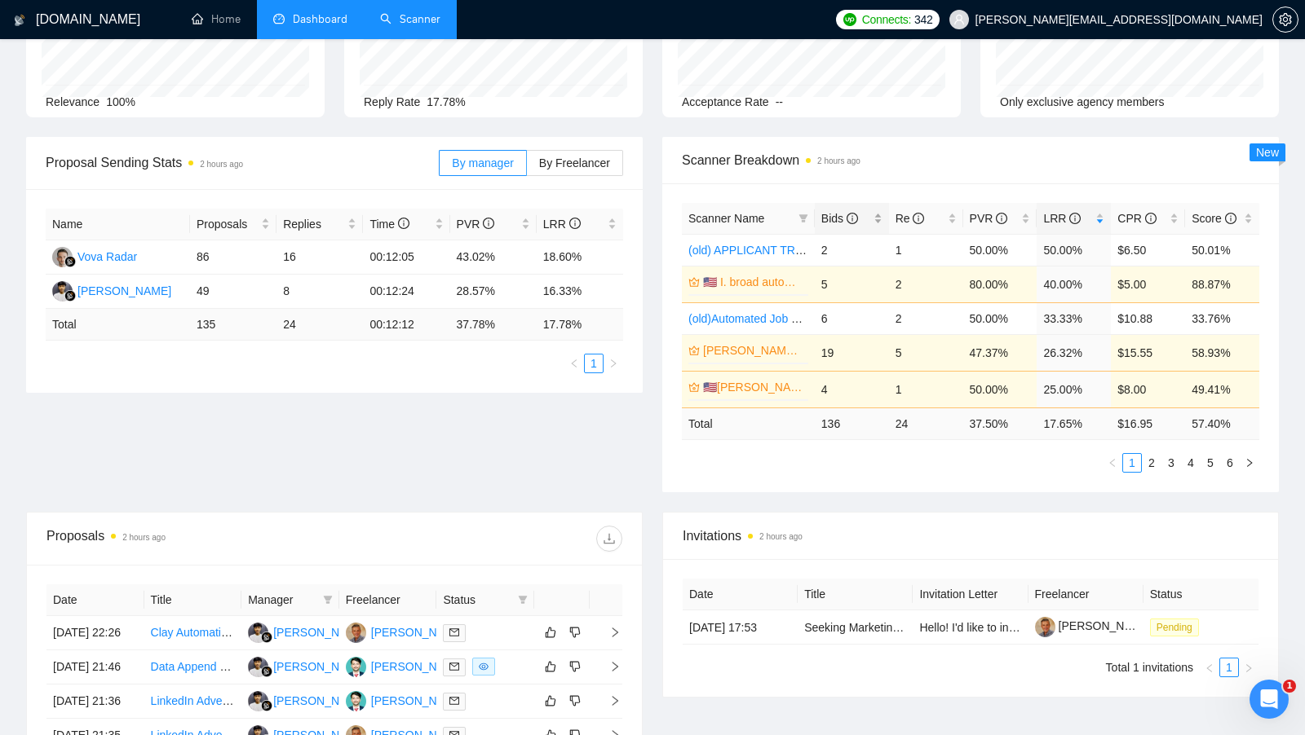
click at [882, 218] on div "Bids" at bounding box center [851, 219] width 61 height 18
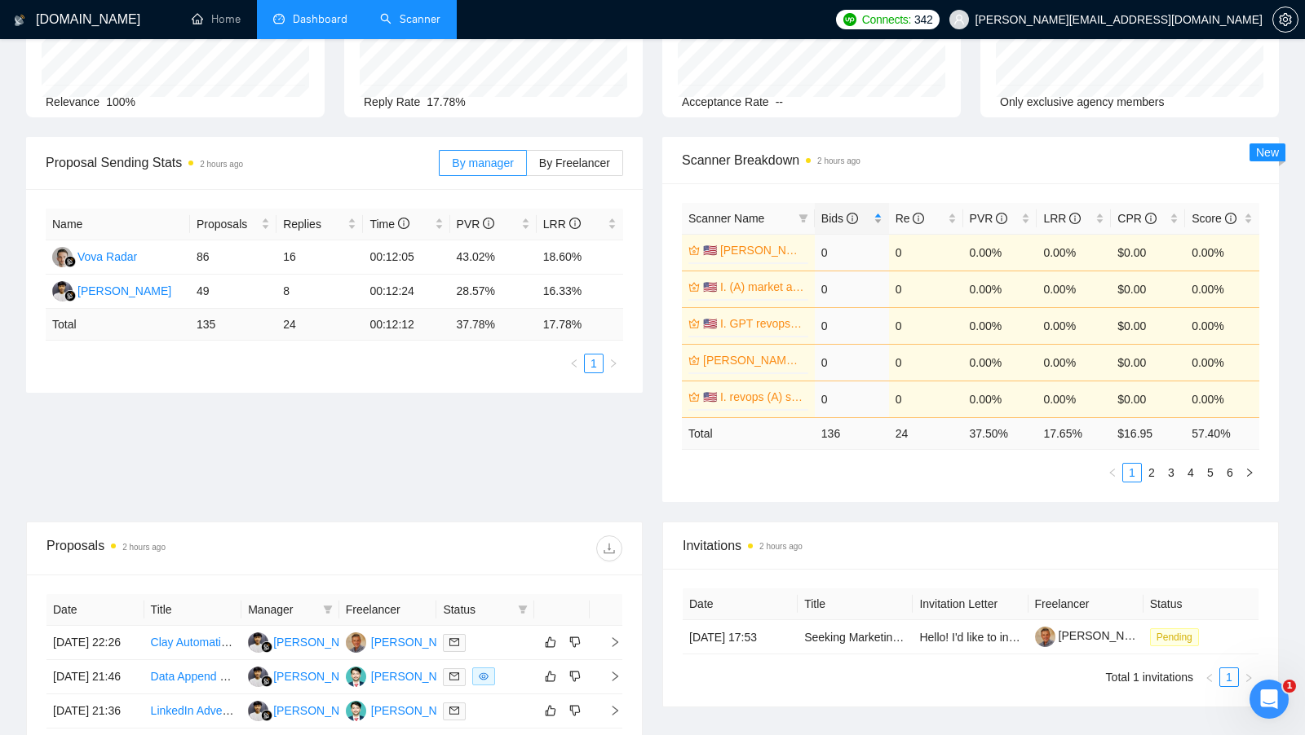
click at [882, 215] on div "Bids" at bounding box center [851, 219] width 61 height 18
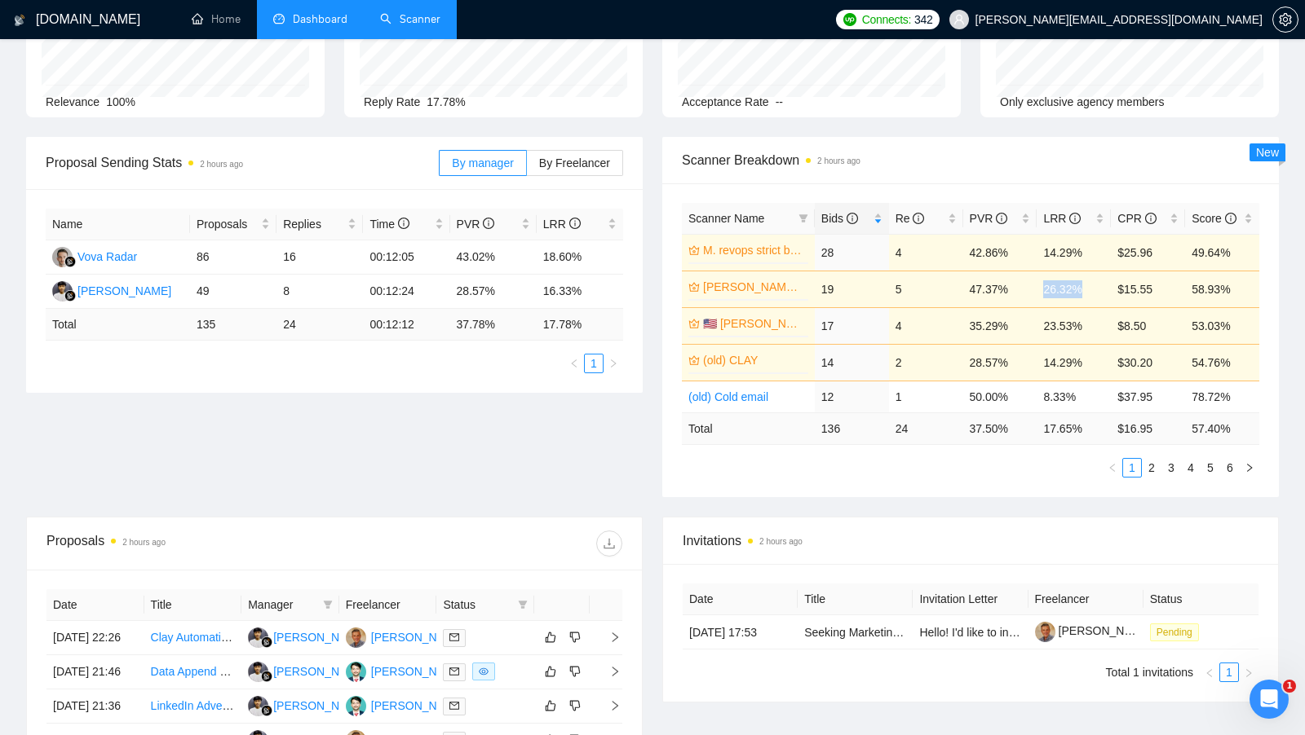
drag, startPoint x: 1081, startPoint y: 289, endPoint x: 1033, endPoint y: 289, distance: 48.1
click at [1033, 289] on tr "[PERSON_NAME] (B) 0% 19 5 47.37% 26.32% $15.55 58.93%" at bounding box center [970, 289] width 577 height 37
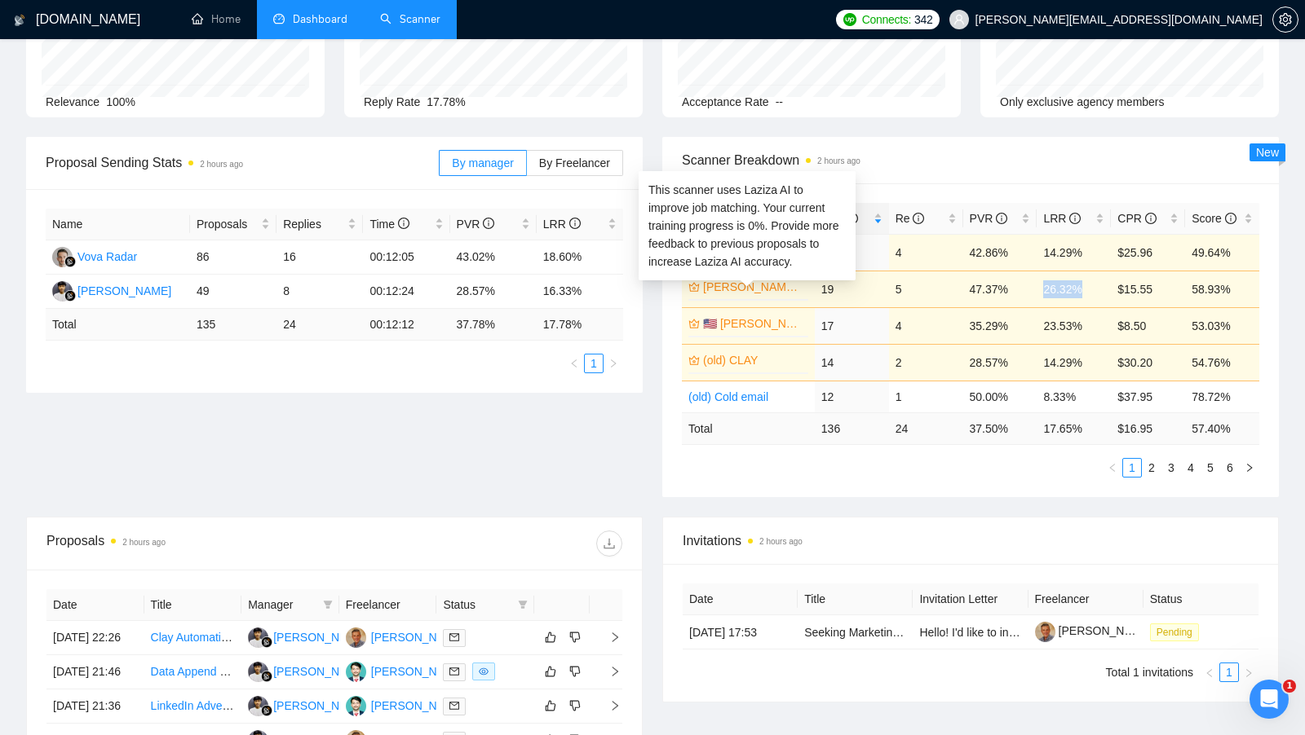
click at [746, 289] on link "[PERSON_NAME] (B)" at bounding box center [754, 287] width 102 height 18
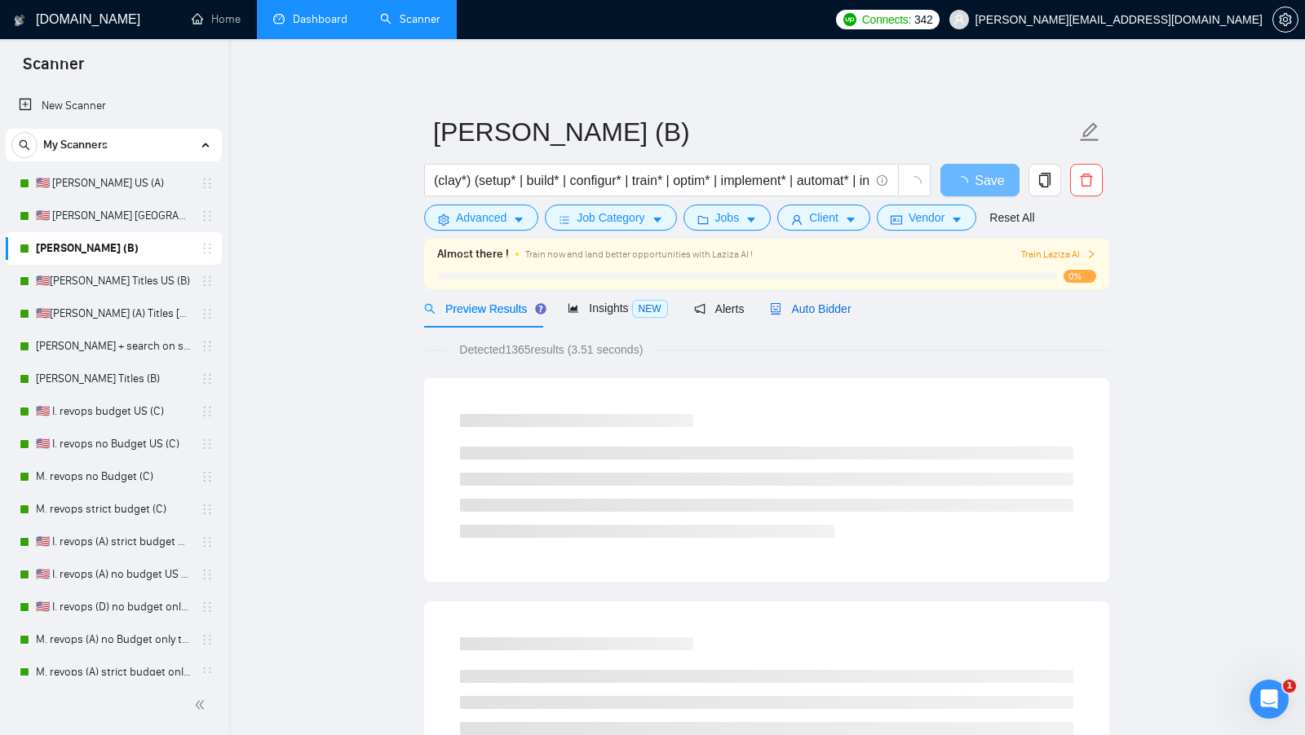
click at [784, 311] on span "Auto Bidder" at bounding box center [810, 308] width 81 height 13
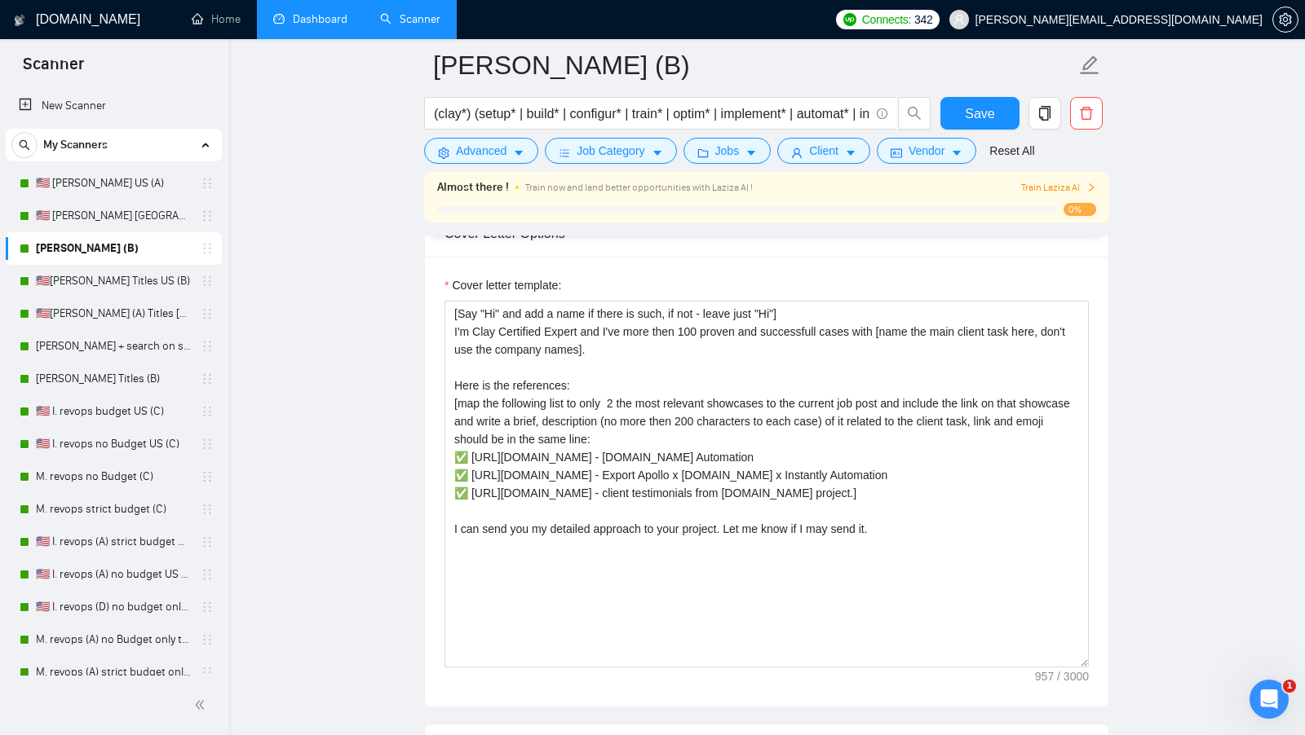
scroll to position [1853, 0]
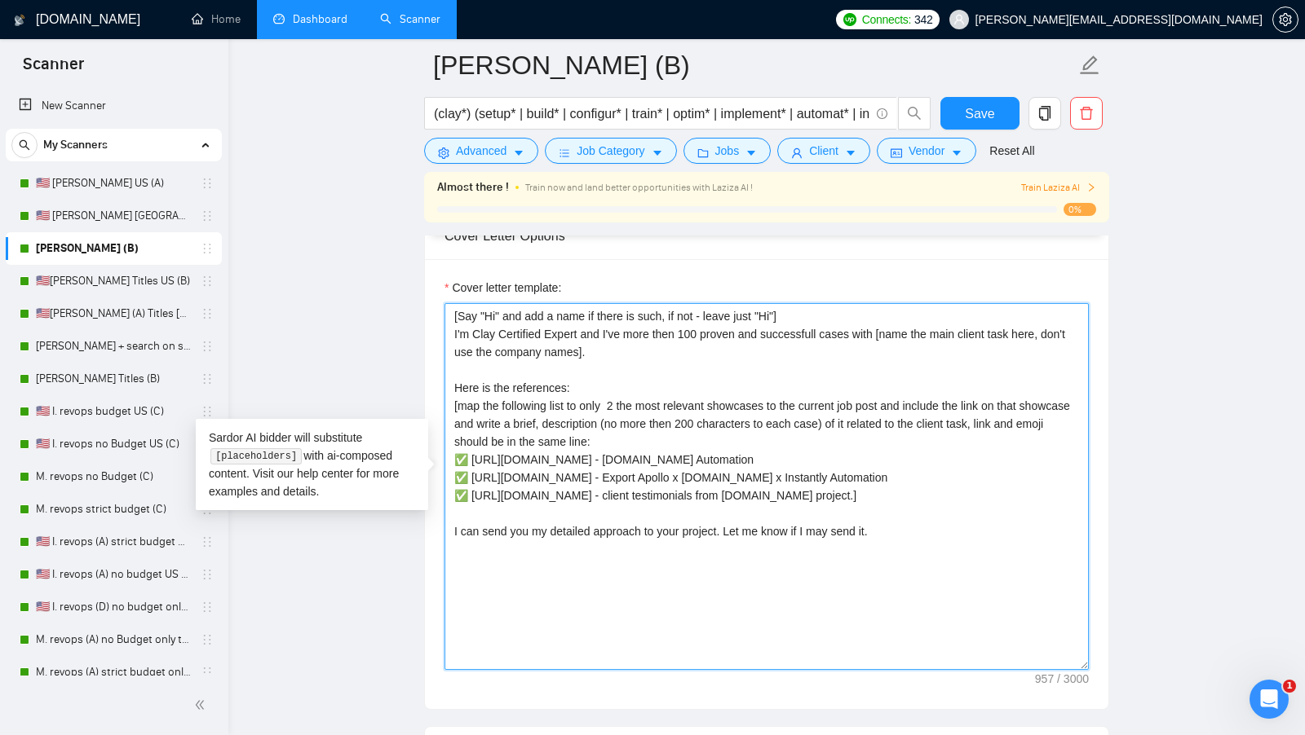
drag, startPoint x: 613, startPoint y: 341, endPoint x: 457, endPoint y: 329, distance: 157.0
click at [457, 329] on textarea "[Say "Hi" and add a name if there is such, if not - leave just "Hi"] I'm Clay C…" at bounding box center [766, 486] width 644 height 367
click at [678, 337] on textarea "[Say "Hi" and add a name if there is such, if not - leave just "Hi"] I'm Clay C…" at bounding box center [766, 486] width 644 height 367
drag, startPoint x: 628, startPoint y: 328, endPoint x: 734, endPoint y: 328, distance: 106.0
click at [734, 328] on textarea "[Say "Hi" and add a name if there is such, if not - leave just "Hi"] I'm Clay C…" at bounding box center [766, 486] width 644 height 367
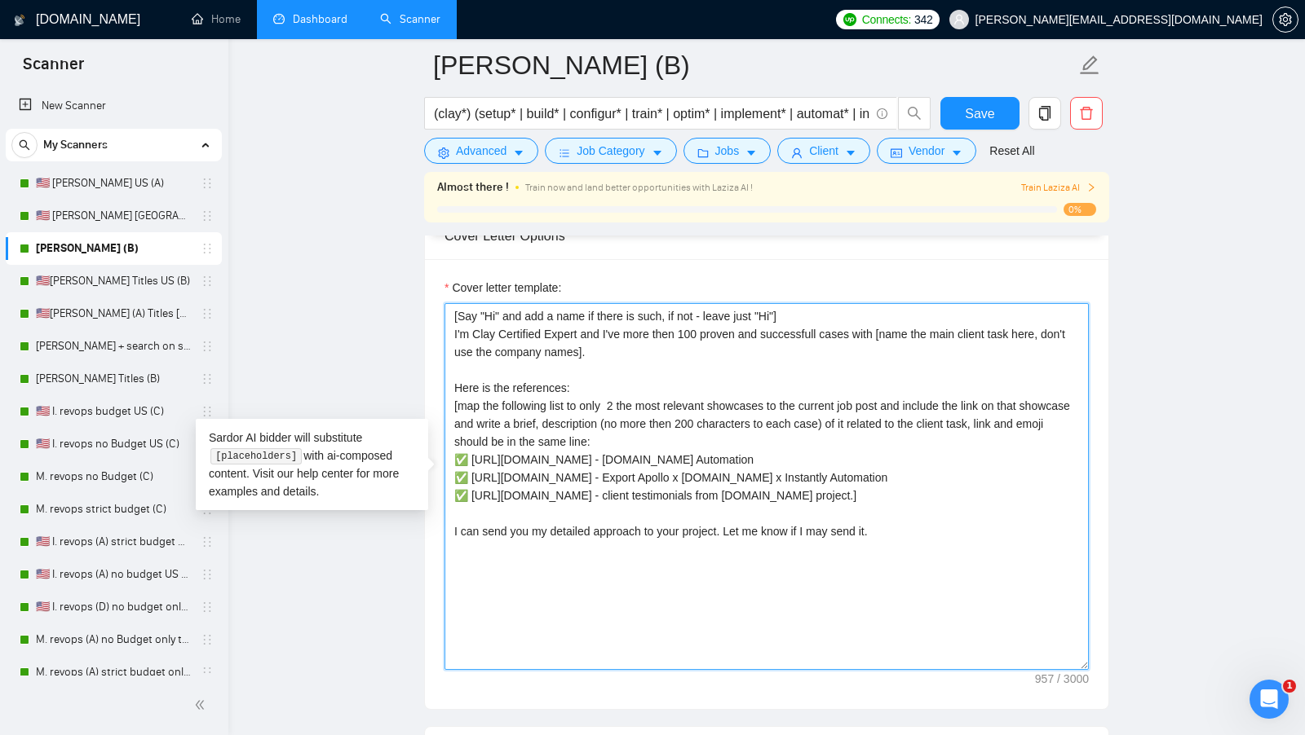
drag, startPoint x: 464, startPoint y: 384, endPoint x: 680, endPoint y: 480, distance: 236.5
click at [681, 480] on textarea "[Say "Hi" and add a name if there is such, if not - leave just "Hi"] I'm Clay C…" at bounding box center [766, 486] width 644 height 367
drag, startPoint x: 457, startPoint y: 558, endPoint x: 893, endPoint y: 561, distance: 436.2
click at [893, 561] on textarea "[Say "Hi" and add a name if there is such, if not - leave just "Hi"] I'm Clay C…" at bounding box center [766, 486] width 644 height 367
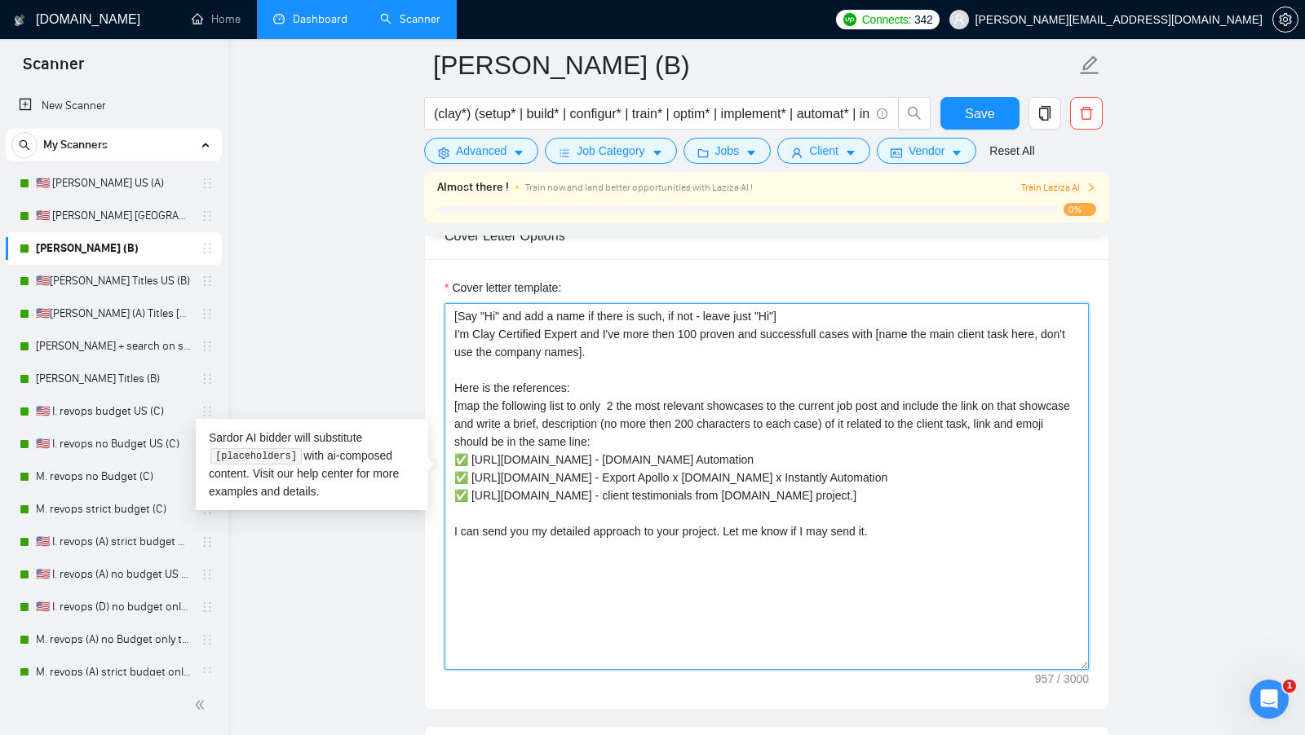
drag, startPoint x: 889, startPoint y: 561, endPoint x: 457, endPoint y: 563, distance: 432.1
click at [457, 563] on textarea "[Say "Hi" and add a name if there is such, if not - leave just "Hi"] I'm Clay C…" at bounding box center [766, 486] width 644 height 367
click at [493, 585] on textarea "[Say "Hi" and add a name if there is such, if not - leave just "Hi"] I'm Clay C…" at bounding box center [766, 486] width 644 height 367
drag, startPoint x: 914, startPoint y: 551, endPoint x: 468, endPoint y: 555, distance: 446.0
click at [468, 555] on textarea "[Say "Hi" and add a name if there is such, if not - leave just "Hi"] I'm Clay C…" at bounding box center [766, 486] width 644 height 367
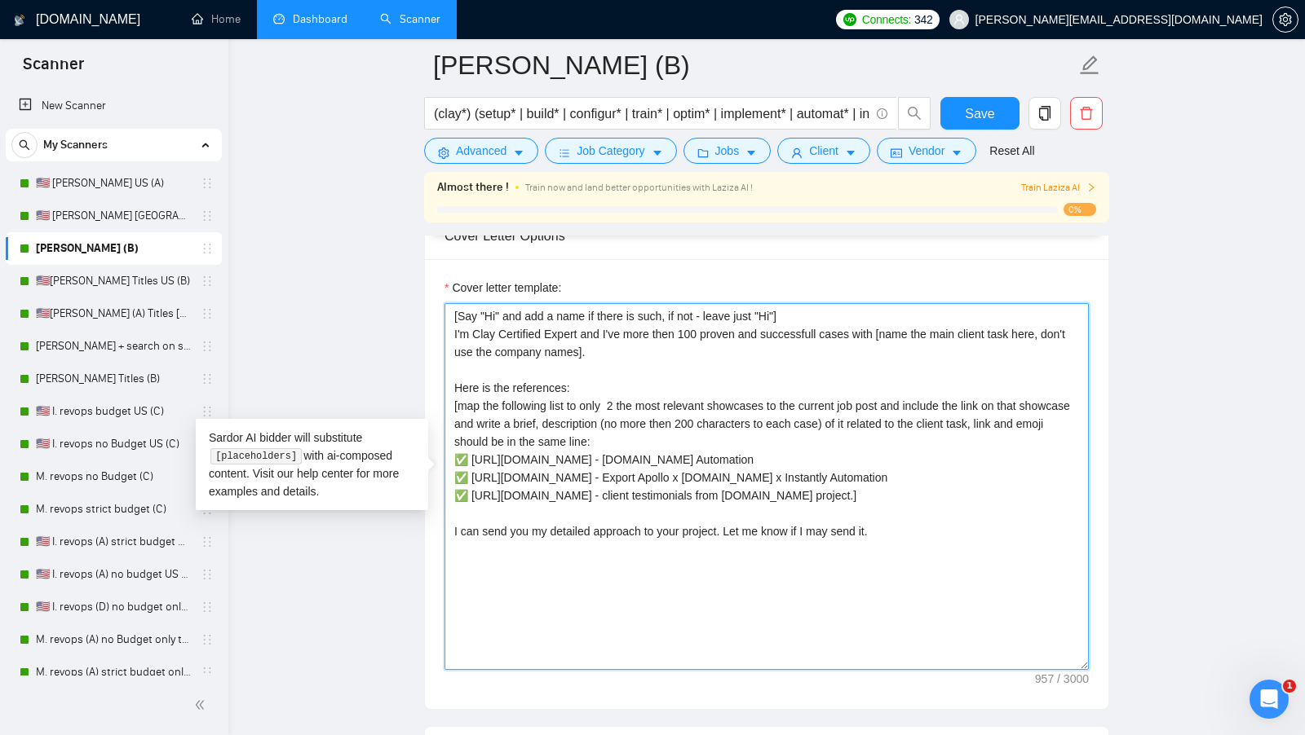
click at [585, 573] on textarea "[Say "Hi" and add a name if there is such, if not - leave just "Hi"] I'm Clay C…" at bounding box center [766, 486] width 644 height 367
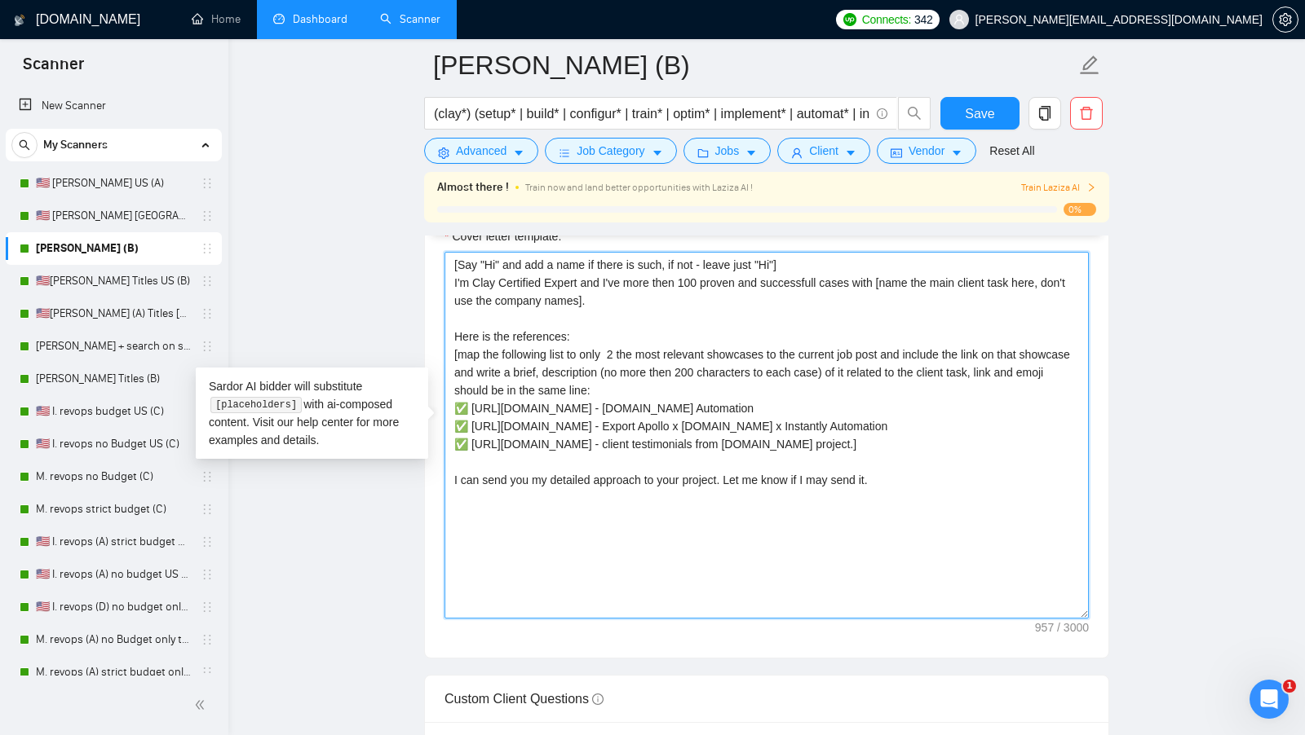
scroll to position [1903, 0]
drag, startPoint x: 885, startPoint y: 510, endPoint x: 565, endPoint y: 364, distance: 351.4
click at [565, 364] on textarea "[Say "Hi" and add a name if there is such, if not - leave just "Hi"] I'm Clay C…" at bounding box center [766, 437] width 644 height 367
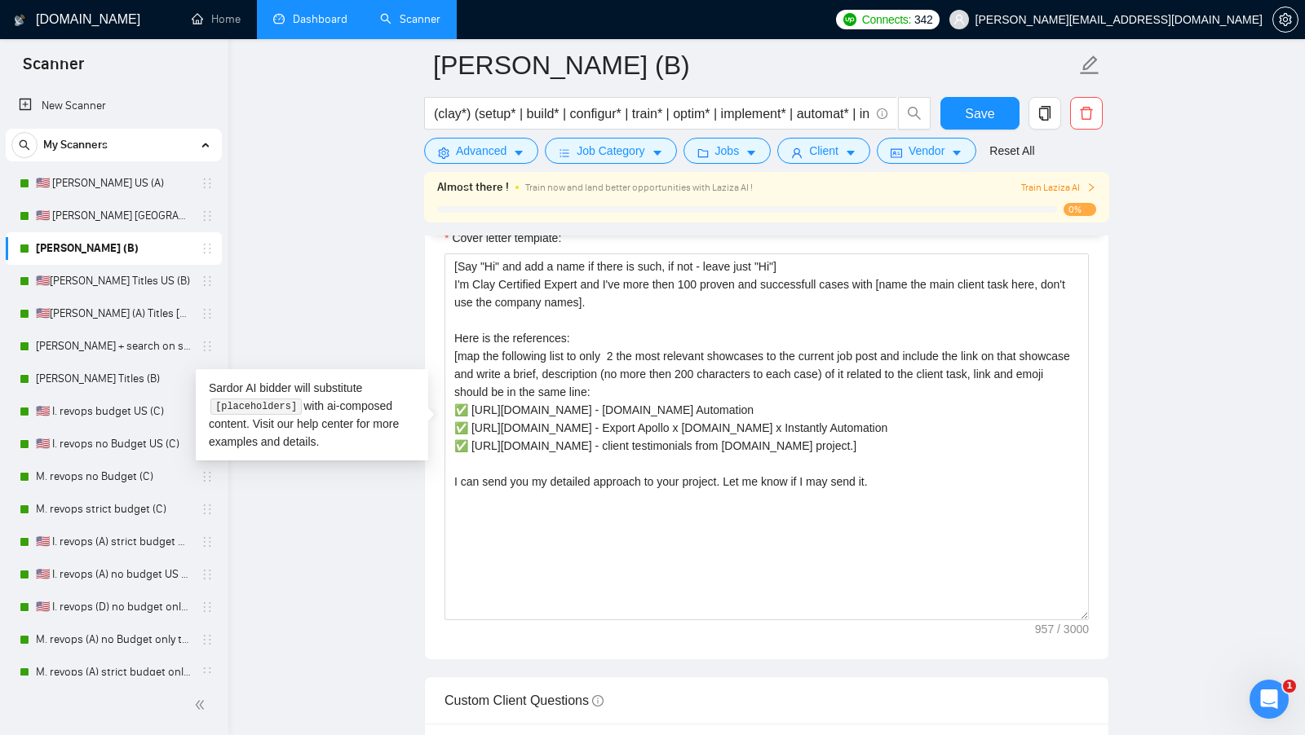
click at [1201, 99] on main "[PERSON_NAME] (B) (clay*) (setup* | build* | configur* | train* | optim* | impl…" at bounding box center [766, 540] width 1024 height 4757
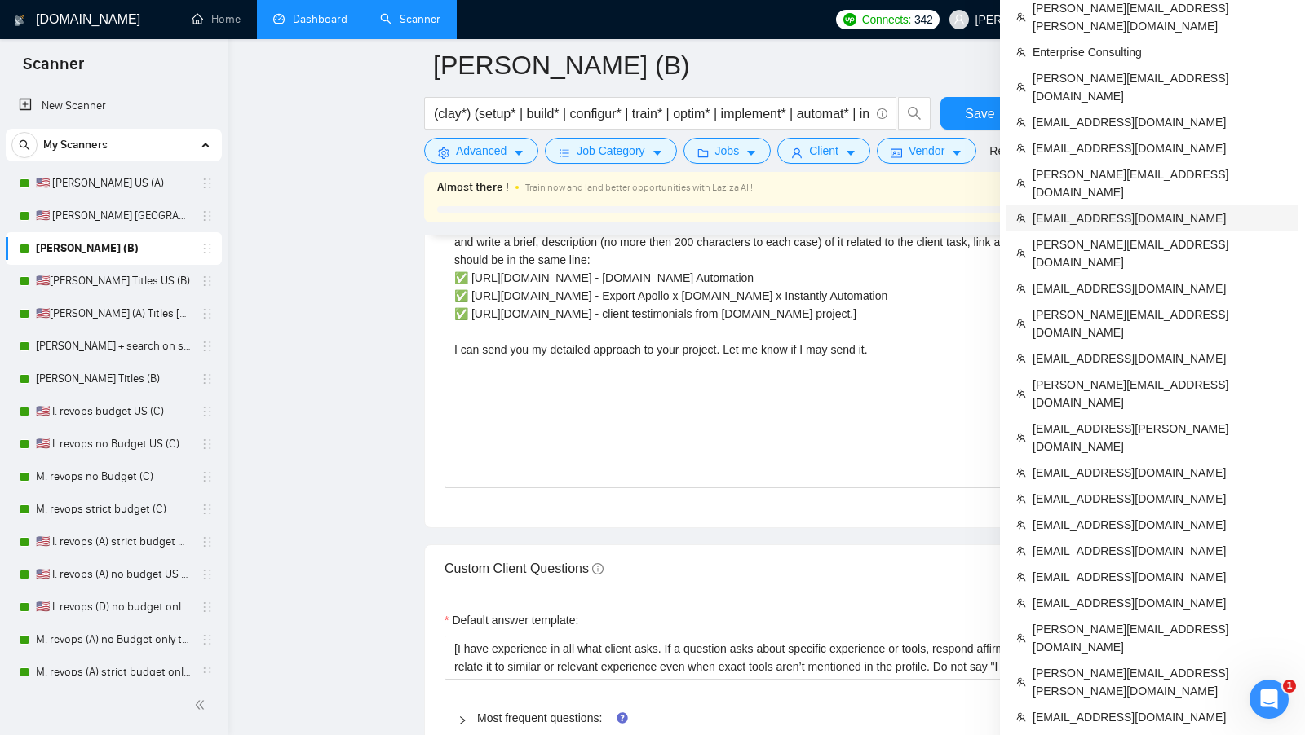
scroll to position [2033, 0]
click at [1103, 710] on span "[EMAIL_ADDRESS][DOMAIN_NAME]" at bounding box center [1160, 719] width 256 height 18
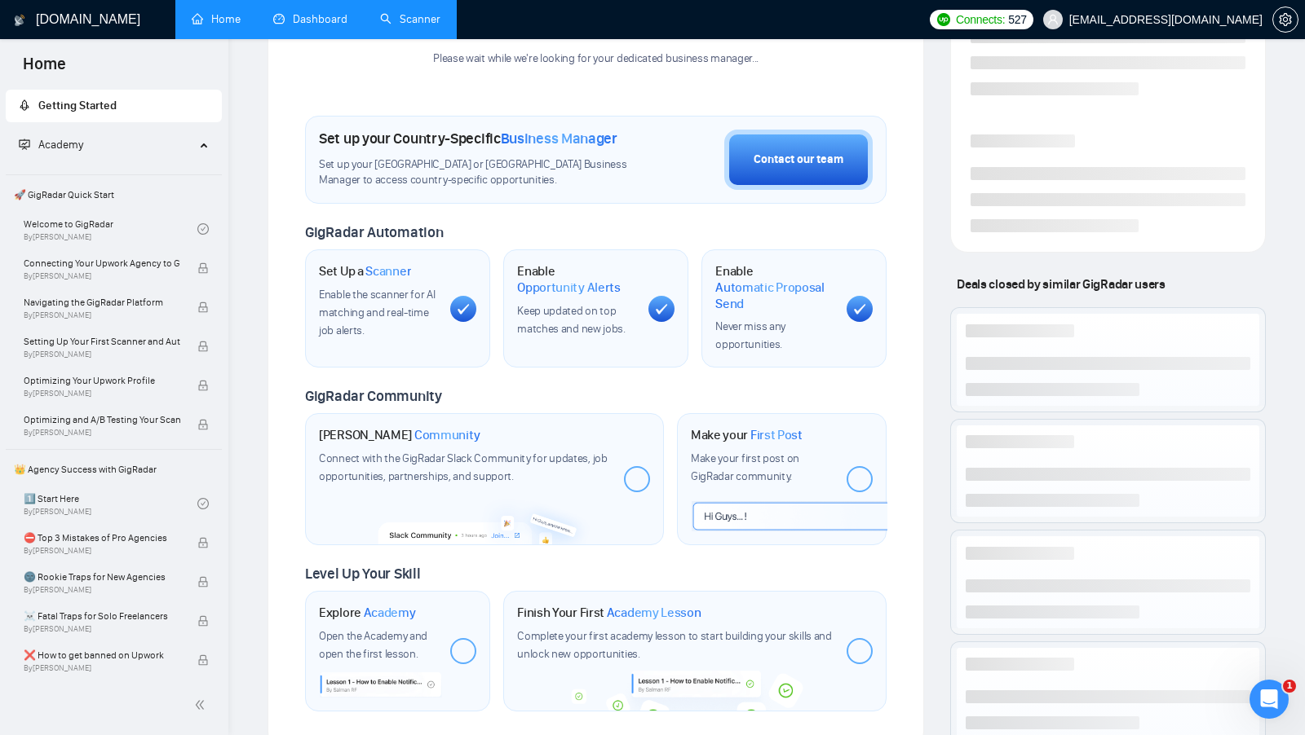
scroll to position [237, 0]
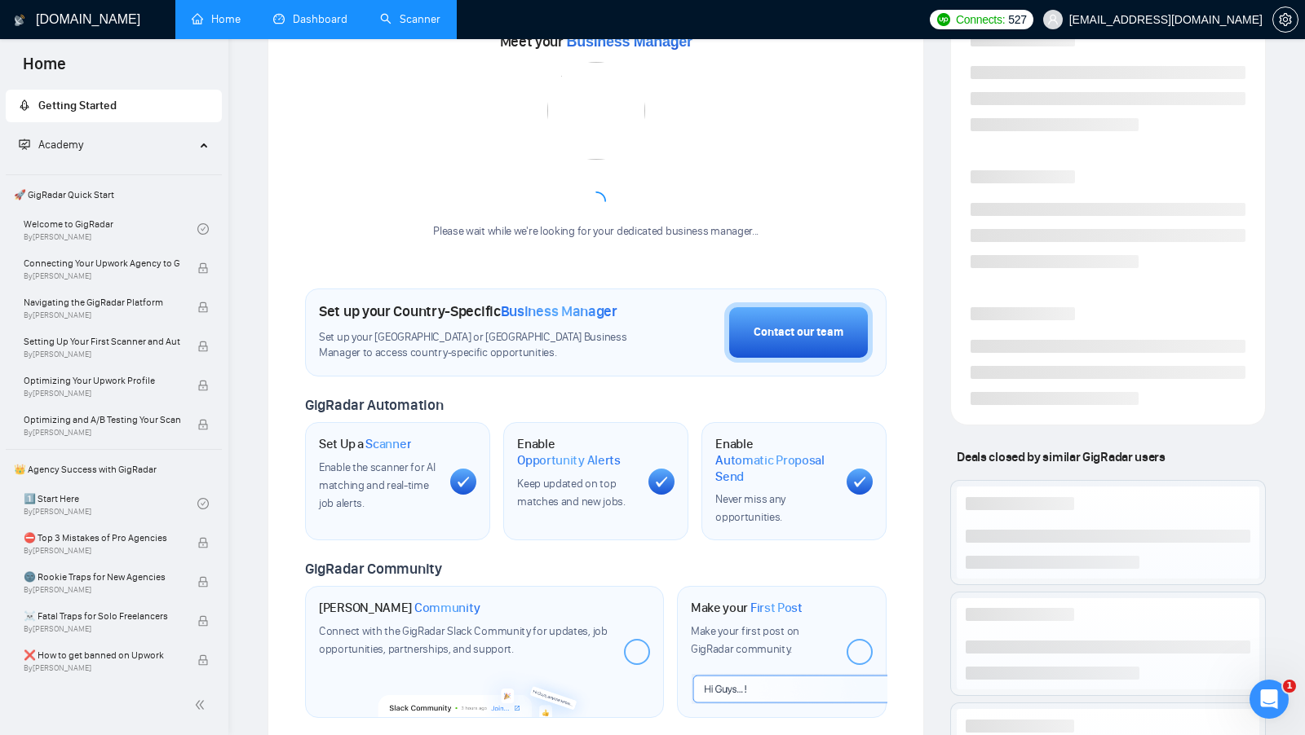
click at [318, 20] on link "Dashboard" at bounding box center [310, 19] width 74 height 14
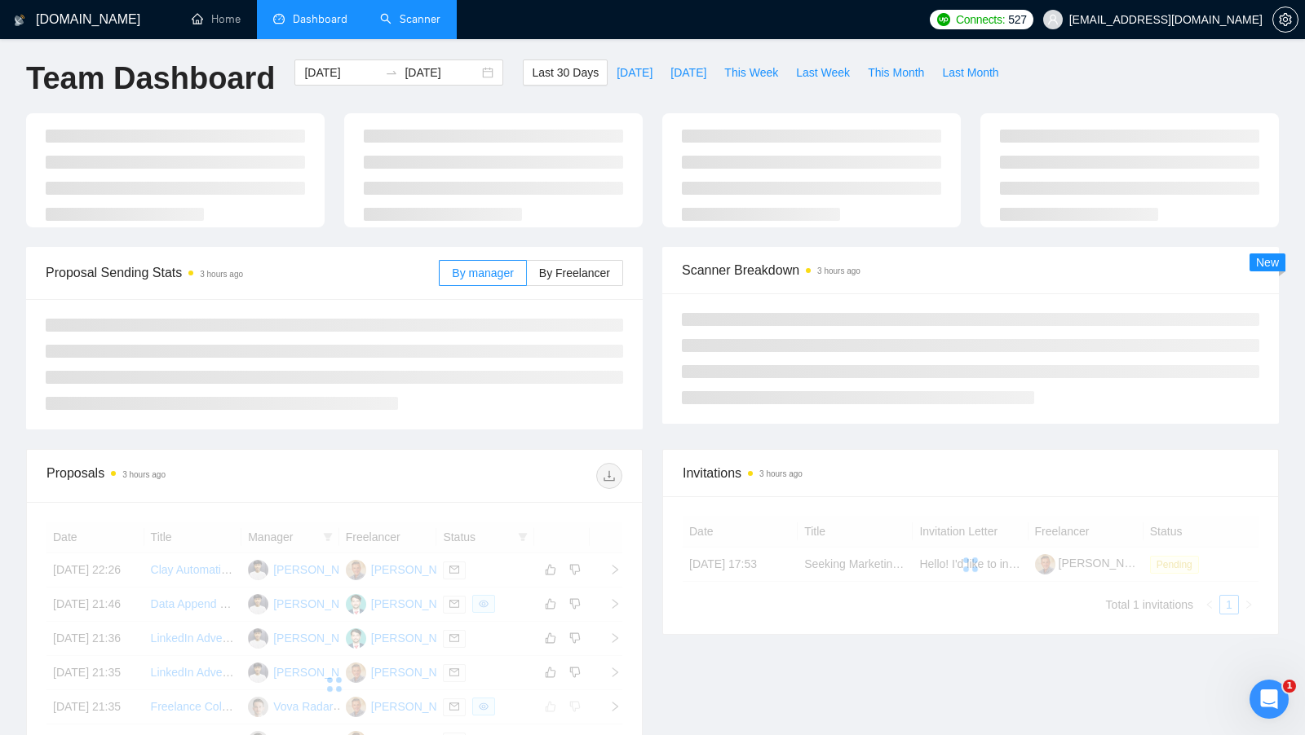
scroll to position [4, 0]
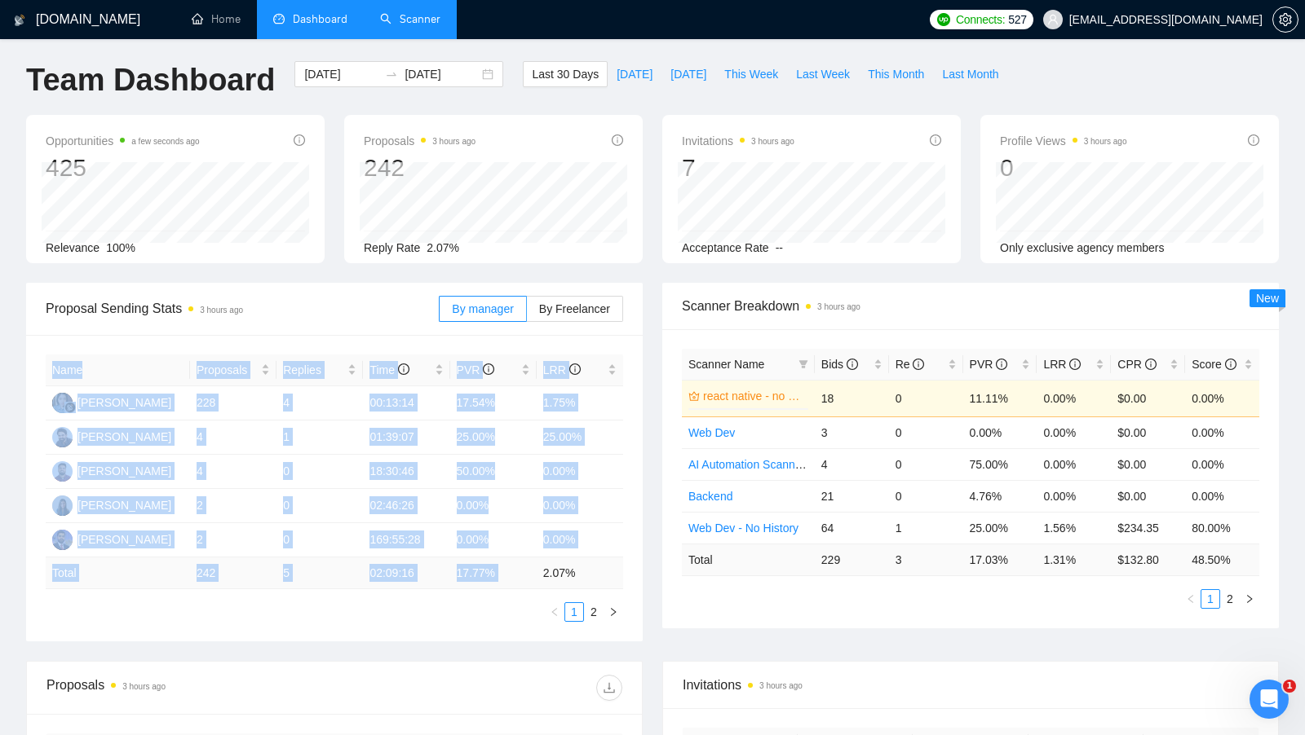
drag, startPoint x: 544, startPoint y: 569, endPoint x: 639, endPoint y: 569, distance: 95.4
click at [640, 569] on div "Name Proposals Replies Time PVR LRR [PERSON_NAME] 228 4 00:13:14 17.54% 1.75% […" at bounding box center [334, 488] width 616 height 307
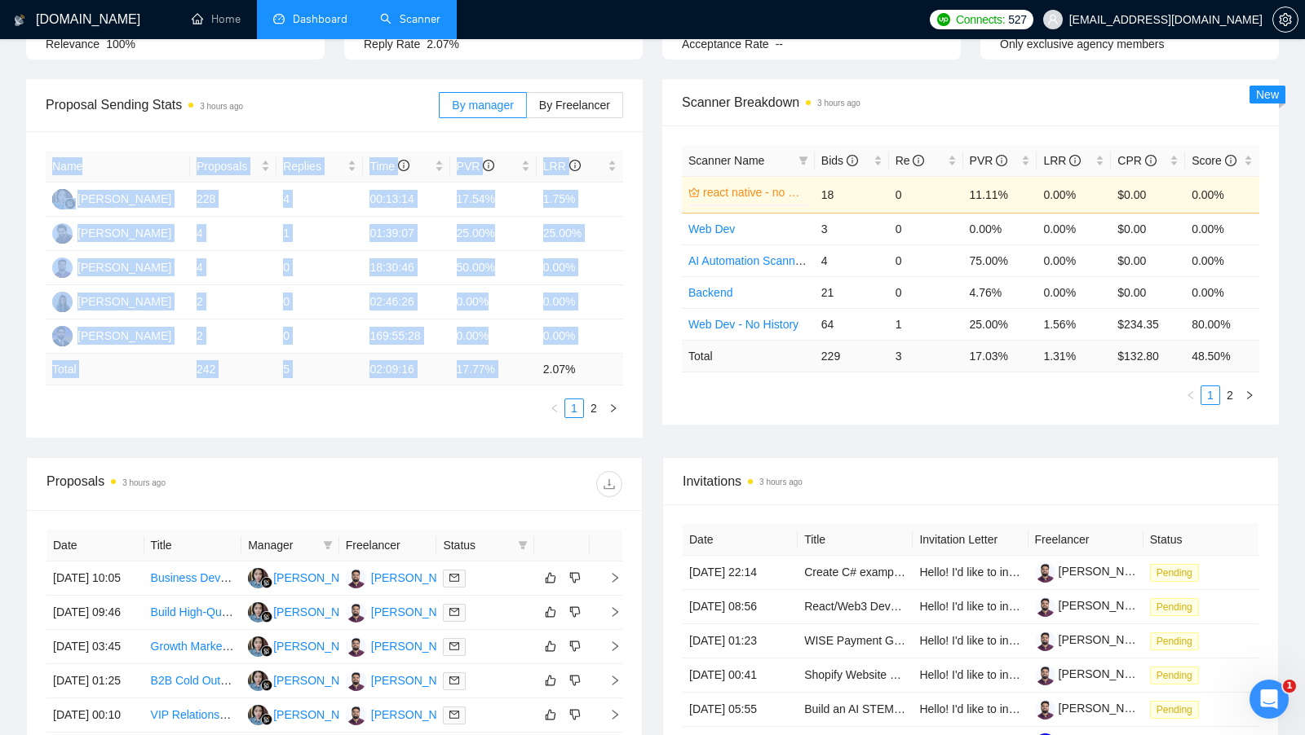
scroll to position [0, 0]
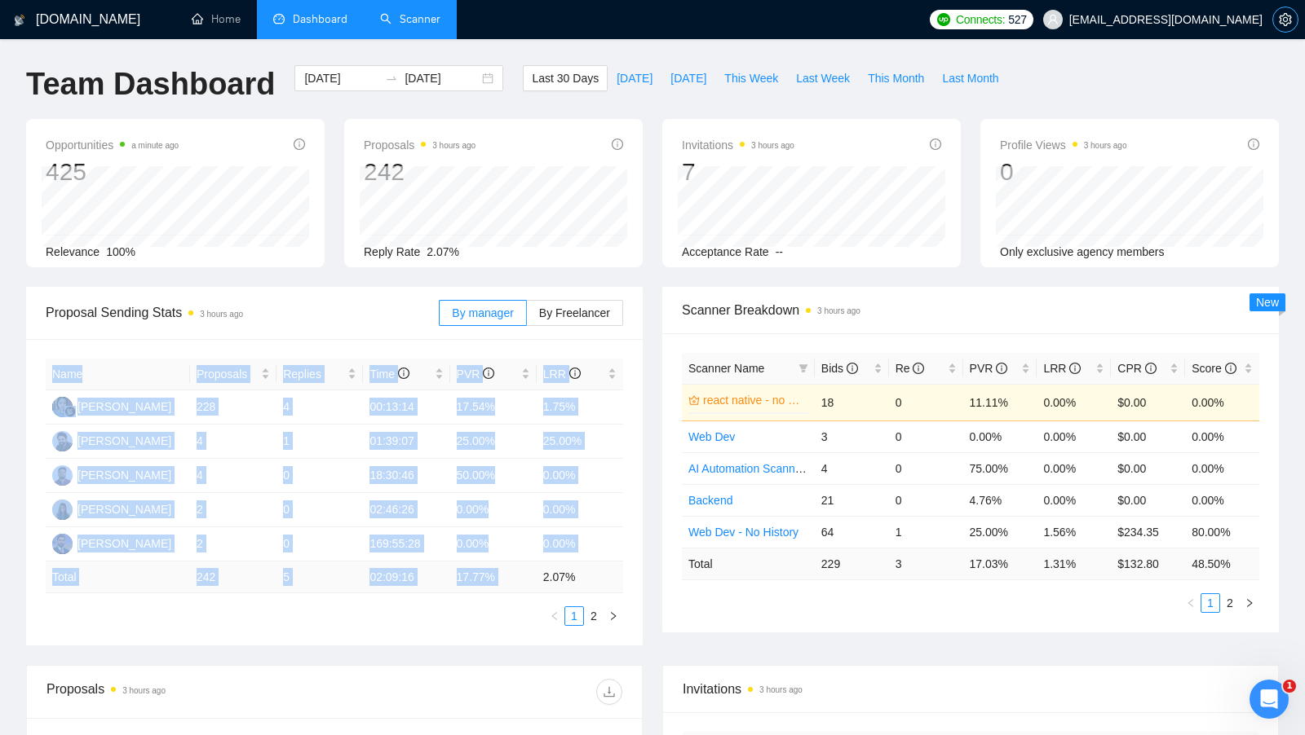
click at [1284, 31] on button "button" at bounding box center [1285, 20] width 26 height 26
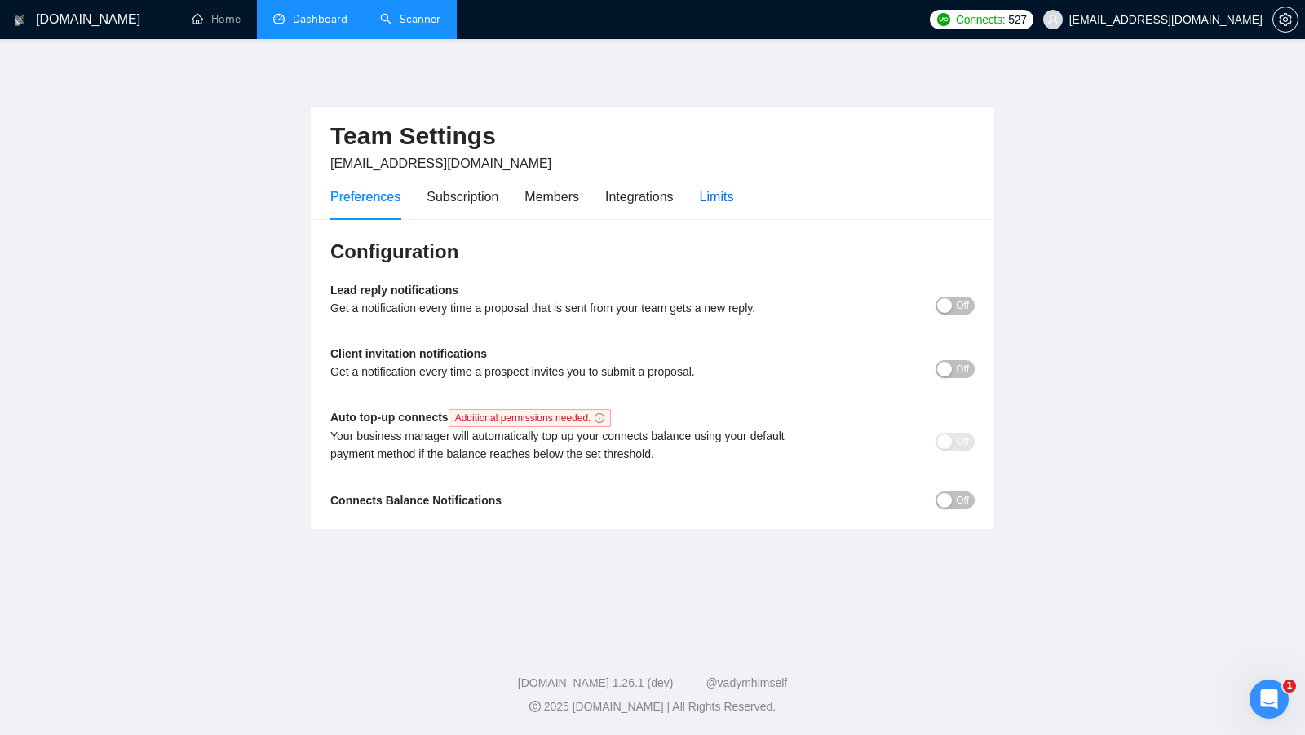
click at [730, 201] on div "Limits" at bounding box center [717, 197] width 34 height 20
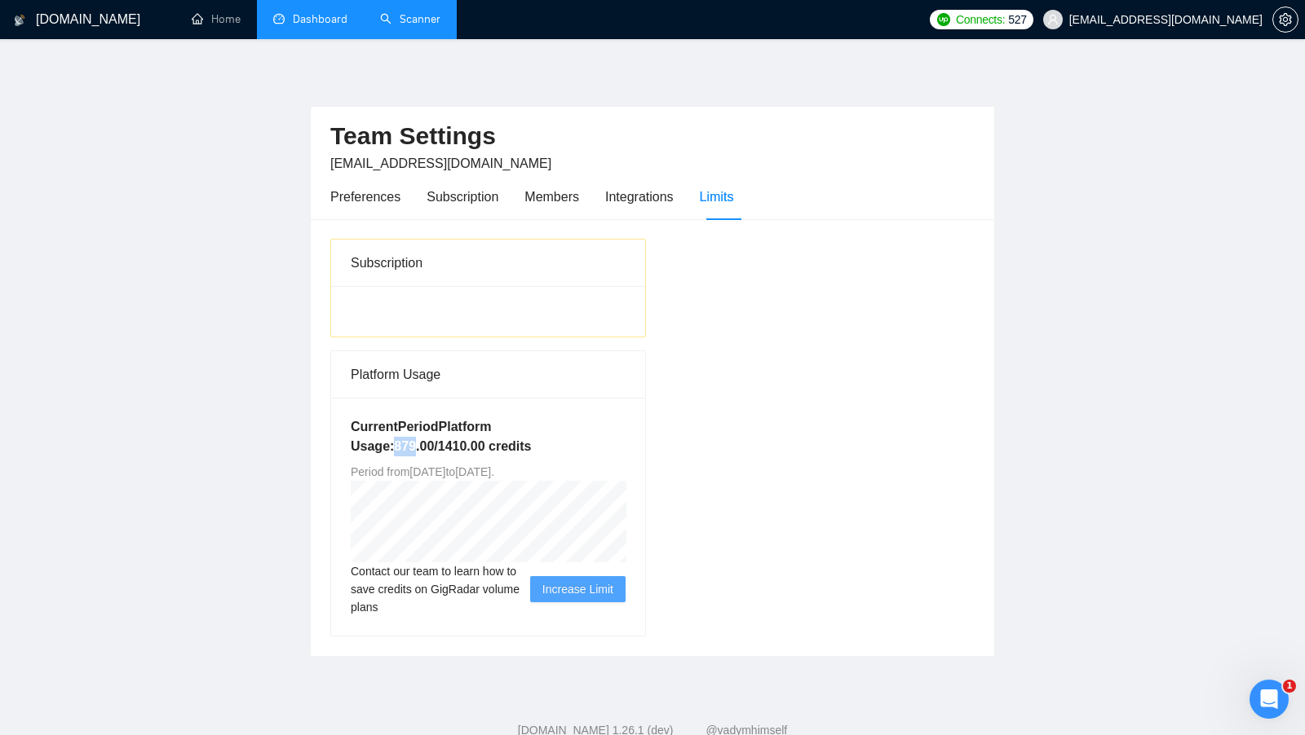
drag, startPoint x: 394, startPoint y: 447, endPoint x: 415, endPoint y: 448, distance: 21.2
click at [415, 448] on h5 "Current Period Platform Usage: 879.00 / 1410.00 credits" at bounding box center [488, 436] width 275 height 39
click at [424, 26] on link "Scanner" at bounding box center [410, 19] width 60 height 14
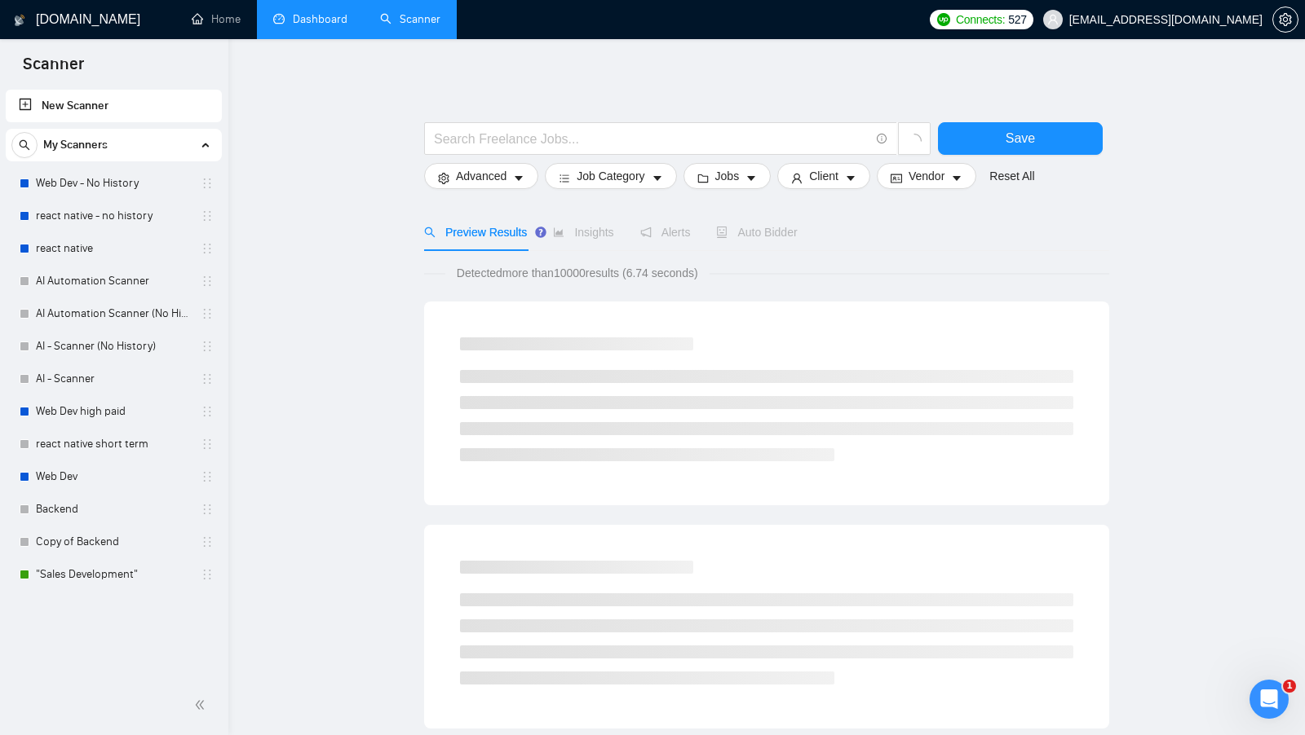
click at [143, 181] on link "Web Dev - No History" at bounding box center [113, 183] width 155 height 33
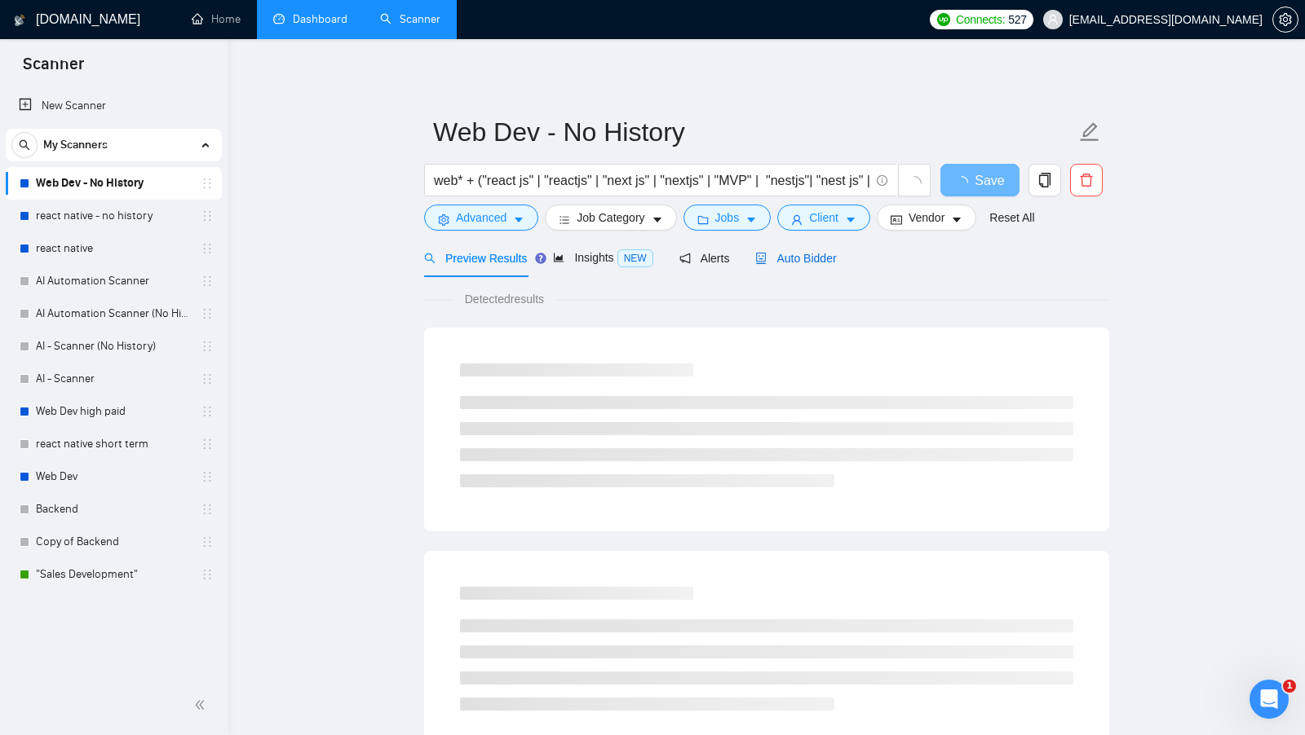
click at [836, 264] on div "Auto Bidder" at bounding box center [795, 258] width 81 height 18
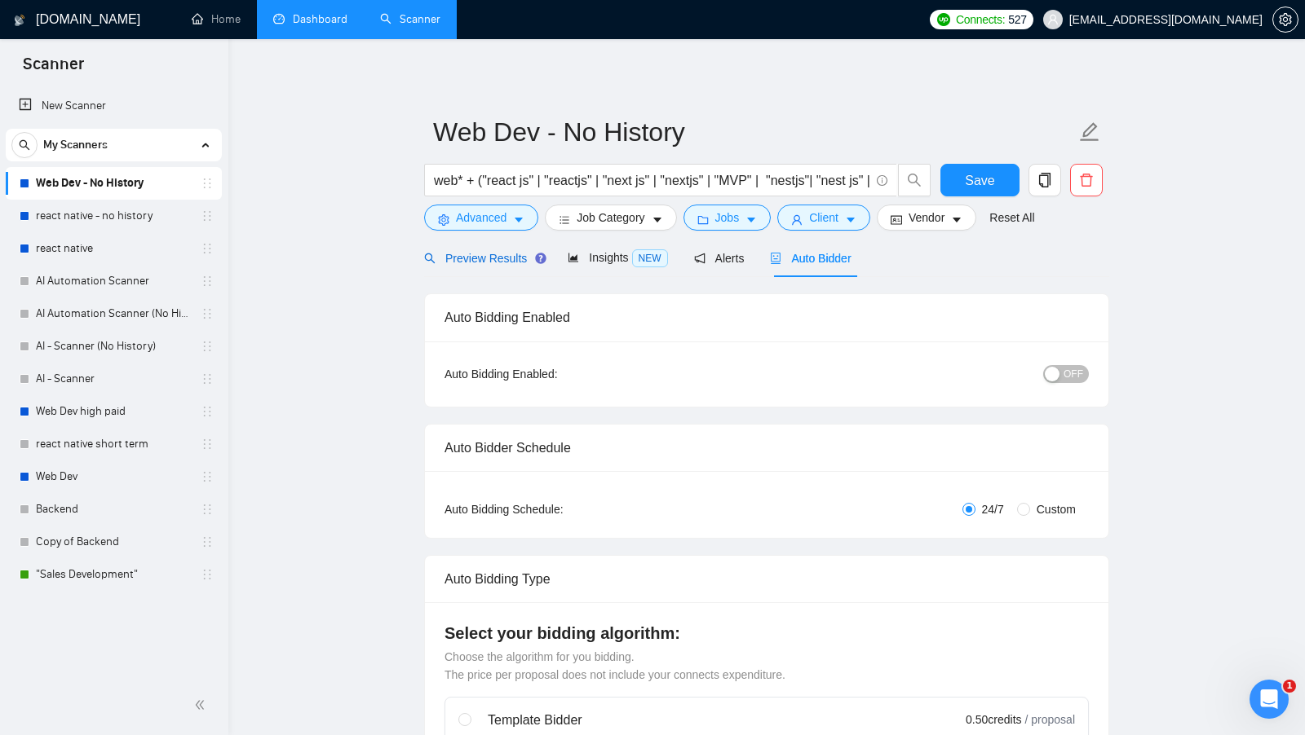
click at [489, 261] on span "Preview Results" at bounding box center [482, 258] width 117 height 13
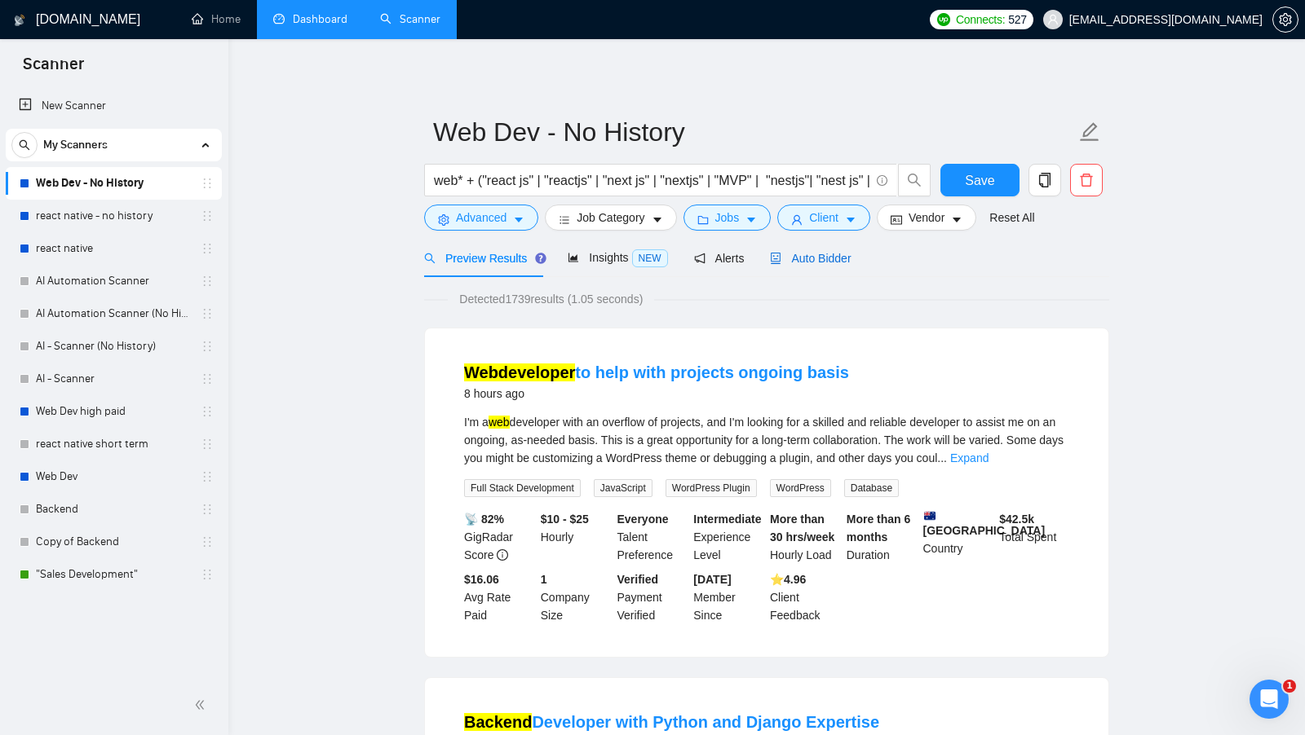
click at [804, 263] on span "Auto Bidder" at bounding box center [810, 258] width 81 height 13
